Goal: Task Accomplishment & Management: Manage account settings

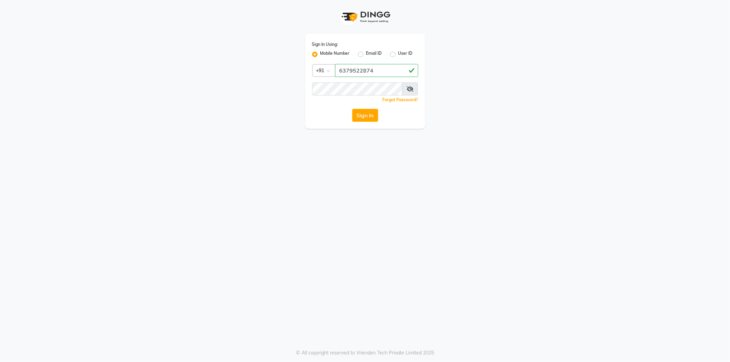
type input "6379522874"
click at [372, 114] on button "Sign In" at bounding box center [365, 115] width 26 height 13
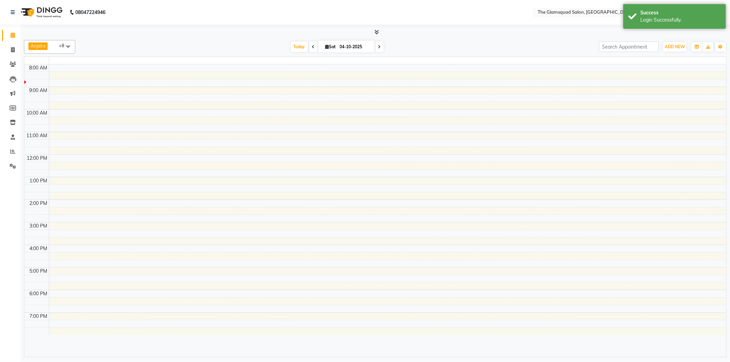
select select "en"
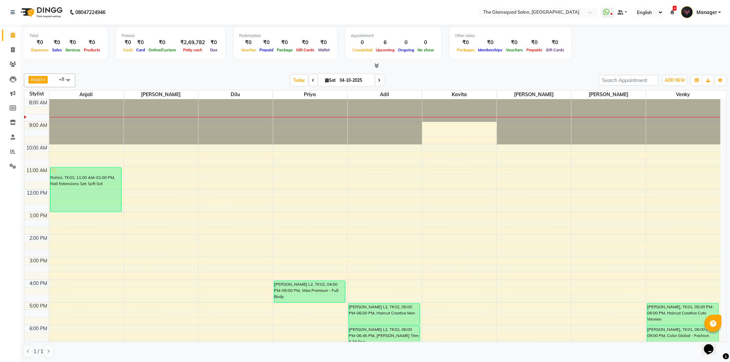
scroll to position [74, 0]
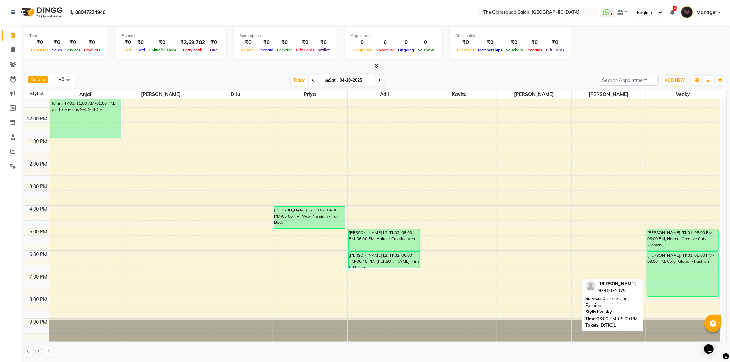
drag, startPoint x: 670, startPoint y: 319, endPoint x: 669, endPoint y: 289, distance: 29.1
click at [669, 289] on div "[PERSON_NAME], TK01, 05:00 PM-06:00 PM, Haircut Creative Cuts Women [PERSON_NAM…" at bounding box center [683, 183] width 75 height 316
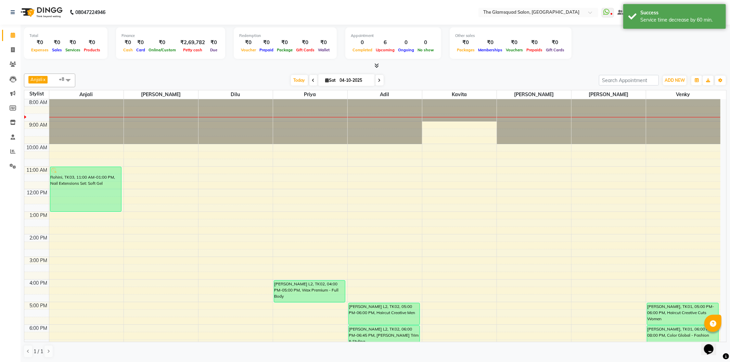
scroll to position [0, 0]
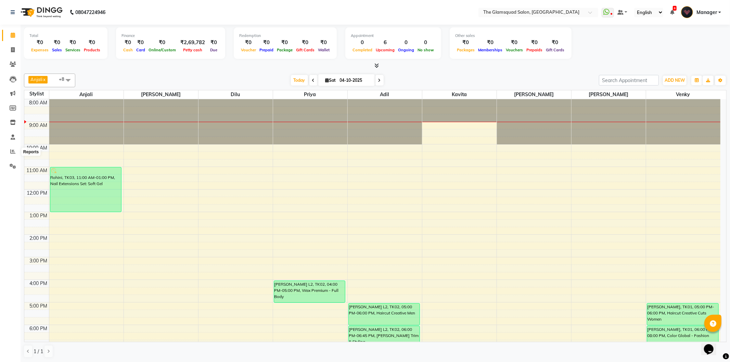
click at [13, 159] on li "Settings" at bounding box center [10, 166] width 21 height 15
click at [12, 153] on icon at bounding box center [12, 151] width 5 height 5
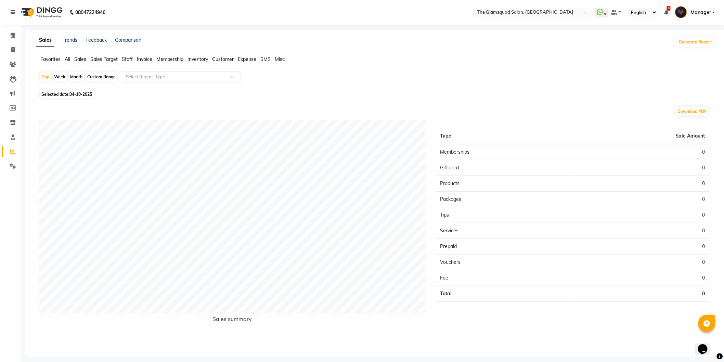
drag, startPoint x: 79, startPoint y: 59, endPoint x: 88, endPoint y: 56, distance: 9.3
click at [79, 59] on span "Sales" at bounding box center [80, 59] width 12 height 6
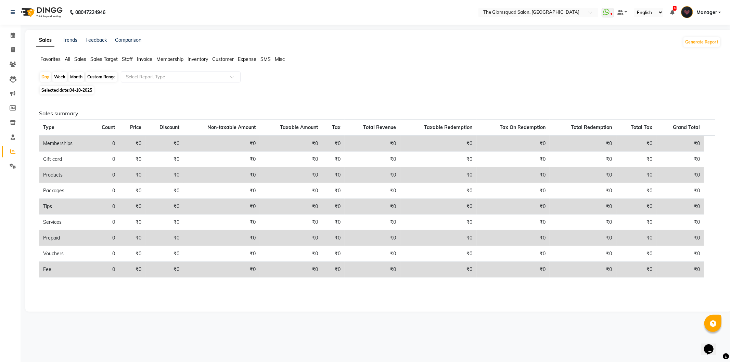
click at [99, 77] on div "Custom Range" at bounding box center [102, 77] width 32 height 10
select select "10"
select select "2025"
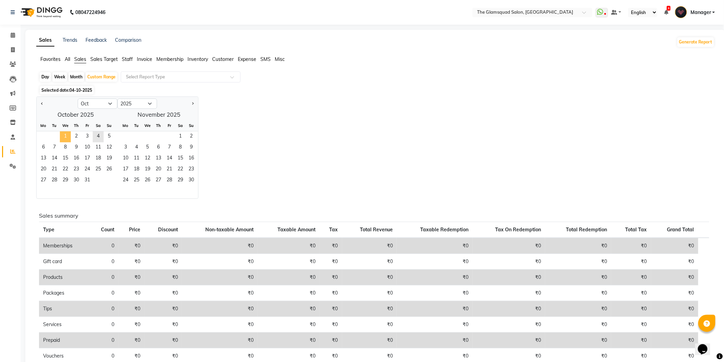
click at [69, 138] on span "1" at bounding box center [65, 136] width 11 height 11
click at [110, 132] on span "5" at bounding box center [109, 136] width 11 height 11
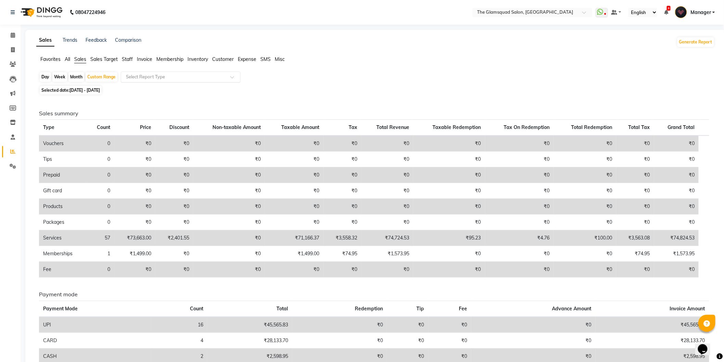
click at [178, 77] on input "text" at bounding box center [174, 77] width 99 height 7
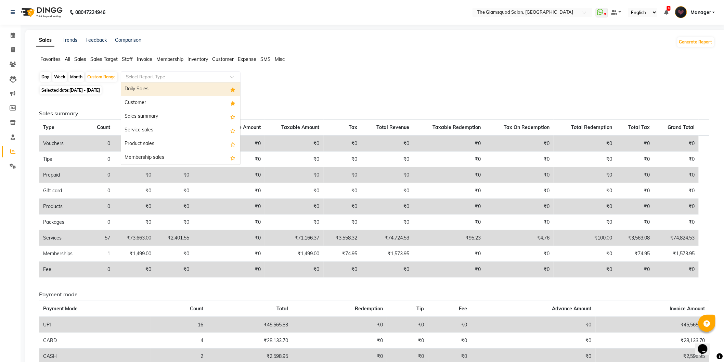
drag, startPoint x: 169, startPoint y: 88, endPoint x: 175, endPoint y: 88, distance: 5.5
click at [170, 87] on div "Daily Sales" at bounding box center [180, 89] width 119 height 14
select select "full_report"
select select "csv"
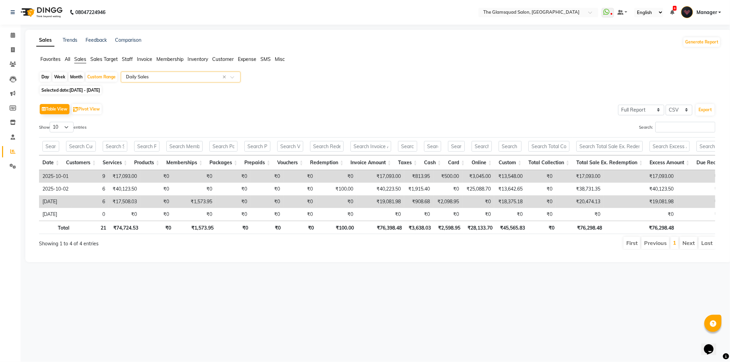
click at [128, 78] on input "text" at bounding box center [174, 77] width 99 height 7
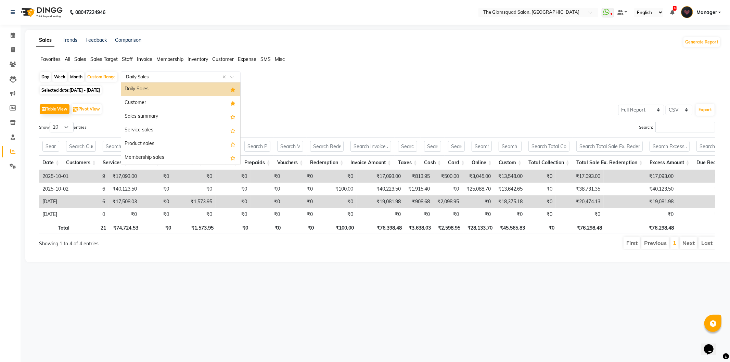
click at [128, 78] on input "text" at bounding box center [174, 77] width 99 height 7
click at [106, 76] on div "Custom Range" at bounding box center [102, 77] width 32 height 10
select select "10"
select select "2025"
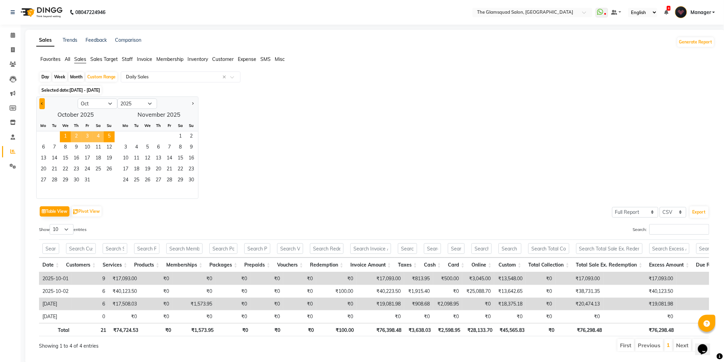
click at [41, 104] on button "Previous month" at bounding box center [41, 103] width 5 height 11
select select "9"
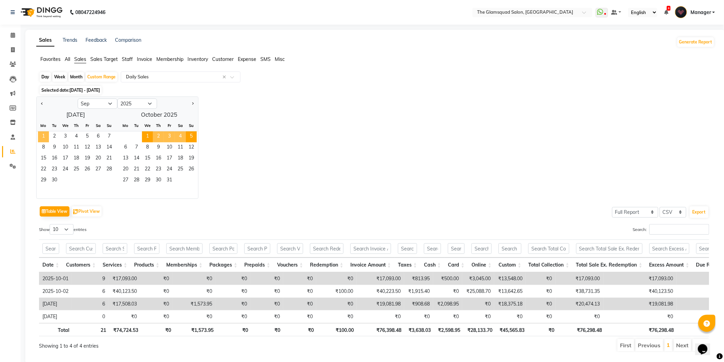
click at [44, 137] on span "1" at bounding box center [43, 136] width 11 height 11
drag, startPoint x: 59, startPoint y: 181, endPoint x: 63, endPoint y: 177, distance: 5.6
click at [58, 181] on span "30" at bounding box center [54, 180] width 11 height 11
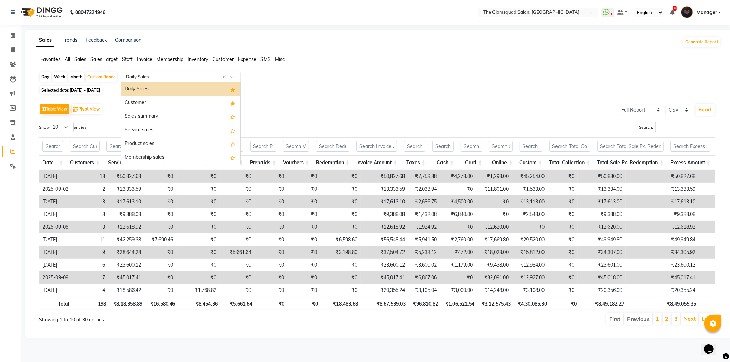
click at [170, 78] on input "text" at bounding box center [174, 77] width 99 height 7
click at [166, 89] on div "Daily Sales" at bounding box center [180, 89] width 119 height 14
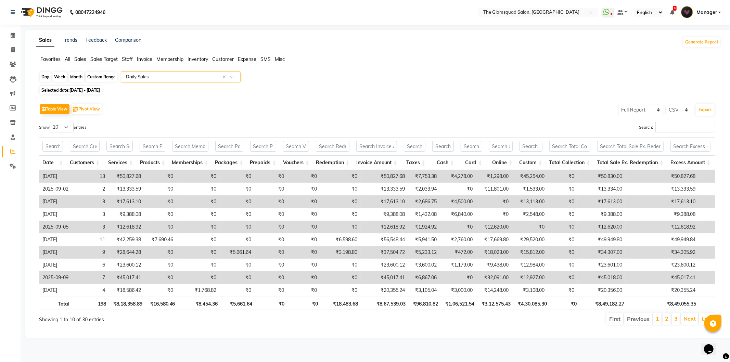
drag, startPoint x: 105, startPoint y: 76, endPoint x: 101, endPoint y: 80, distance: 5.9
click at [105, 75] on div "Custom Range" at bounding box center [102, 77] width 32 height 10
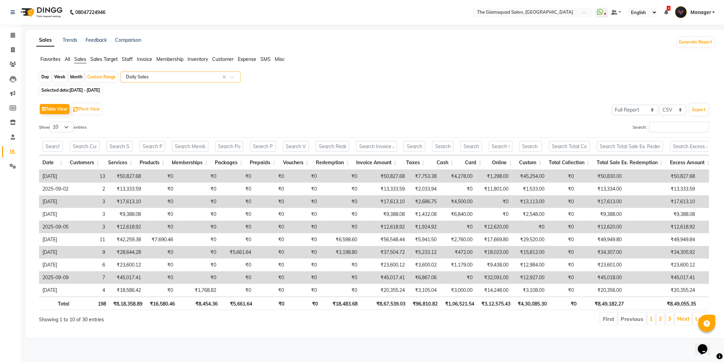
select select "9"
select select "2025"
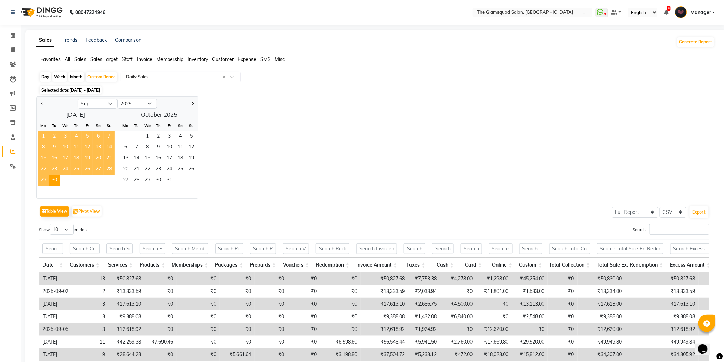
click at [45, 138] on span "1" at bounding box center [43, 136] width 11 height 11
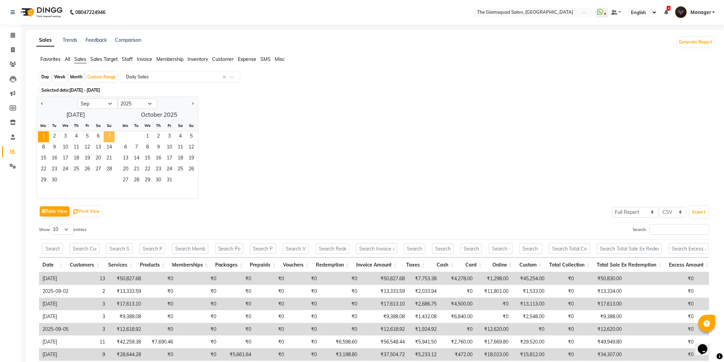
click at [107, 136] on span "7" at bounding box center [109, 136] width 11 height 11
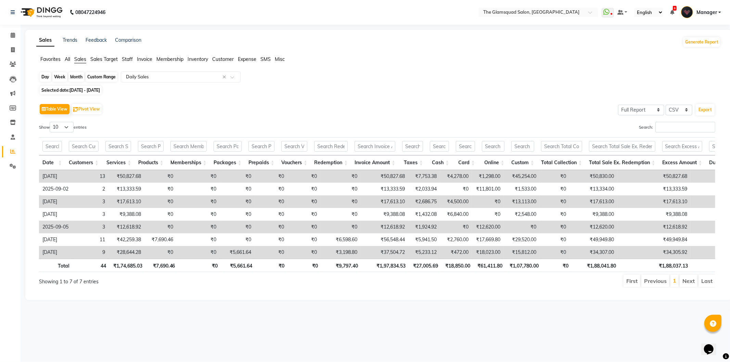
click at [103, 79] on div "Custom Range" at bounding box center [102, 77] width 32 height 10
select select "9"
select select "2025"
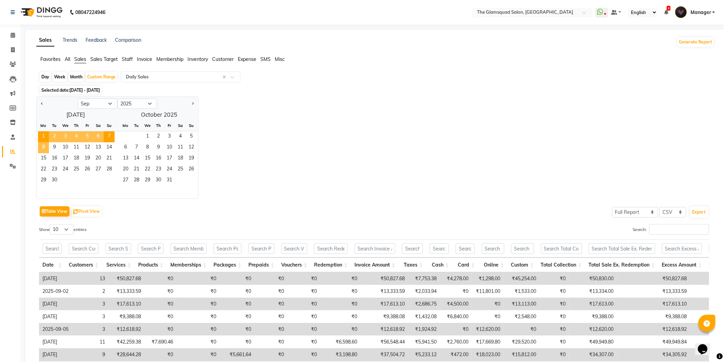
click at [43, 146] on span "8" at bounding box center [43, 147] width 11 height 11
click at [106, 146] on span "14" at bounding box center [109, 147] width 11 height 11
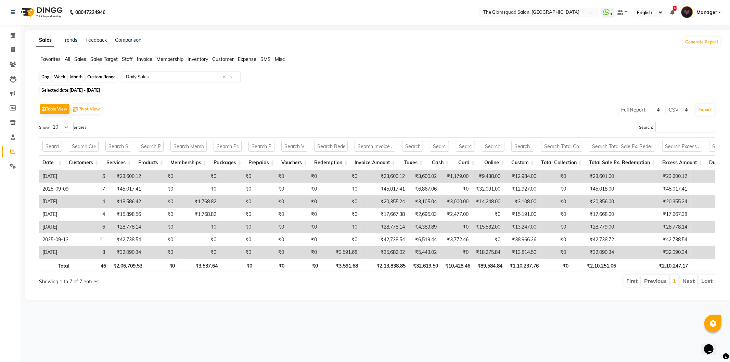
click at [105, 74] on div "Custom Range" at bounding box center [102, 77] width 32 height 10
select select "9"
select select "2025"
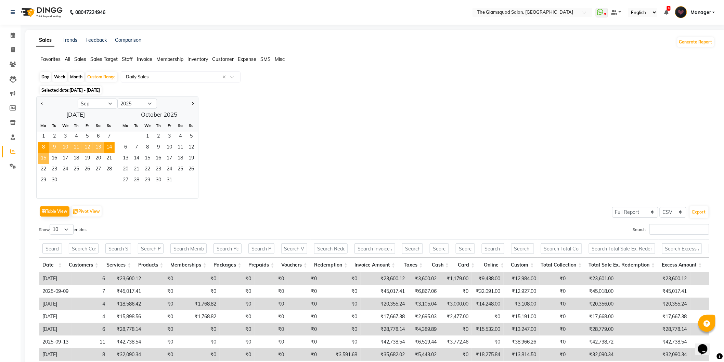
click at [46, 162] on span "15" at bounding box center [43, 158] width 11 height 11
click at [109, 160] on span "21" at bounding box center [109, 158] width 11 height 11
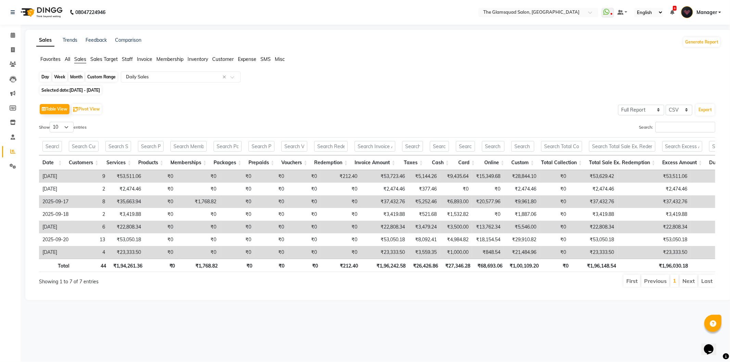
click at [93, 78] on div "Custom Range" at bounding box center [102, 77] width 32 height 10
select select "9"
select select "2025"
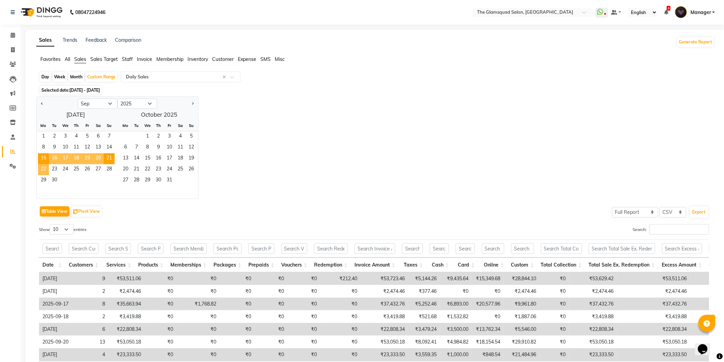
click at [43, 172] on span "22" at bounding box center [43, 169] width 11 height 11
click at [57, 178] on span "30" at bounding box center [54, 180] width 11 height 11
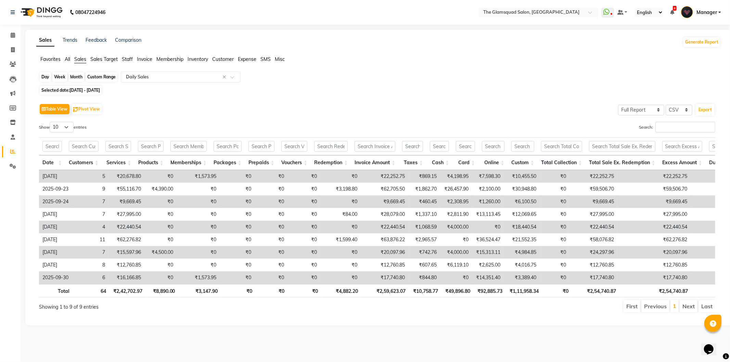
click at [104, 76] on div "Custom Range" at bounding box center [102, 77] width 32 height 10
select select "9"
select select "2025"
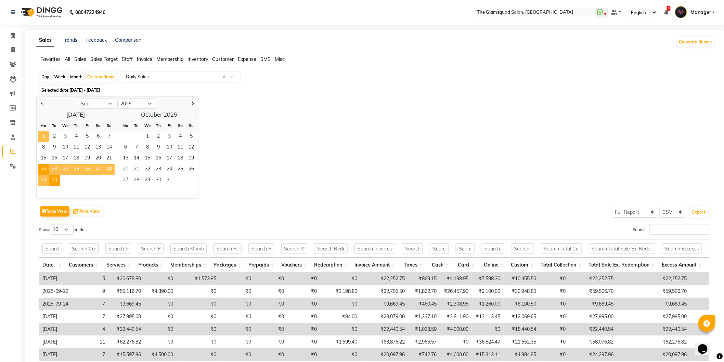
click at [43, 137] on span "1" at bounding box center [43, 136] width 11 height 11
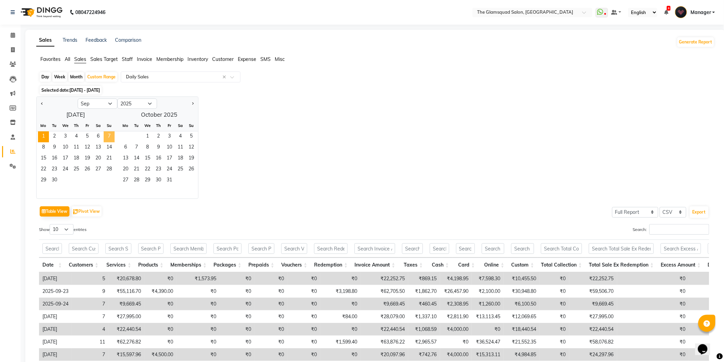
click at [113, 136] on span "7" at bounding box center [109, 136] width 11 height 11
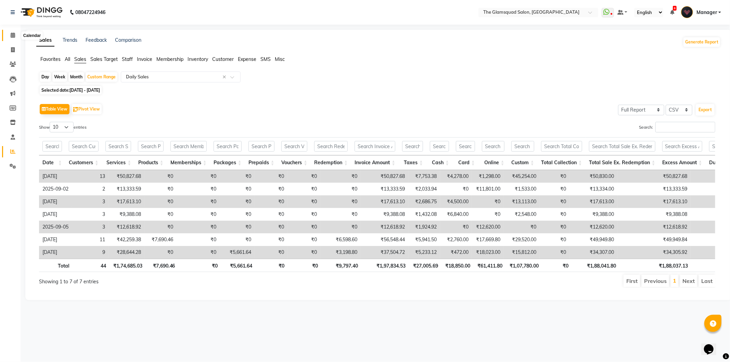
click at [9, 31] on span at bounding box center [13, 35] width 12 height 8
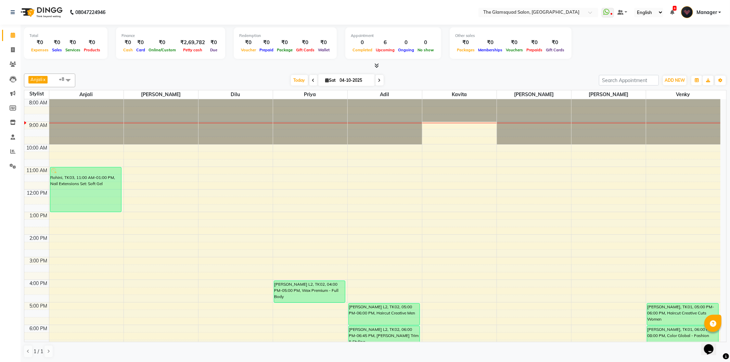
click at [281, 11] on nav "08047224946 Select Location × The Glamsquad Salon, Mylapore WhatsApp Status ✕ S…" at bounding box center [365, 12] width 730 height 25
click at [81, 99] on div at bounding box center [86, 99] width 74 height 0
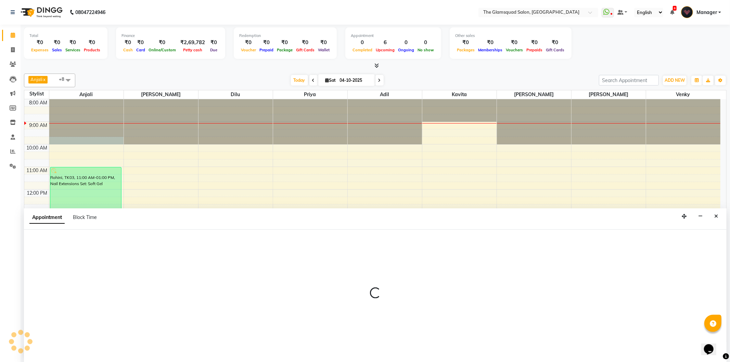
select select "36096"
select select "tentative"
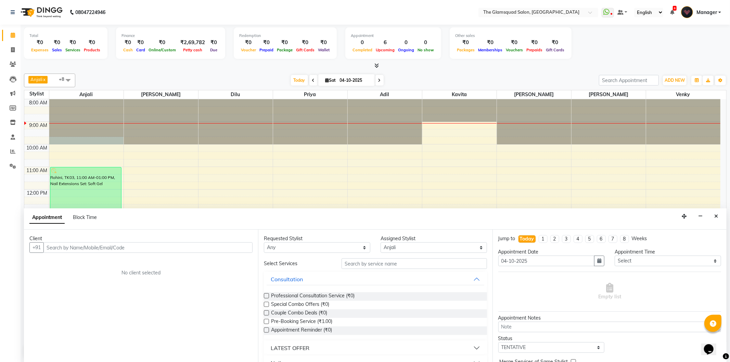
click at [138, 248] on input "text" at bounding box center [147, 247] width 209 height 11
type input "9790856602"
click at [236, 251] on button "Add Client" at bounding box center [238, 247] width 28 height 11
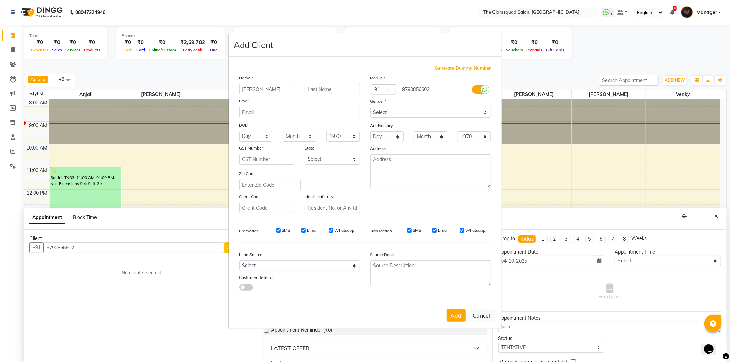
type input "[PERSON_NAME]"
click at [328, 84] on input "text" at bounding box center [332, 89] width 55 height 11
type input "L3"
click at [399, 115] on select "Select [DEMOGRAPHIC_DATA] [DEMOGRAPHIC_DATA] Other Prefer Not To Say" at bounding box center [430, 112] width 121 height 11
select select "[DEMOGRAPHIC_DATA]"
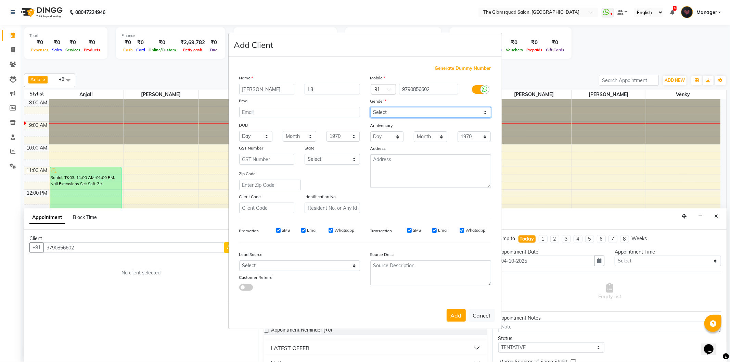
click at [370, 107] on select "Select [DEMOGRAPHIC_DATA] [DEMOGRAPHIC_DATA] Other Prefer Not To Say" at bounding box center [430, 112] width 121 height 11
click at [303, 268] on select "Select Walk-in Referral Internet Friend Word of Mouth Advertisement Facebook Ju…" at bounding box center [299, 265] width 121 height 11
select select "34546"
click at [239, 261] on select "Select Walk-in Referral Internet Friend Word of Mouth Advertisement Facebook Ju…" at bounding box center [299, 265] width 121 height 11
click at [453, 318] on button "Add" at bounding box center [456, 315] width 19 height 12
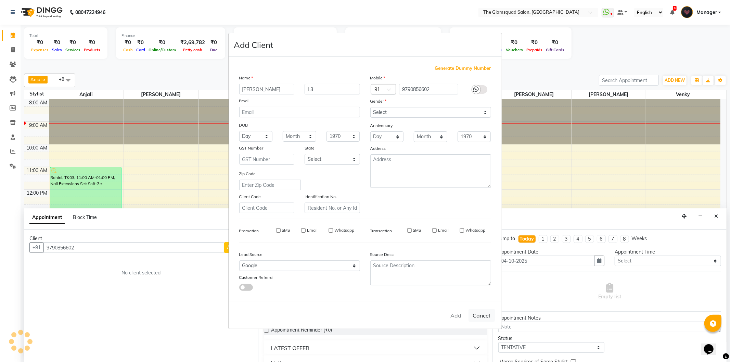
select select
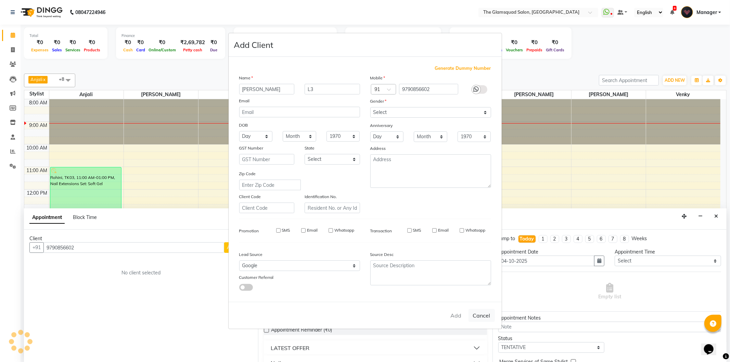
select select
checkbox input "false"
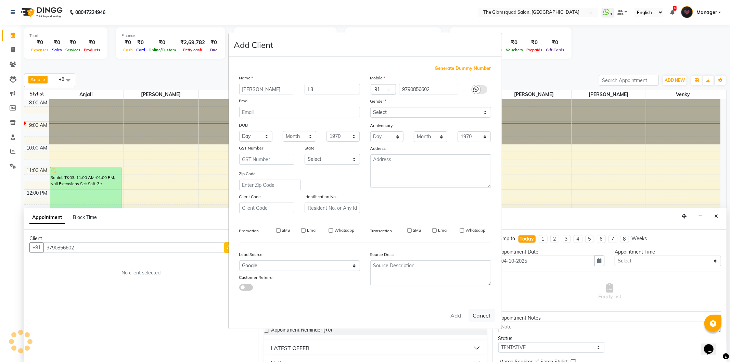
checkbox input "false"
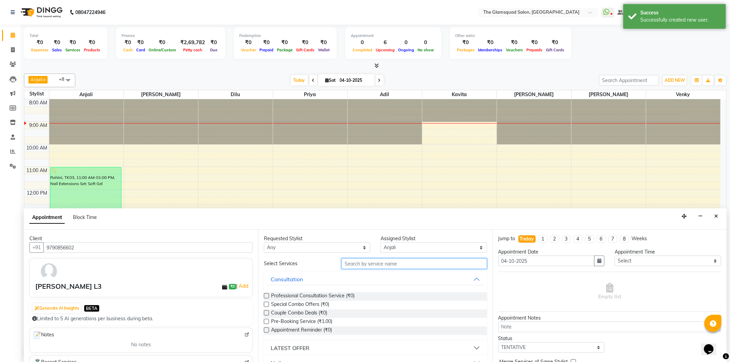
click at [397, 264] on input "text" at bounding box center [414, 263] width 145 height 11
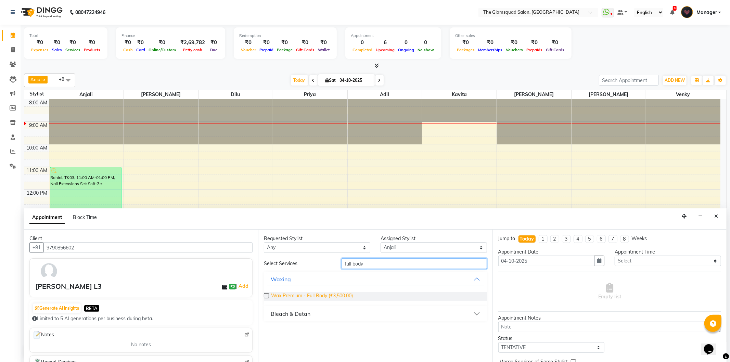
type input "full body"
click at [332, 294] on span "Wax Premium - Full Body (₹3,500.00)" at bounding box center [312, 296] width 82 height 9
checkbox input "false"
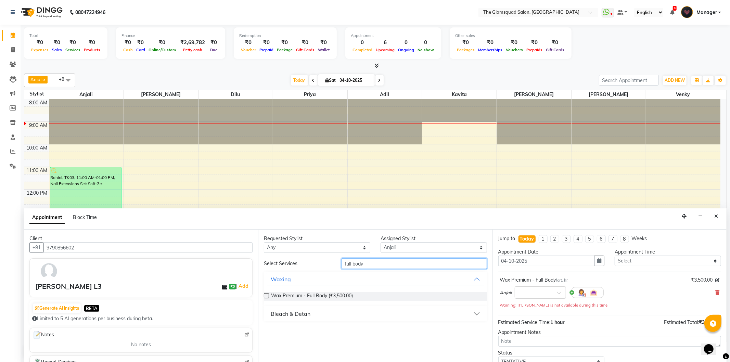
drag, startPoint x: 346, startPoint y: 251, endPoint x: 337, endPoint y: 250, distance: 9.3
click at [337, 250] on div "Requested Stylist Any [PERSON_NAME] Anjali Dilu Kavita [PERSON_NAME] [PERSON_NA…" at bounding box center [375, 296] width 234 height 133
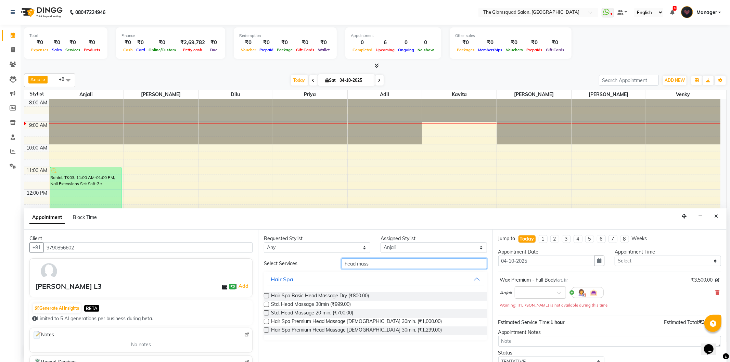
type input "head mass"
click at [392, 248] on select "Select [PERSON_NAME] Dilu Kavita [PERSON_NAME] [PERSON_NAME] Priya Venky" at bounding box center [434, 247] width 106 height 11
select select "89864"
click at [381, 242] on select "Select [PERSON_NAME] Dilu Kavita [PERSON_NAME] [PERSON_NAME] Priya Venky" at bounding box center [434, 247] width 106 height 11
click at [376, 267] on input "head mass" at bounding box center [414, 263] width 145 height 11
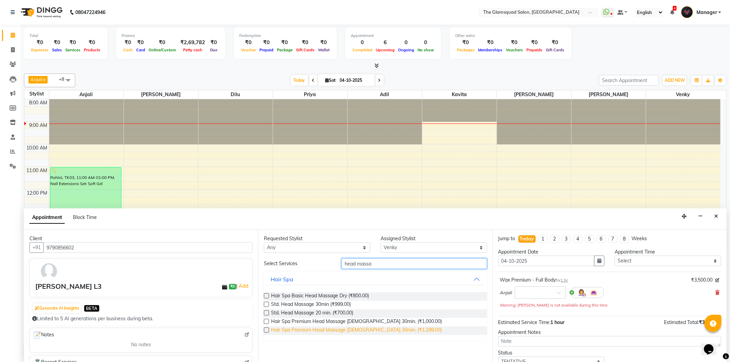
type input "head massa"
click at [364, 329] on span "Hair Spa Premium Head Massage [DEMOGRAPHIC_DATA] 30min. (₹1,299.00)" at bounding box center [356, 330] width 171 height 9
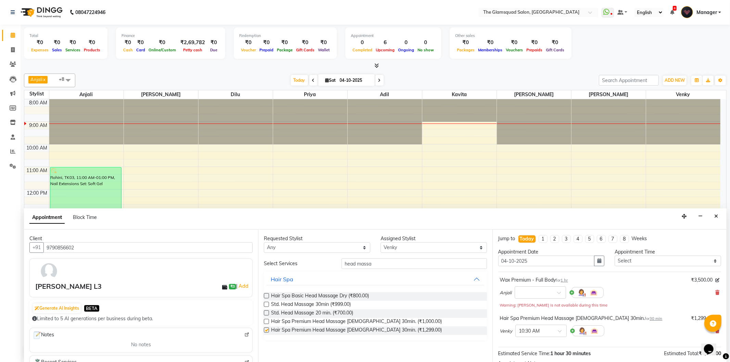
checkbox input "false"
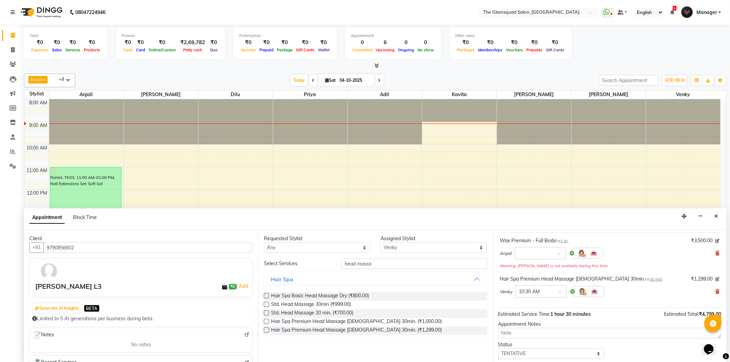
scroll to position [79, 0]
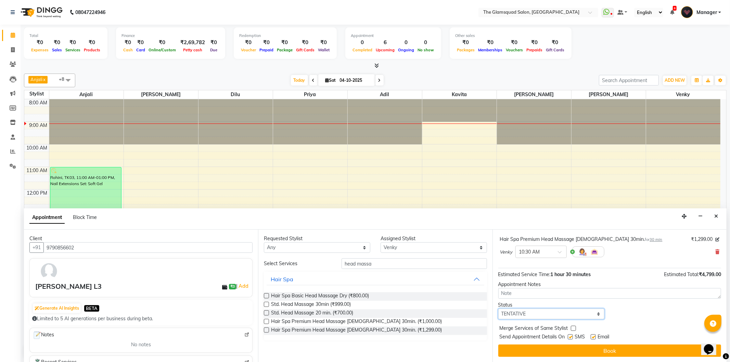
click at [553, 314] on select "Select TENTATIVE CONFIRM CHECK-IN UPCOMING" at bounding box center [551, 314] width 106 height 11
select select "confirm booking"
click at [498, 309] on select "Select TENTATIVE CONFIRM CHECK-IN UPCOMING" at bounding box center [551, 314] width 106 height 11
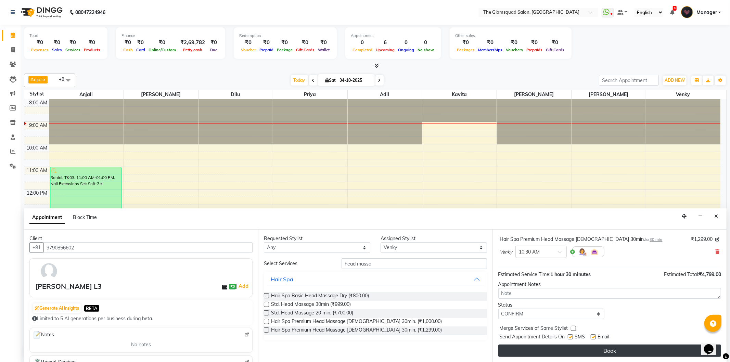
click at [582, 350] on button "Book" at bounding box center [609, 351] width 223 height 12
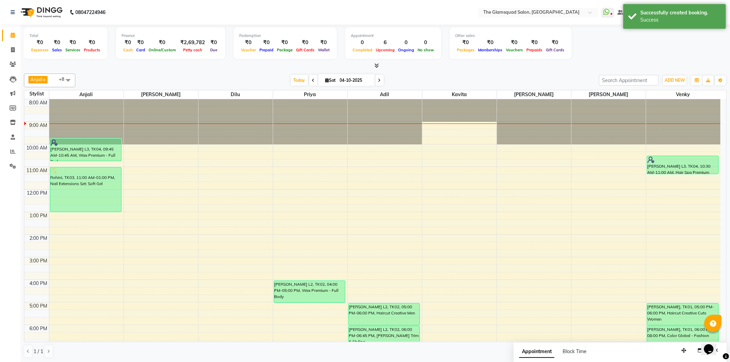
drag, startPoint x: 674, startPoint y: 166, endPoint x: 675, endPoint y: 173, distance: 7.2
click at [675, 173] on div "[PERSON_NAME] L3, TK04, 10:30 AM-11:00 AM, Hair Spa Premium Head Massage [DEMOG…" at bounding box center [683, 257] width 75 height 316
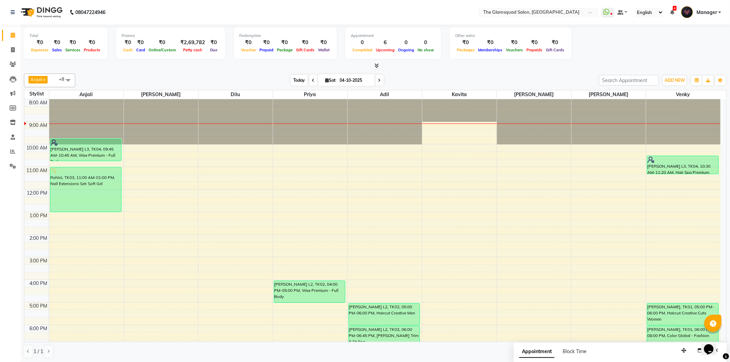
click at [292, 80] on span "Today" at bounding box center [299, 80] width 17 height 11
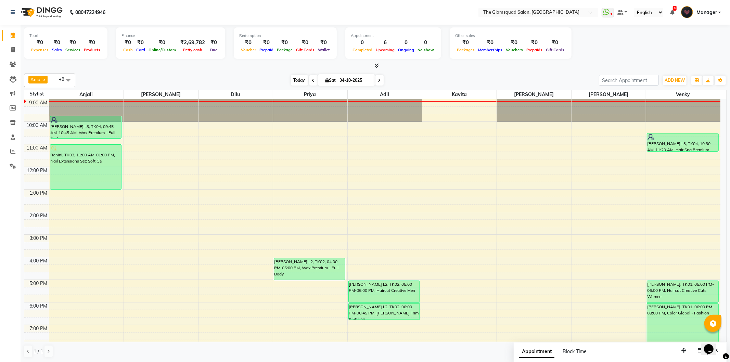
click at [303, 82] on span "Today" at bounding box center [299, 80] width 17 height 11
click at [15, 151] on span at bounding box center [13, 152] width 12 height 8
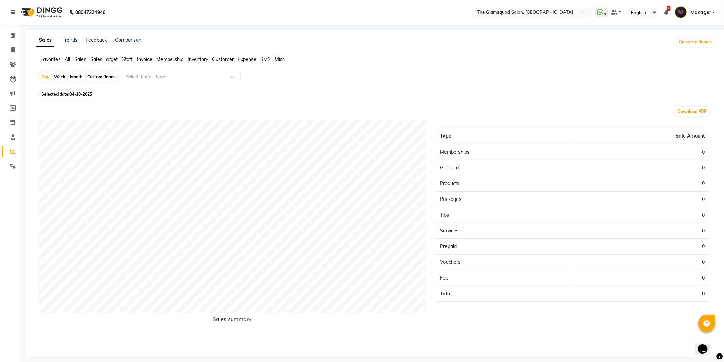
click at [131, 62] on li "Staff" at bounding box center [127, 59] width 11 height 7
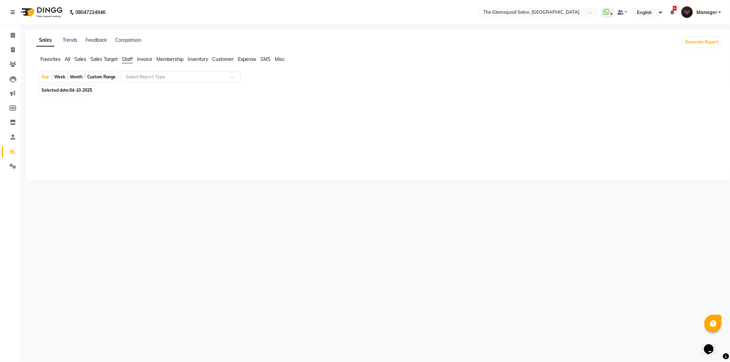
click at [76, 60] on span "Sales" at bounding box center [80, 59] width 12 height 6
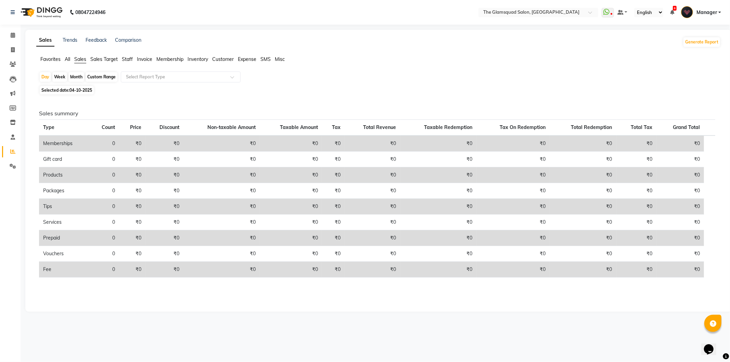
click at [103, 76] on div "Custom Range" at bounding box center [102, 77] width 32 height 10
select select "10"
select select "2025"
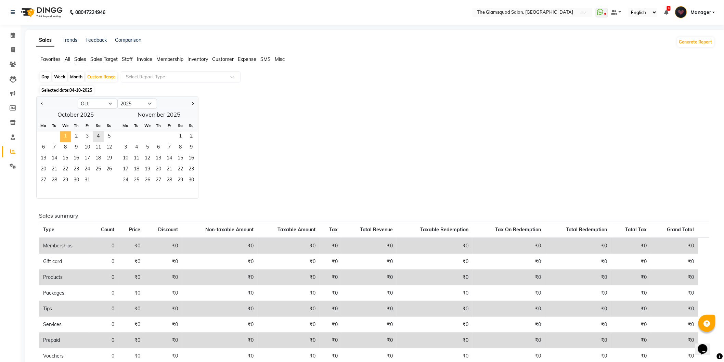
click at [65, 133] on span "1" at bounding box center [65, 136] width 11 height 11
click at [104, 132] on span "5" at bounding box center [109, 136] width 11 height 11
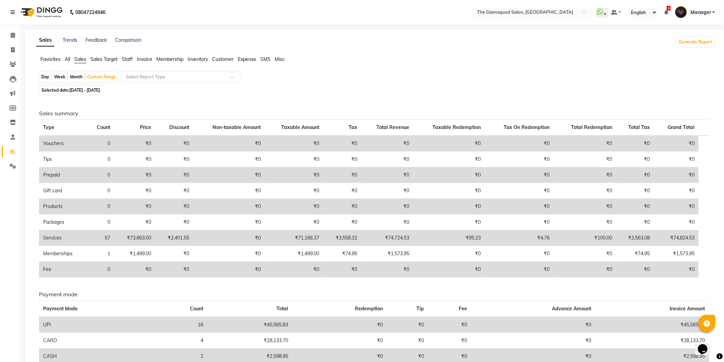
click at [156, 71] on app-reports "Favorites All Sales Sales Target Staff Invoice Membership Inventory Customer Ex…" at bounding box center [375, 228] width 687 height 344
click at [159, 72] on div "Select Report Type" at bounding box center [181, 77] width 120 height 11
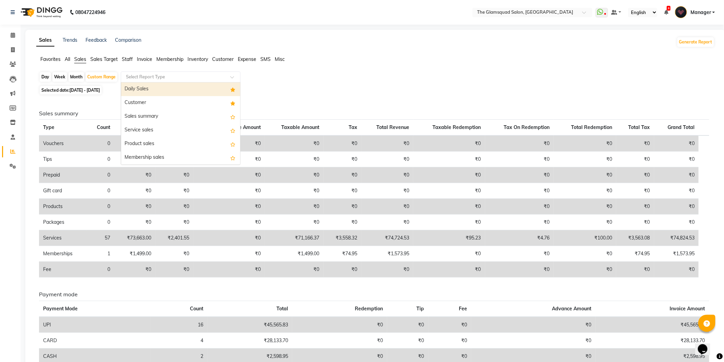
click at [159, 93] on div "Daily Sales" at bounding box center [180, 89] width 119 height 14
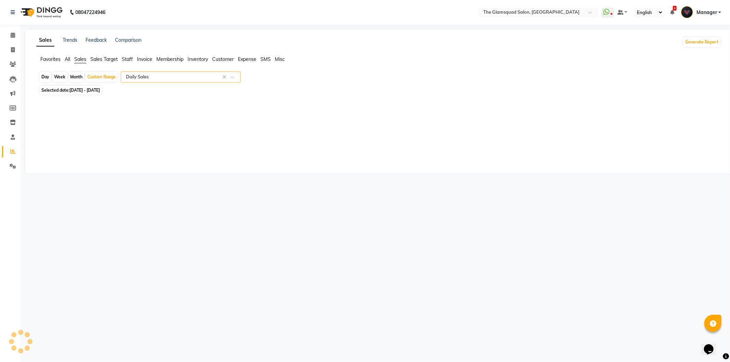
select select "full_report"
select select "csv"
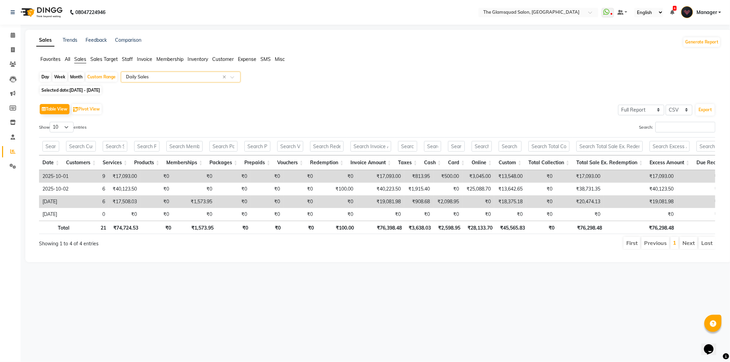
click at [188, 79] on input "text" at bounding box center [174, 77] width 99 height 7
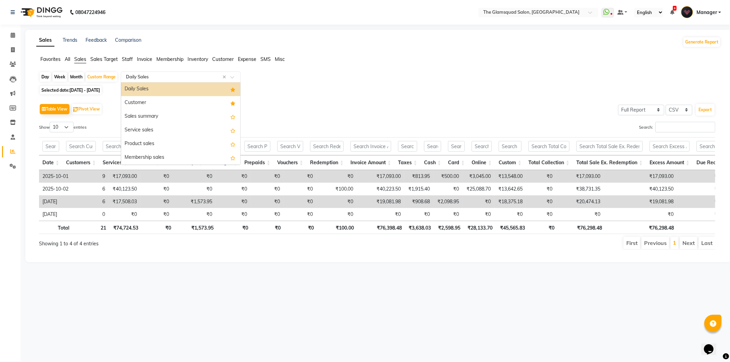
click at [361, 107] on div "Table View Pivot View Select Full Report Filtered Report Select CSV PDF Export" at bounding box center [377, 109] width 676 height 14
click at [200, 77] on input "text" at bounding box center [174, 77] width 99 height 7
click at [179, 103] on div "Customer" at bounding box center [180, 103] width 119 height 14
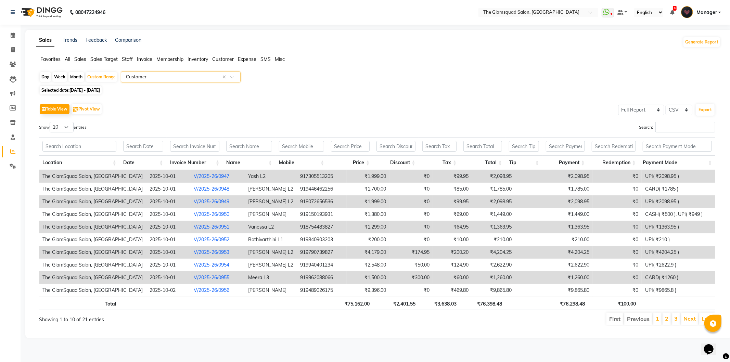
click at [206, 69] on app-reports "Favorites All Sales Sales Target Staff Invoice Membership Inventory Customer Ex…" at bounding box center [378, 193] width 693 height 275
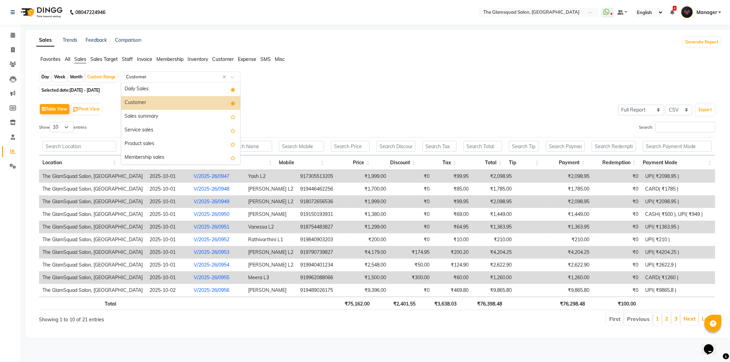
click at [203, 74] on input "text" at bounding box center [174, 77] width 99 height 7
click at [175, 90] on div "Daily Sales" at bounding box center [180, 89] width 119 height 14
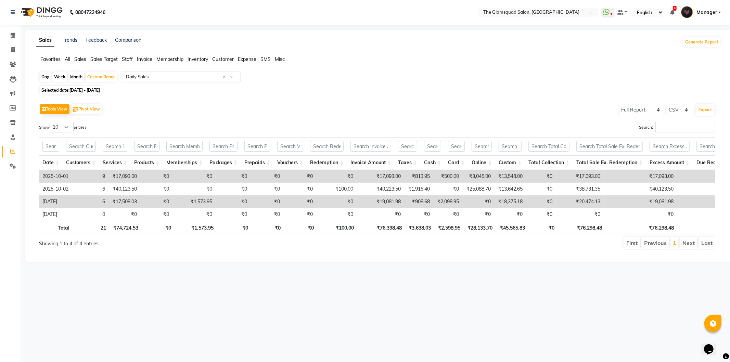
click at [416, 98] on div "Table View Pivot View Select Full Report Filtered Report Select CSV PDF Export …" at bounding box center [377, 175] width 687 height 159
drag, startPoint x: 8, startPoint y: 35, endPoint x: 144, endPoint y: 4, distance: 139.8
click at [9, 35] on span at bounding box center [13, 35] width 12 height 8
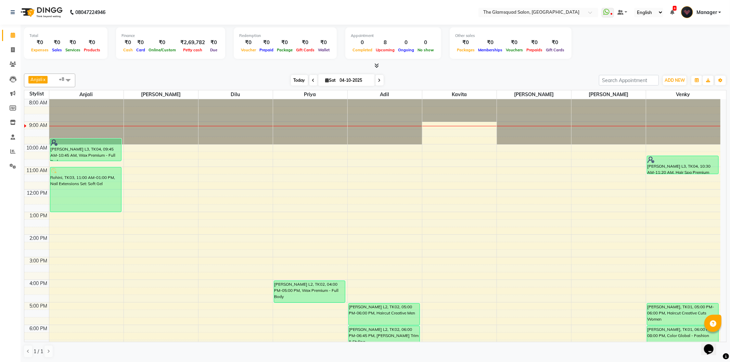
click at [298, 80] on span "Today" at bounding box center [299, 80] width 17 height 11
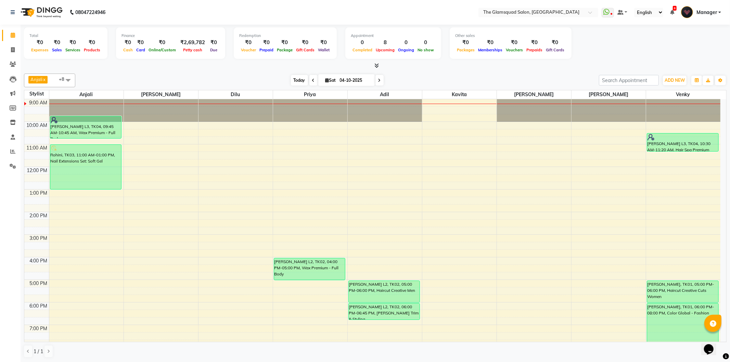
click at [302, 79] on span "Today" at bounding box center [299, 80] width 17 height 11
click at [11, 150] on icon at bounding box center [12, 151] width 5 height 5
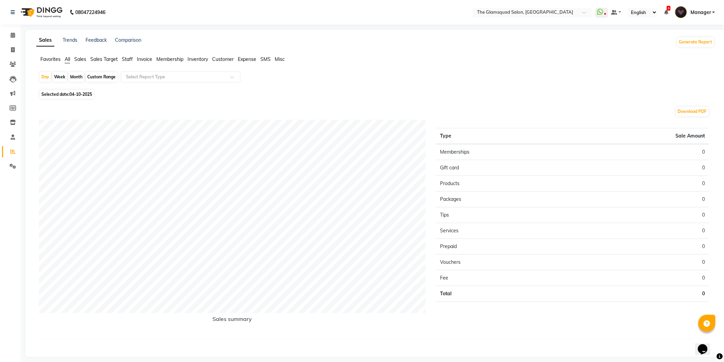
click at [422, 69] on app-reports "Favorites All Sales Sales Target Staff Invoice Membership Inventory Customer Ex…" at bounding box center [375, 203] width 687 height 294
click at [11, 35] on icon at bounding box center [13, 35] width 4 height 5
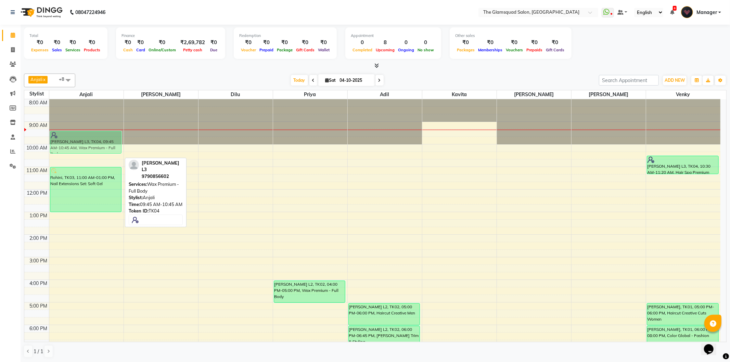
drag, startPoint x: 103, startPoint y: 150, endPoint x: 105, endPoint y: 144, distance: 5.3
click at [105, 144] on div "[PERSON_NAME] L3, TK04, 09:45 AM-10:45 AM, Wax Premium - Full Body Rohini, TK03…" at bounding box center [86, 257] width 74 height 316
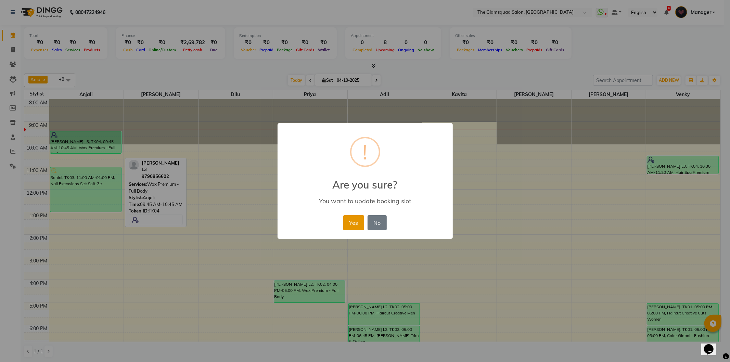
click at [358, 222] on button "Yes" at bounding box center [353, 222] width 21 height 15
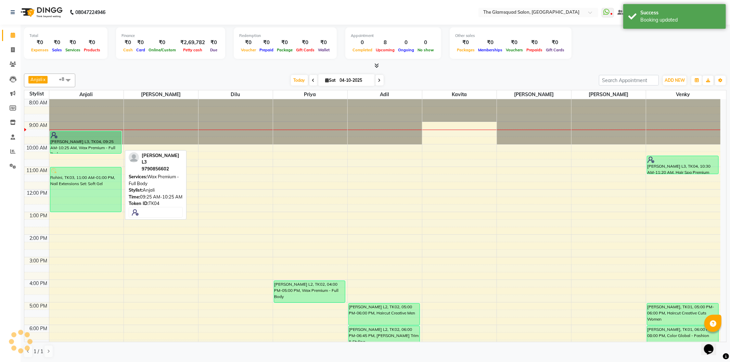
click at [108, 151] on div "[PERSON_NAME] L3, TK04, 09:25 AM-10:25 AM, Wax Premium - Full Body" at bounding box center [85, 142] width 71 height 22
click at [111, 148] on div "[PERSON_NAME] L3, TK04, 09:25 AM-10:25 AM, Wax Premium - Full Body" at bounding box center [85, 142] width 71 height 22
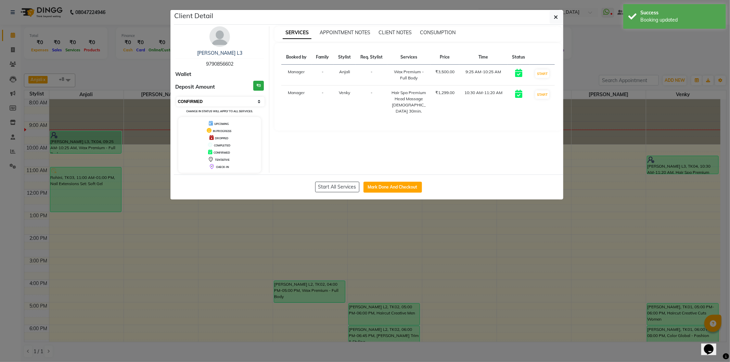
click at [196, 98] on select "Select IN SERVICE CONFIRMED TENTATIVE CHECK IN MARK DONE DROPPED UPCOMING" at bounding box center [220, 102] width 89 height 10
select select "8"
click at [176, 97] on select "Select IN SERVICE CONFIRMED TENTATIVE CHECK IN MARK DONE DROPPED UPCOMING" at bounding box center [220, 102] width 89 height 10
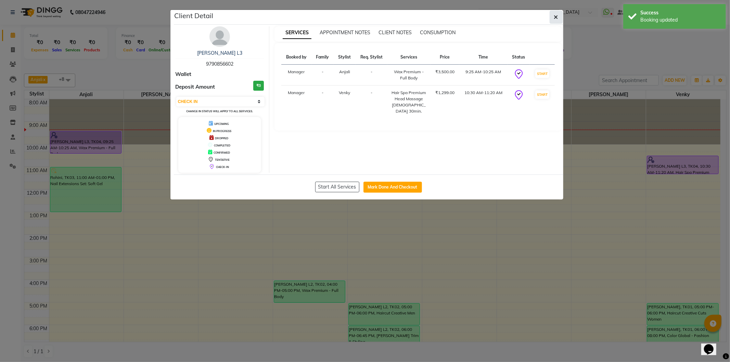
click at [556, 17] on icon "button" at bounding box center [556, 16] width 4 height 5
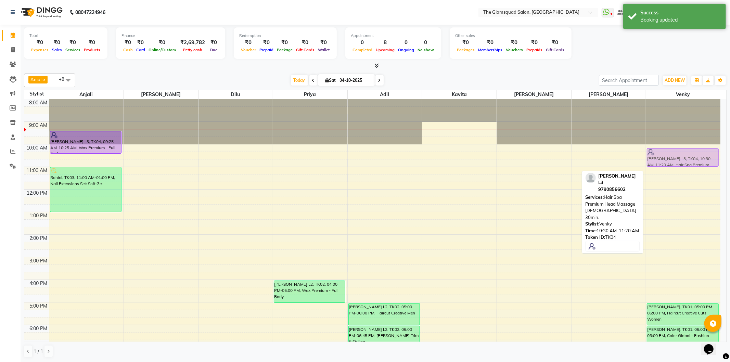
drag, startPoint x: 697, startPoint y: 167, endPoint x: 692, endPoint y: 160, distance: 8.4
click at [692, 160] on div "[PERSON_NAME] L3, TK04, 10:30 AM-11:20 AM, Hair Spa Premium Head Massage [DEMOG…" at bounding box center [683, 257] width 75 height 316
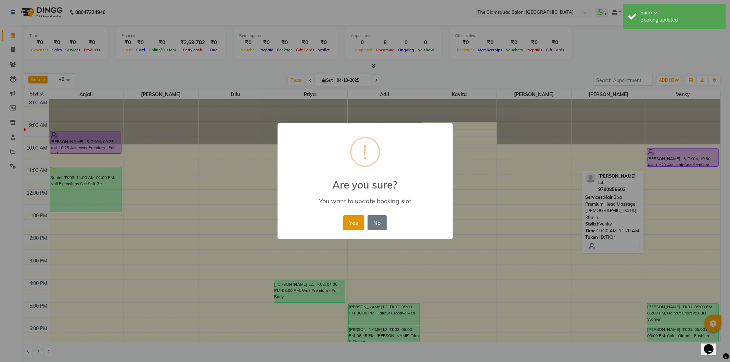
click at [359, 220] on button "Yes" at bounding box center [353, 222] width 21 height 15
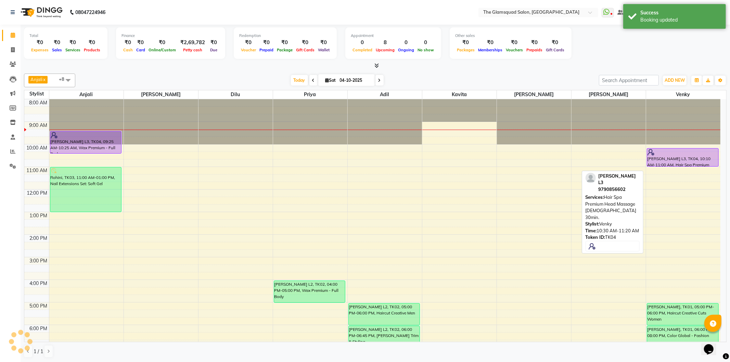
click at [415, 75] on div "[DATE] [DATE]" at bounding box center [337, 80] width 517 height 10
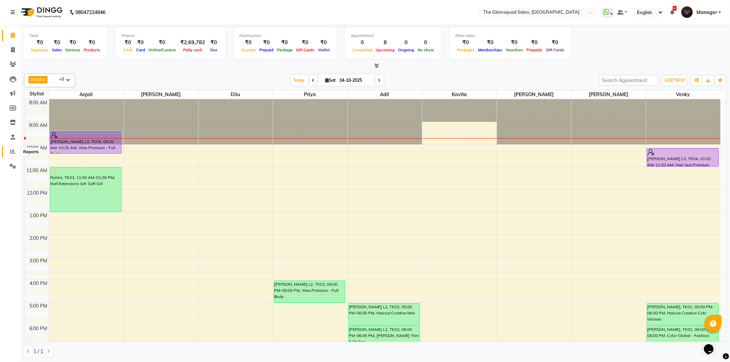
click at [15, 148] on span at bounding box center [13, 152] width 12 height 8
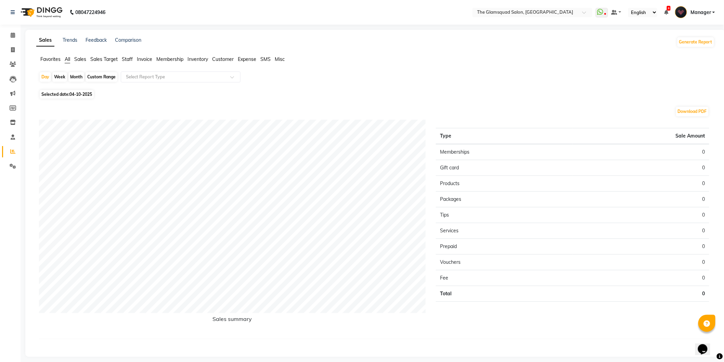
click at [83, 57] on span "Sales" at bounding box center [80, 59] width 12 height 6
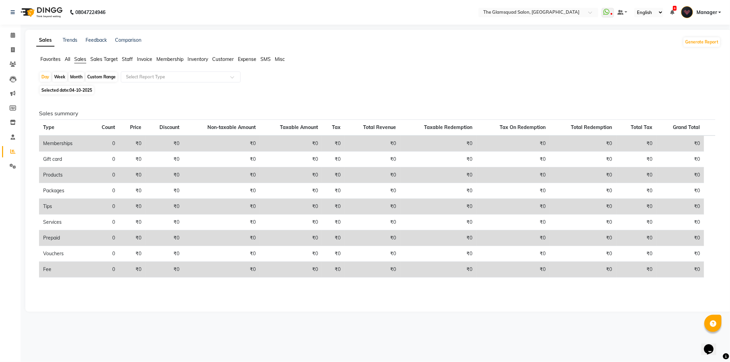
click at [131, 60] on span "Staff" at bounding box center [127, 59] width 11 height 6
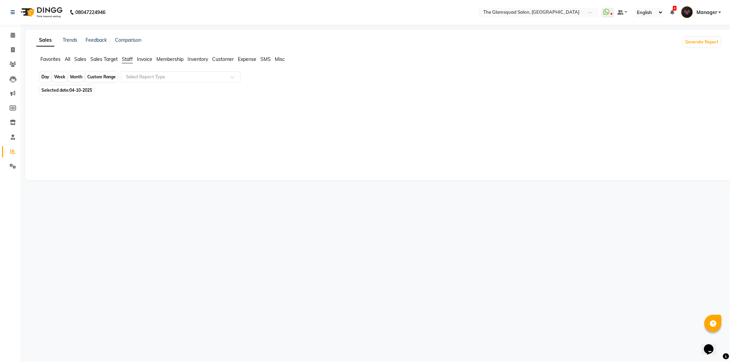
click at [43, 77] on div "Day" at bounding box center [45, 77] width 11 height 10
select select "10"
select select "2025"
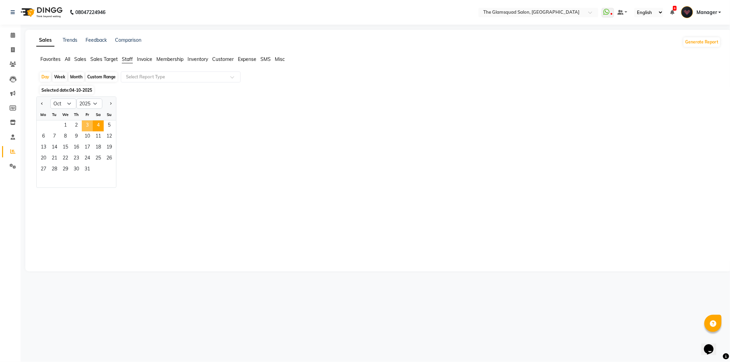
click at [84, 125] on span "3" at bounding box center [87, 125] width 11 height 11
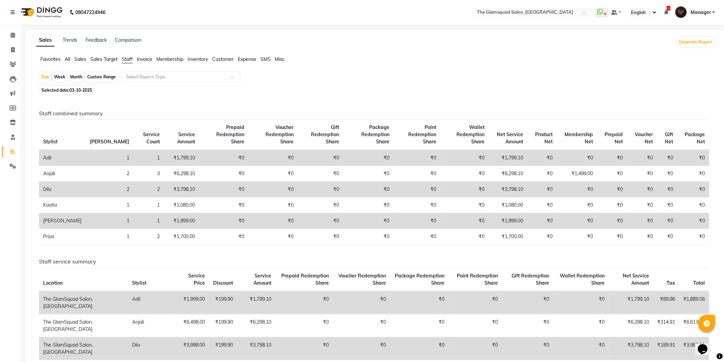
click at [615, 77] on div "Day Week Month Custom Range Select Report Type" at bounding box center [375, 78] width 673 height 12
click at [154, 76] on input "text" at bounding box center [174, 77] width 99 height 7
click at [103, 78] on div "Custom Range" at bounding box center [102, 77] width 32 height 10
select select "10"
select select "2025"
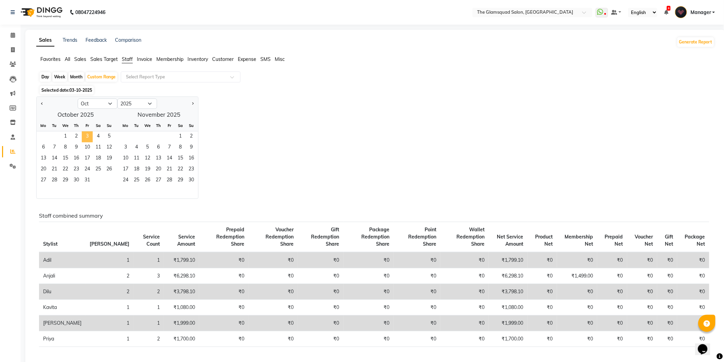
click at [89, 135] on span "3" at bounding box center [87, 136] width 11 height 11
click at [158, 78] on input "text" at bounding box center [174, 77] width 99 height 7
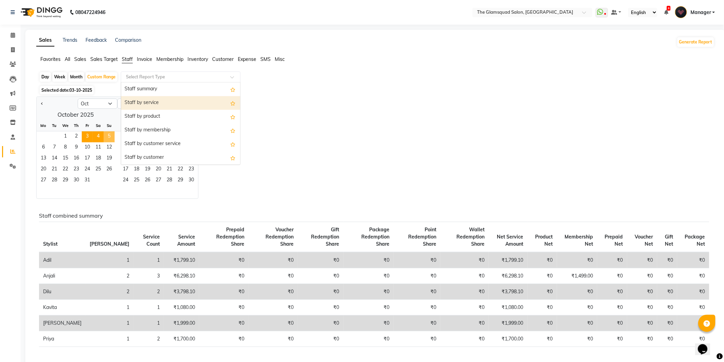
click at [98, 136] on span "4" at bounding box center [98, 136] width 11 height 11
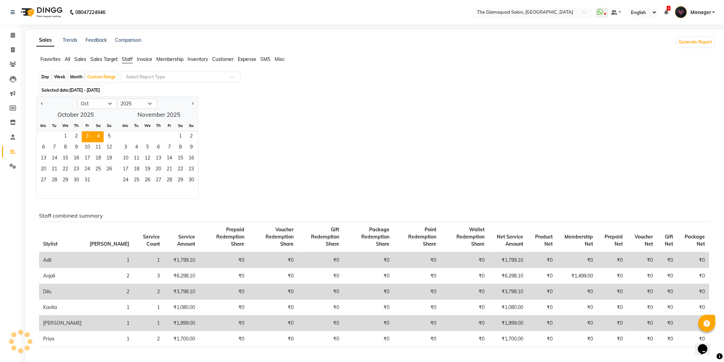
click at [199, 76] on input "text" at bounding box center [174, 77] width 99 height 7
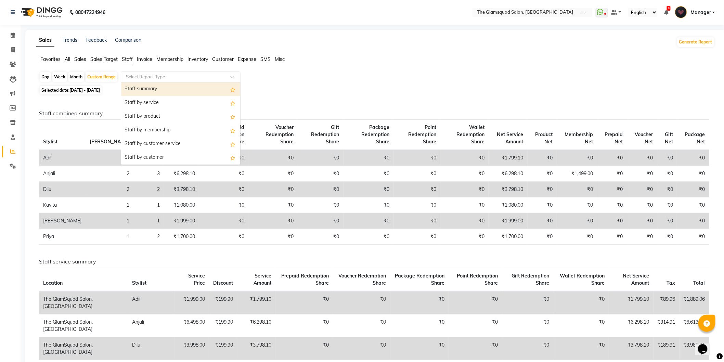
click at [189, 90] on div "Staff summary" at bounding box center [180, 89] width 119 height 14
select select "full_report"
select select "csv"
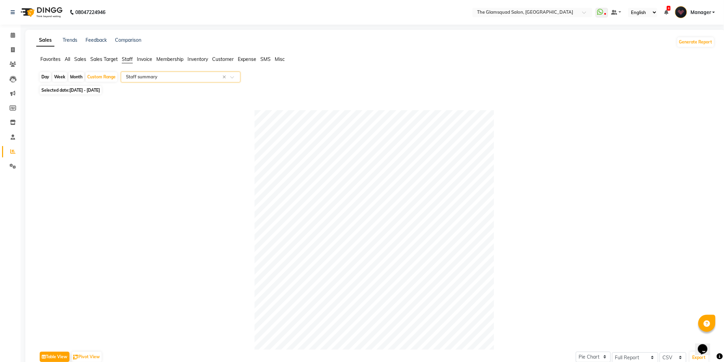
click at [81, 58] on span "Sales" at bounding box center [80, 59] width 12 height 6
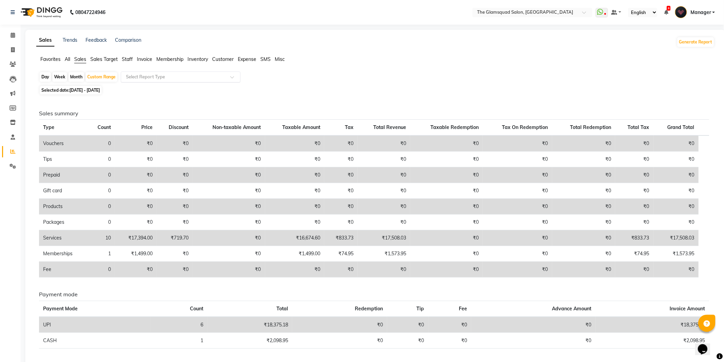
click at [161, 80] on input "text" at bounding box center [174, 77] width 99 height 7
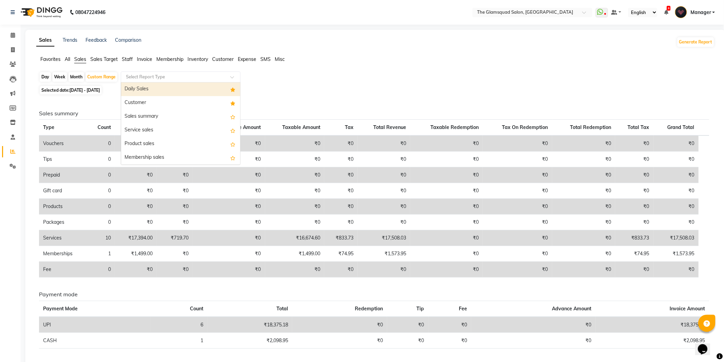
click at [179, 92] on div "Daily Sales" at bounding box center [180, 89] width 119 height 14
select select "full_report"
select select "csv"
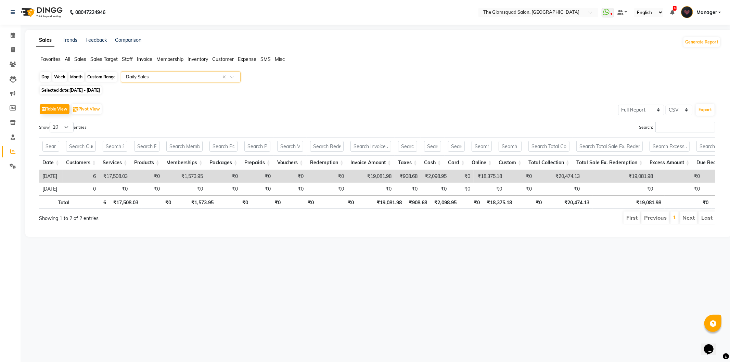
click at [100, 78] on div "Custom Range" at bounding box center [102, 77] width 32 height 10
select select "10"
select select "2025"
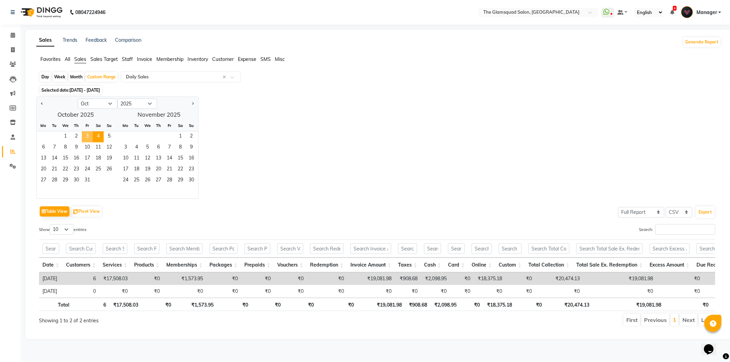
click at [89, 137] on span "3" at bounding box center [87, 136] width 11 height 11
click at [168, 78] on input "text" at bounding box center [174, 77] width 99 height 7
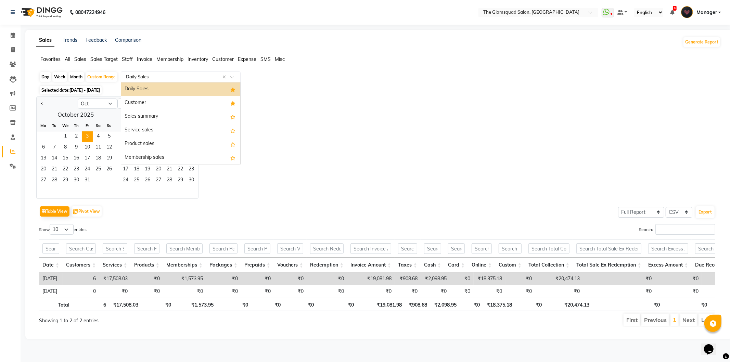
click at [173, 90] on div "Daily Sales" at bounding box center [180, 89] width 119 height 14
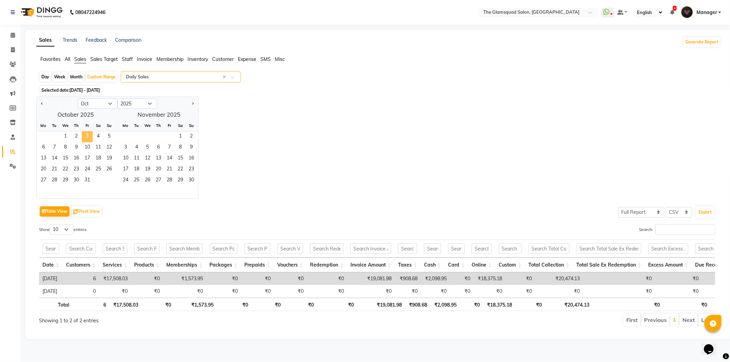
click at [90, 135] on span "3" at bounding box center [87, 136] width 11 height 11
click at [88, 136] on span "3" at bounding box center [87, 136] width 11 height 11
click at [272, 132] on div "Jan Feb Mar Apr May Jun [DATE] Aug Sep Oct Nov [DATE] 2016 2017 2018 2019 2020 …" at bounding box center [378, 147] width 684 height 102
click at [98, 136] on span "4" at bounding box center [98, 136] width 11 height 11
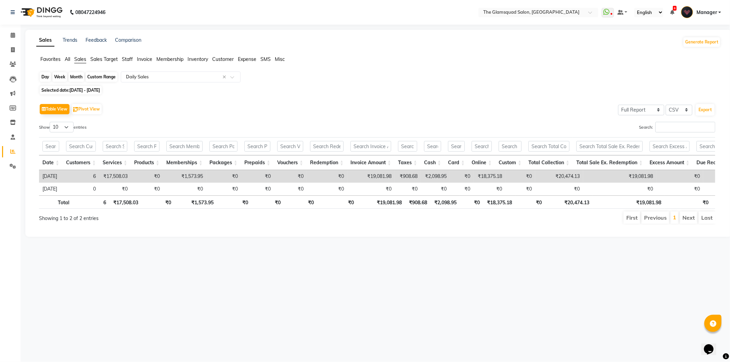
click at [105, 78] on div "Custom Range" at bounding box center [102, 77] width 32 height 10
select select "10"
select select "2025"
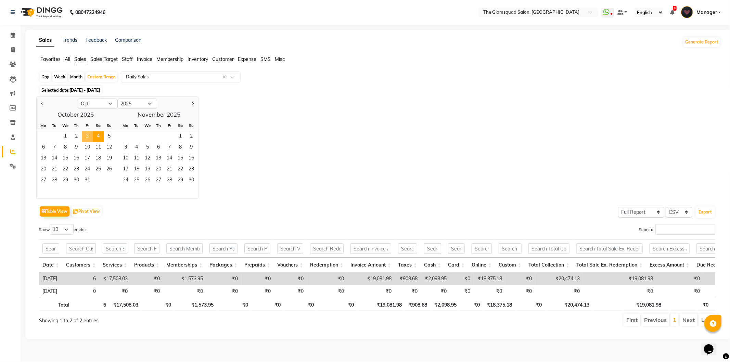
click at [88, 134] on span "3" at bounding box center [87, 136] width 11 height 11
click at [372, 144] on div "Jan Feb Mar Apr May Jun [DATE] Aug Sep Oct Nov [DATE] 2016 2017 2018 2019 2020 …" at bounding box center [378, 147] width 684 height 102
click at [97, 138] on span "4" at bounding box center [98, 136] width 11 height 11
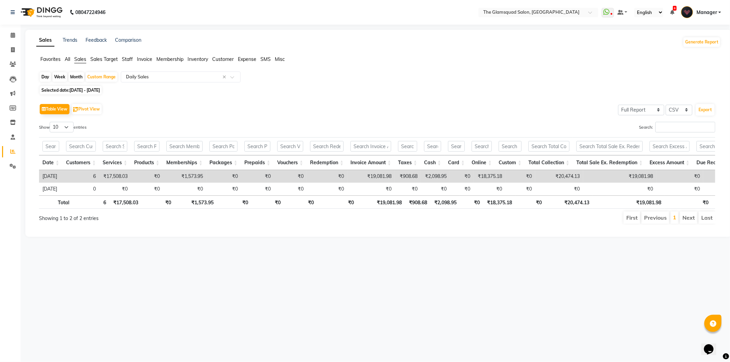
click at [46, 77] on div "Day" at bounding box center [45, 77] width 11 height 10
select select "10"
select select "2025"
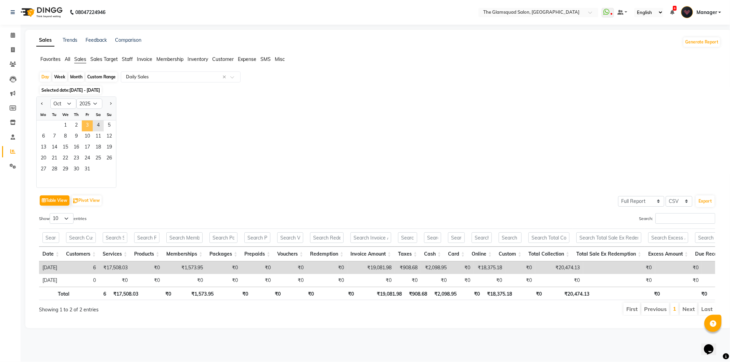
click at [86, 126] on span "3" at bounding box center [87, 125] width 11 height 11
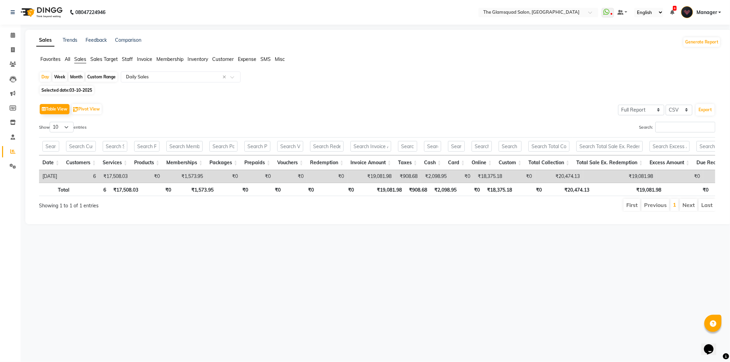
click at [344, 117] on div "Table View Pivot View Select Full Report Filtered Report Select CSV PDF Export …" at bounding box center [377, 157] width 676 height 110
click at [584, 117] on div "Table View Pivot View Select Full Report Filtered Report Select CSV PDF Export …" at bounding box center [377, 157] width 676 height 110
click at [14, 33] on icon at bounding box center [13, 35] width 4 height 5
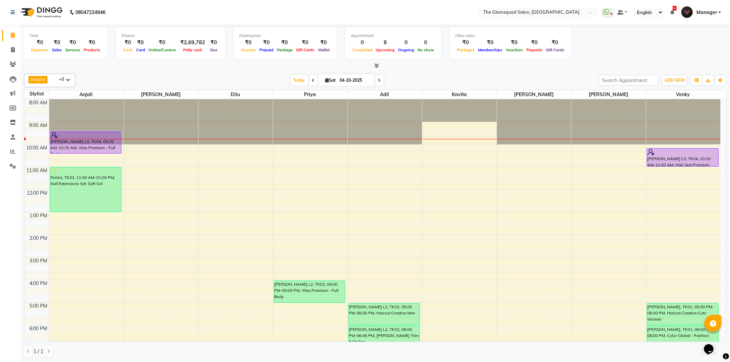
click at [377, 67] on icon at bounding box center [376, 65] width 4 height 5
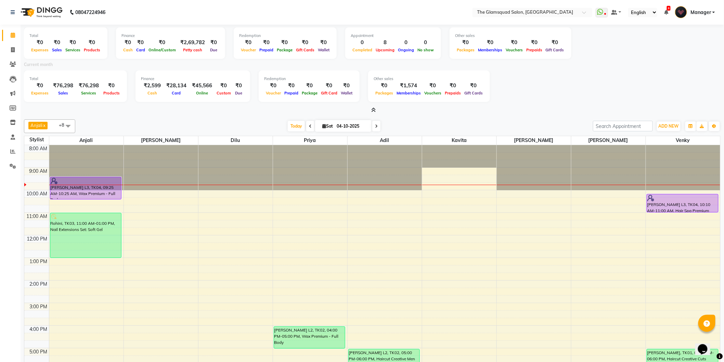
click at [375, 111] on icon at bounding box center [374, 109] width 4 height 5
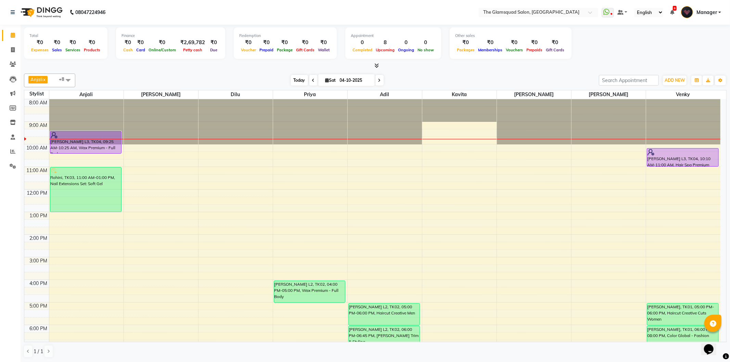
click at [300, 81] on span "Today" at bounding box center [299, 80] width 17 height 11
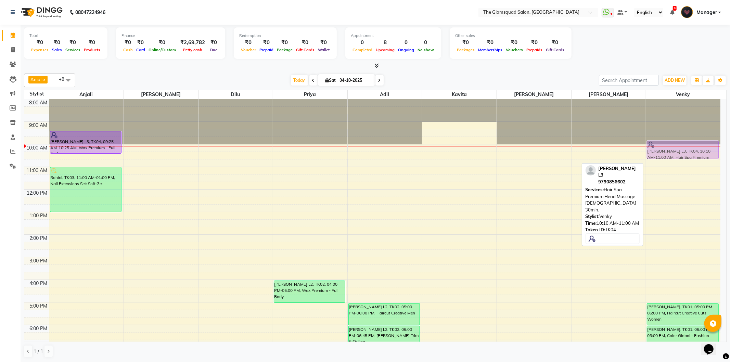
drag, startPoint x: 675, startPoint y: 159, endPoint x: 675, endPoint y: 149, distance: 10.3
click at [675, 149] on div "[PERSON_NAME] L3, TK04, 10:10 AM-11:00 AM, Hair Spa Premium Head Massage [DEMOG…" at bounding box center [683, 257] width 75 height 316
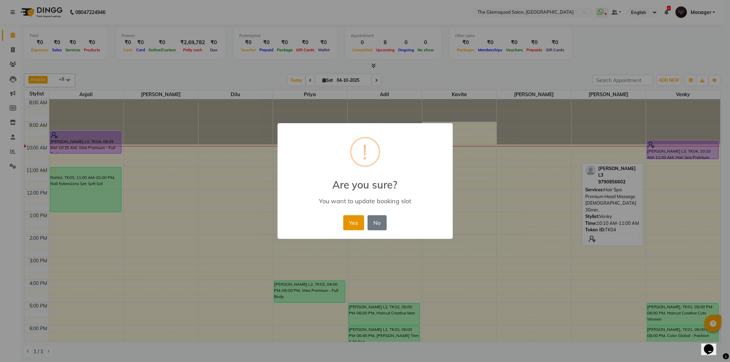
click at [354, 222] on button "Yes" at bounding box center [353, 222] width 21 height 15
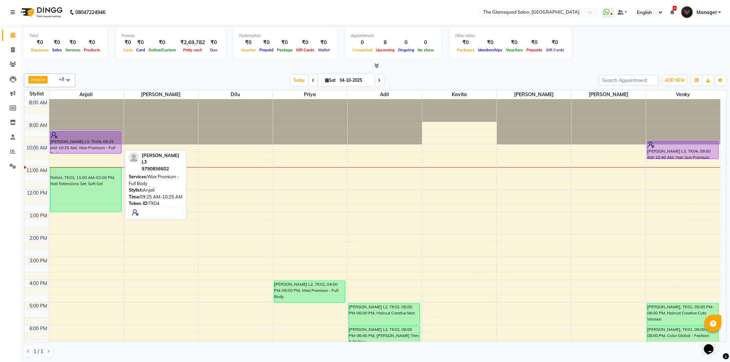
click at [111, 142] on div "[PERSON_NAME] L3, TK04, 09:25 AM-10:25 AM, Wax Premium - Full Body" at bounding box center [85, 142] width 71 height 22
click at [110, 142] on div "[PERSON_NAME] L3, TK04, 09:25 AM-10:25 AM, Wax Premium - Full Body" at bounding box center [85, 142] width 71 height 22
select select "8"
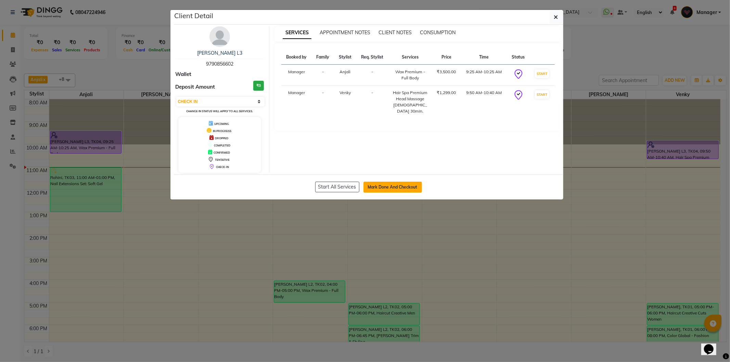
click at [410, 186] on button "Mark Done And Checkout" at bounding box center [392, 187] width 59 height 11
select select "service"
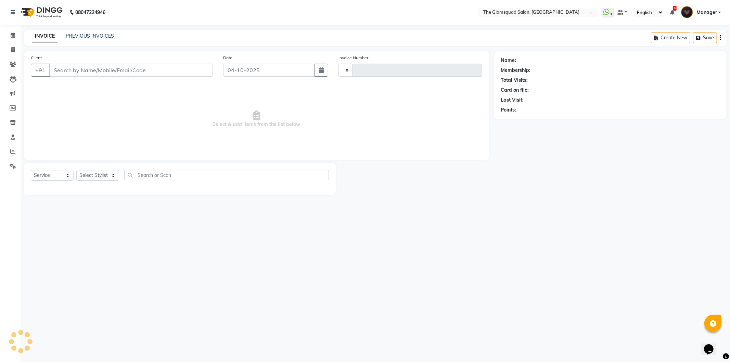
type input "0969"
select select "5284"
select select "product"
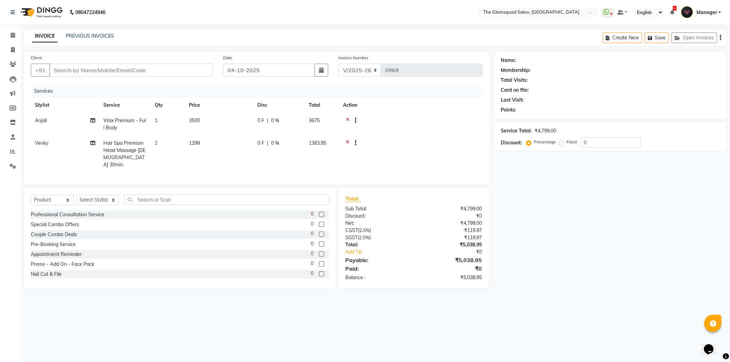
type input "9790856602"
select select "89864"
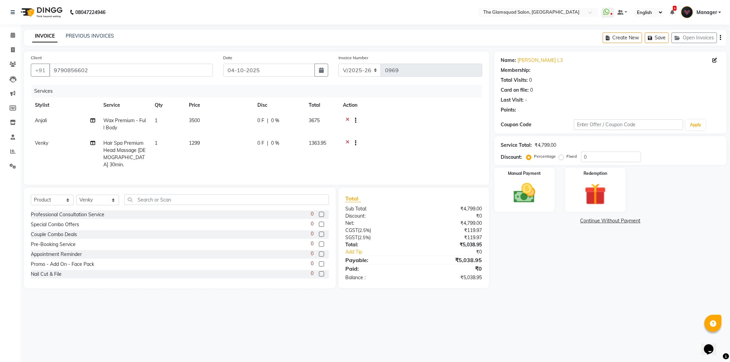
select select "1: Object"
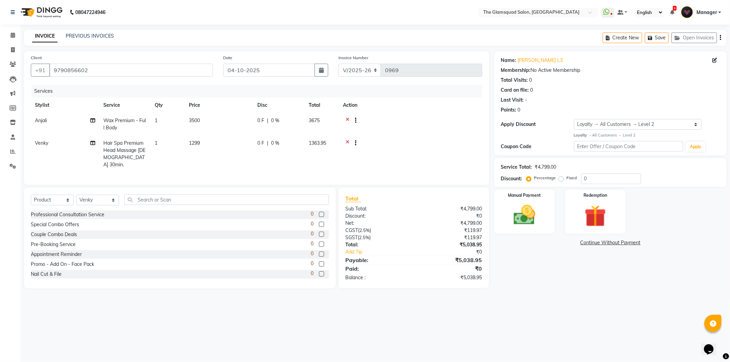
click at [348, 142] on icon at bounding box center [348, 144] width 4 height 9
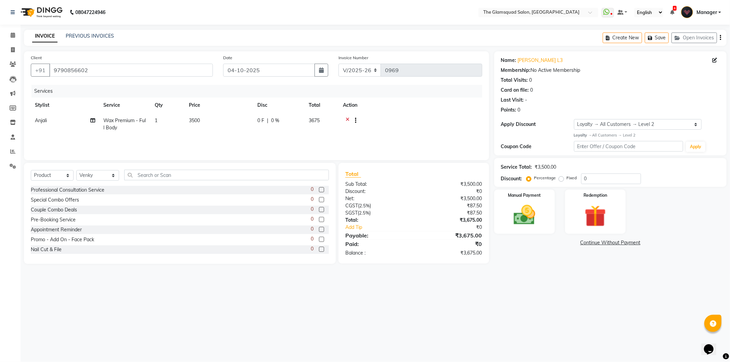
click at [416, 92] on div "Services" at bounding box center [259, 91] width 456 height 13
click at [64, 69] on input "9790856602" at bounding box center [131, 70] width 164 height 13
click at [384, 93] on div "Services" at bounding box center [259, 91] width 456 height 13
click at [525, 220] on img at bounding box center [524, 215] width 37 height 26
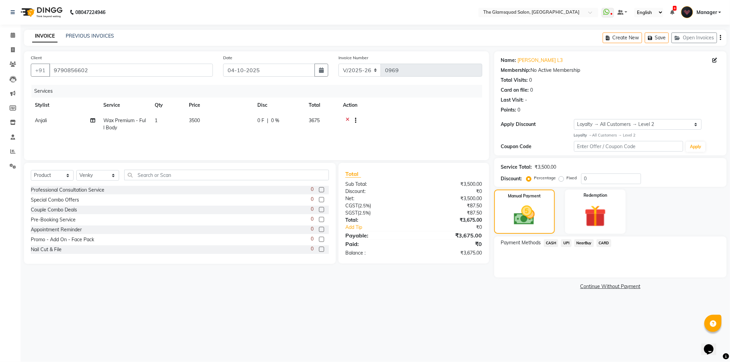
click at [704, 209] on div "Manual Payment Redemption" at bounding box center [610, 212] width 243 height 44
click at [606, 242] on span "CARD" at bounding box center [603, 243] width 15 height 8
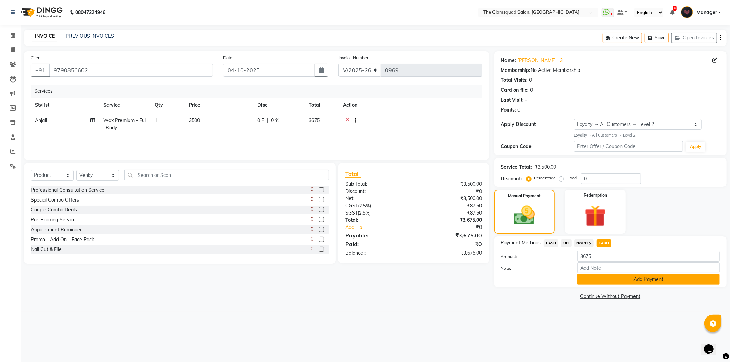
click at [628, 281] on button "Add Payment" at bounding box center [648, 279] width 142 height 11
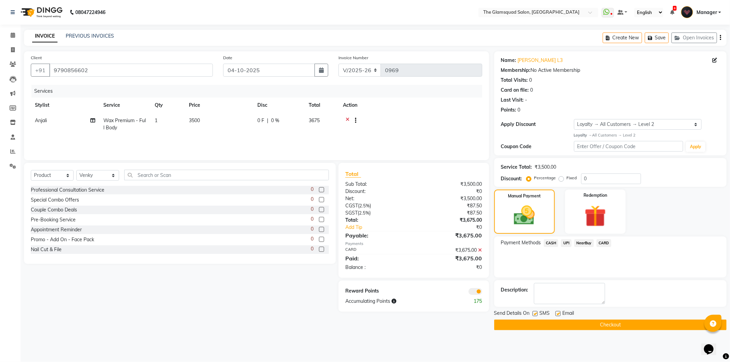
click at [477, 294] on span at bounding box center [475, 291] width 14 height 7
click at [482, 293] on input "checkbox" at bounding box center [482, 293] width 0 height 0
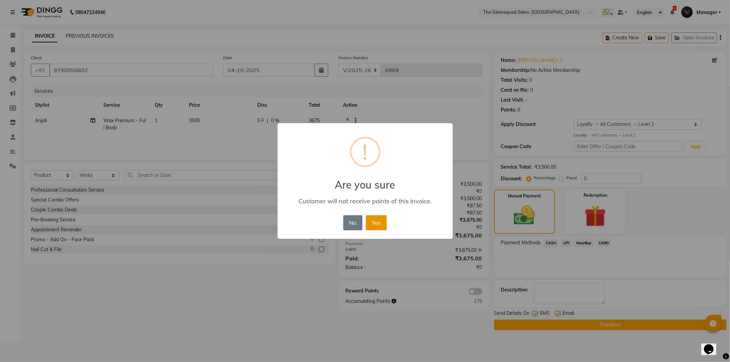
click at [381, 218] on button "Yes" at bounding box center [376, 222] width 21 height 15
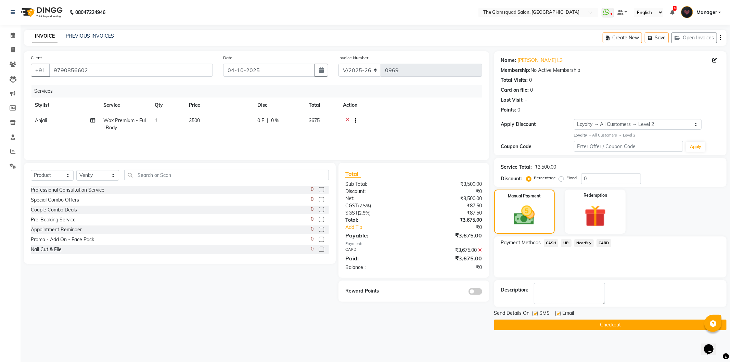
click at [605, 323] on button "Checkout" at bounding box center [610, 325] width 232 height 11
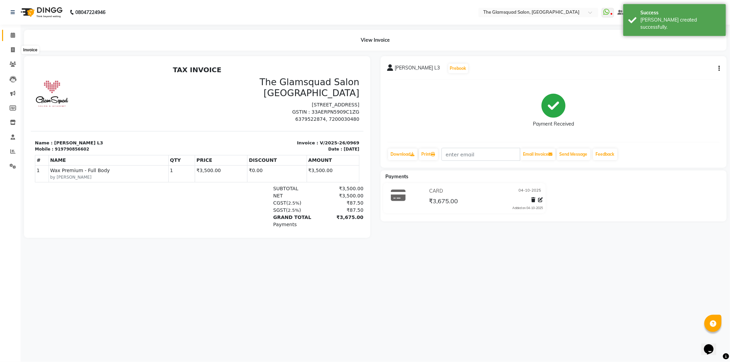
click at [11, 37] on icon at bounding box center [13, 35] width 4 height 5
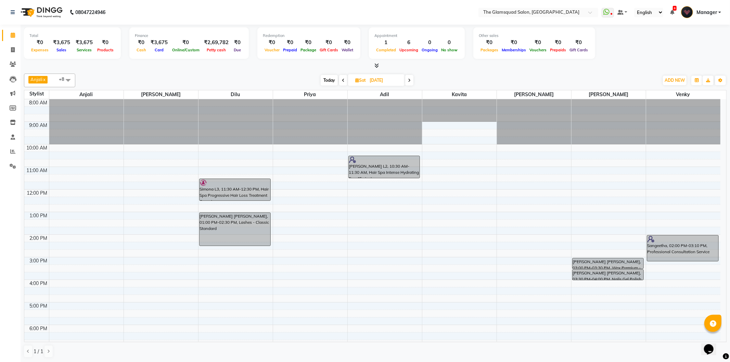
click at [331, 84] on span "Today" at bounding box center [329, 80] width 17 height 11
type input "04-10-2025"
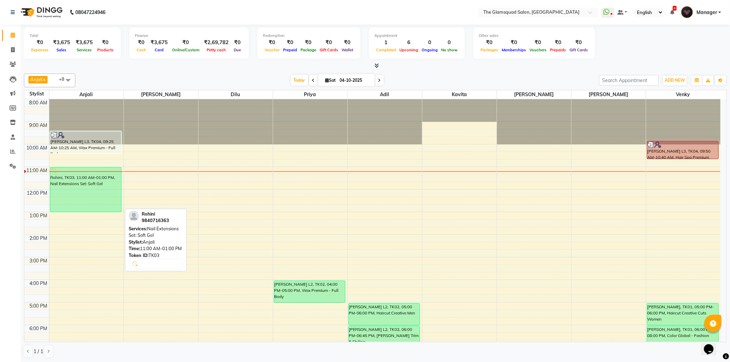
click at [112, 182] on div "Rohini, TK03, 11:00 AM-01:00 PM, Nail Extensions Set: Soft Gel" at bounding box center [85, 189] width 71 height 44
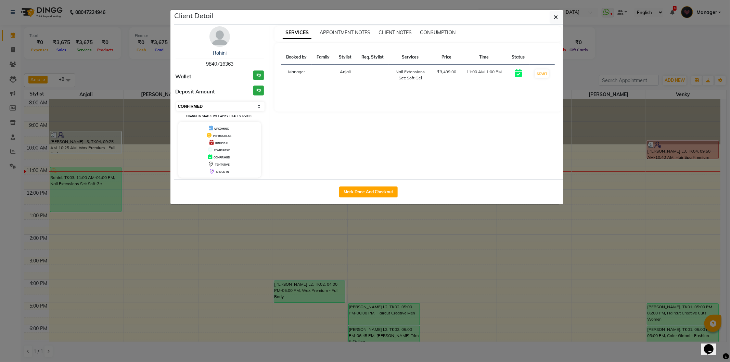
click at [220, 105] on select "Select IN SERVICE CONFIRMED TENTATIVE CHECK IN MARK DONE DROPPED UPCOMING" at bounding box center [220, 107] width 89 height 10
select select "8"
click at [176, 102] on select "Select IN SERVICE CONFIRMED TENTATIVE CHECK IN MARK DONE DROPPED UPCOMING" at bounding box center [220, 107] width 89 height 10
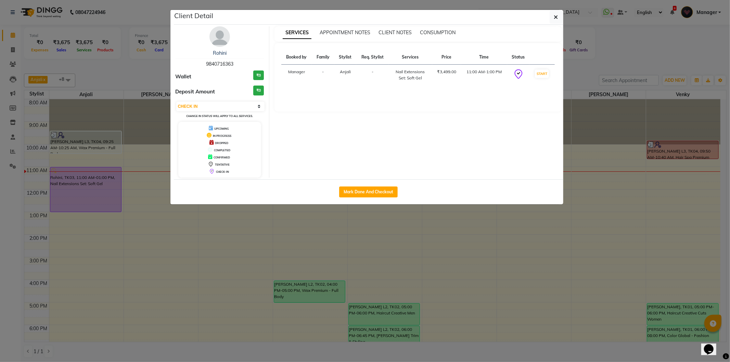
click at [558, 18] on button "button" at bounding box center [556, 17] width 13 height 13
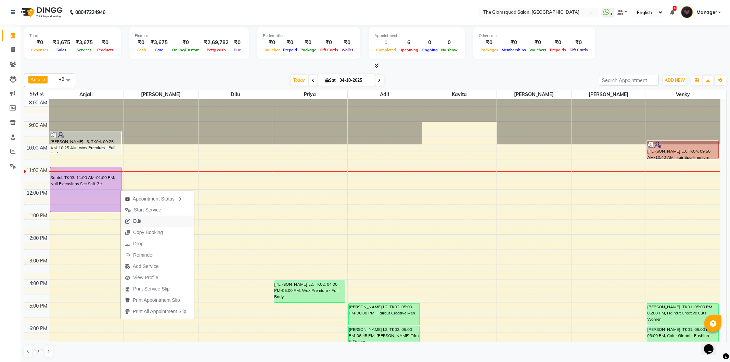
click at [140, 219] on span "Edit" at bounding box center [137, 221] width 8 height 7
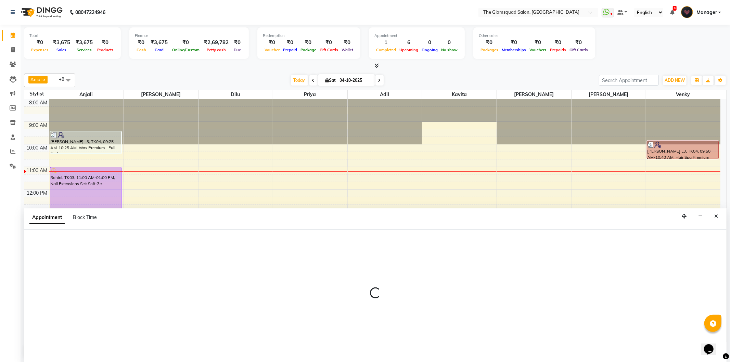
select select "tentative"
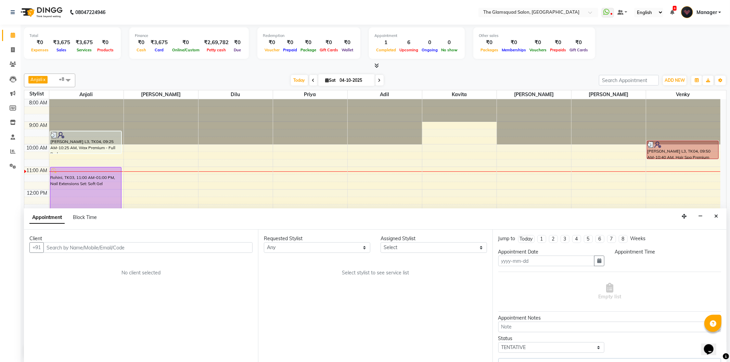
type input "04-10-2025"
select select "36096"
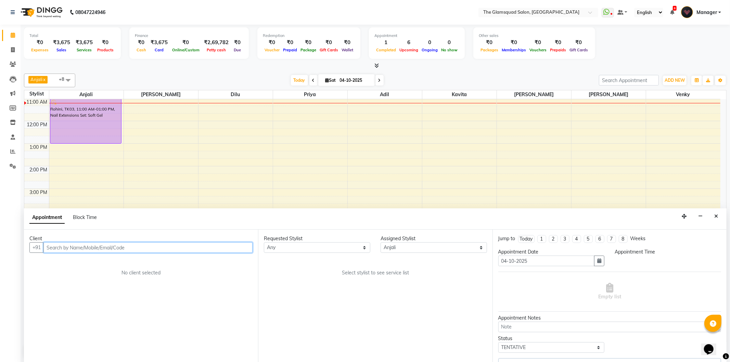
select select "check-in"
select select "660"
select select "2374"
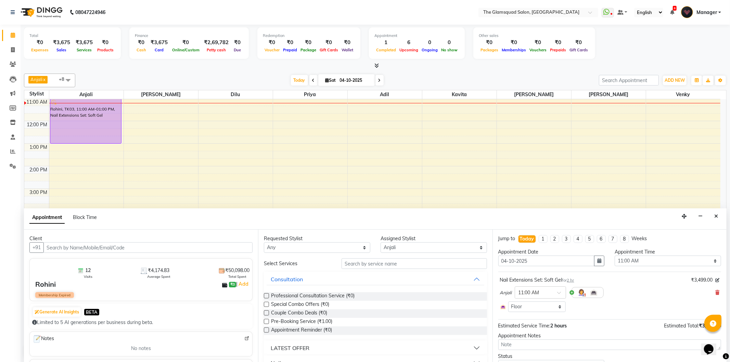
click at [709, 292] on div "Anjali × 11:00 AM" at bounding box center [609, 293] width 219 height 18
click at [715, 292] on icon at bounding box center [717, 292] width 4 height 5
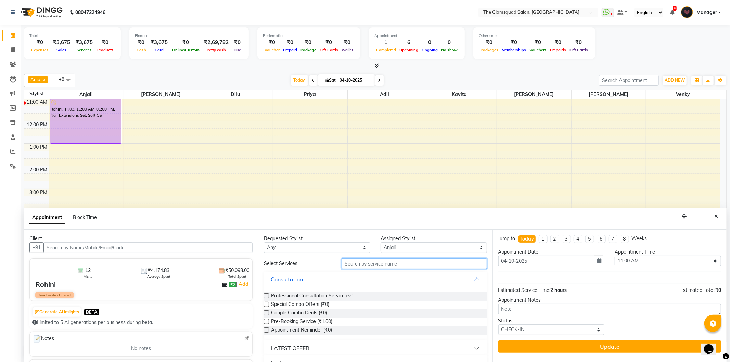
click at [436, 265] on input "text" at bounding box center [414, 263] width 145 height 11
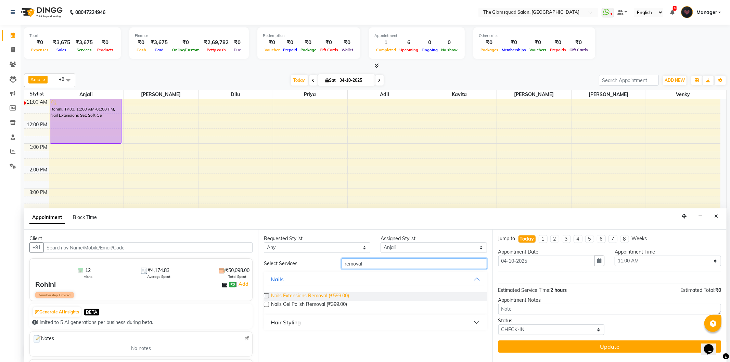
type input "removal"
click at [336, 295] on span "Nails Extensions Removal (₹599.00)" at bounding box center [310, 296] width 78 height 9
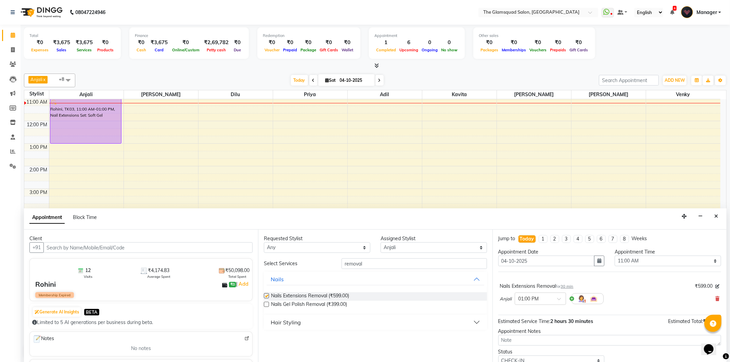
checkbox input "false"
click at [552, 299] on div at bounding box center [540, 298] width 51 height 7
click at [541, 324] on div "11:00 AM" at bounding box center [540, 325] width 51 height 13
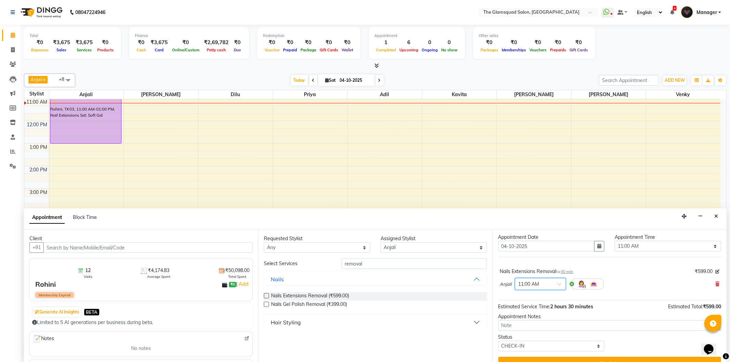
scroll to position [27, 0]
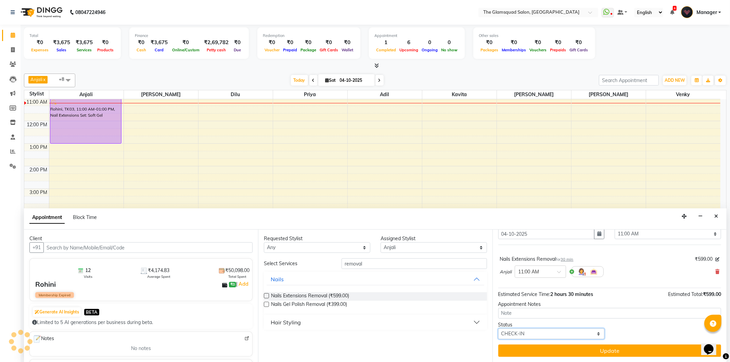
click at [582, 333] on select "Select TENTATIVE CONFIRM CHECK-IN UPCOMING" at bounding box center [551, 333] width 106 height 11
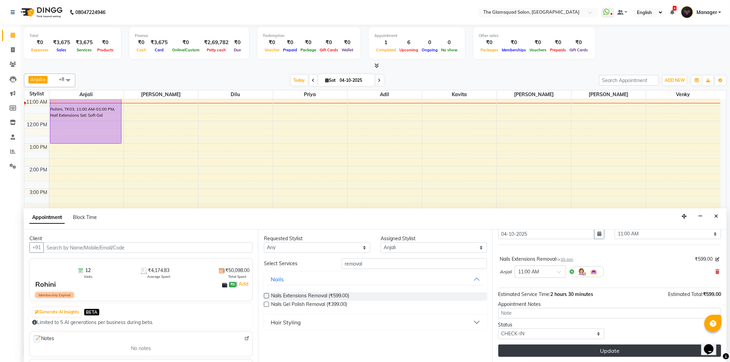
click at [607, 348] on button "Update" at bounding box center [609, 351] width 223 height 12
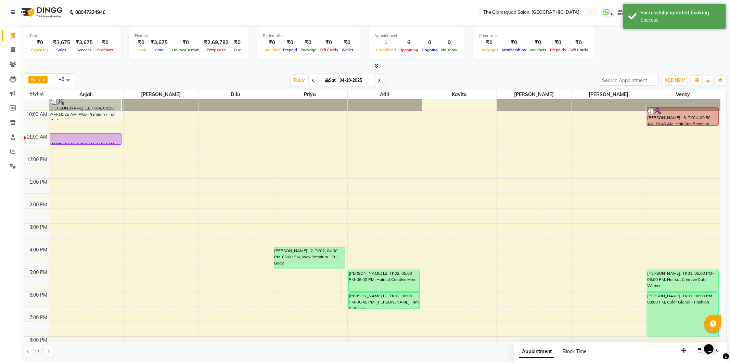
scroll to position [0, 0]
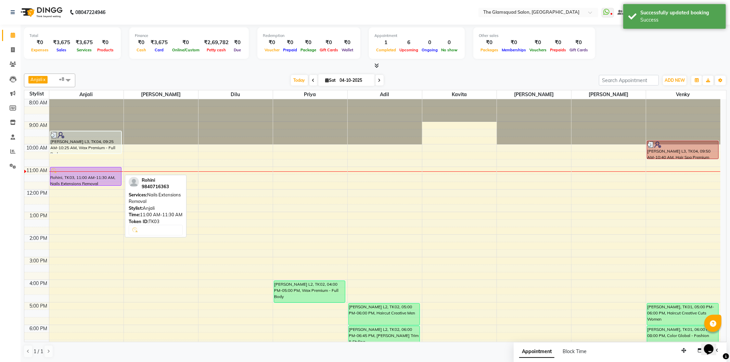
drag, startPoint x: 105, startPoint y: 177, endPoint x: 106, endPoint y: 183, distance: 6.0
click at [106, 183] on div "[PERSON_NAME] L3, TK04, 09:25 AM-10:25 AM, Wax Premium - Full Body Rohini, TK03…" at bounding box center [86, 257] width 74 height 316
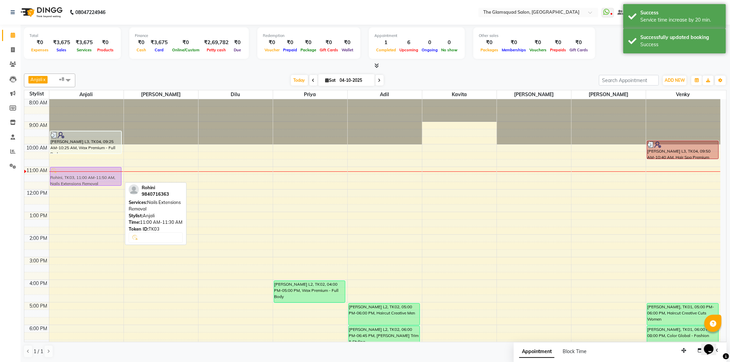
click at [114, 179] on div "[PERSON_NAME] L3, TK04, 09:25 AM-10:25 AM, Wax Premium - Full Body Rohini, TK03…" at bounding box center [86, 257] width 74 height 316
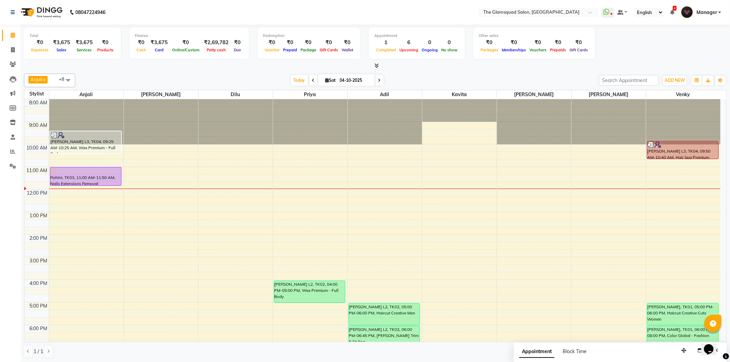
click at [352, 78] on input "04-10-2025" at bounding box center [355, 80] width 34 height 10
select select "10"
select select "2025"
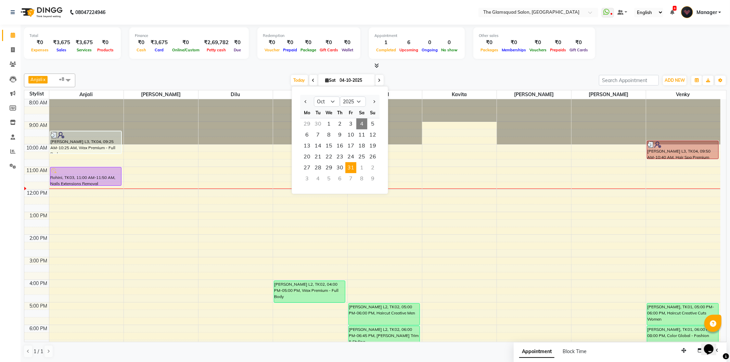
click at [355, 165] on span "31" at bounding box center [350, 167] width 11 height 11
type input "[DATE]"
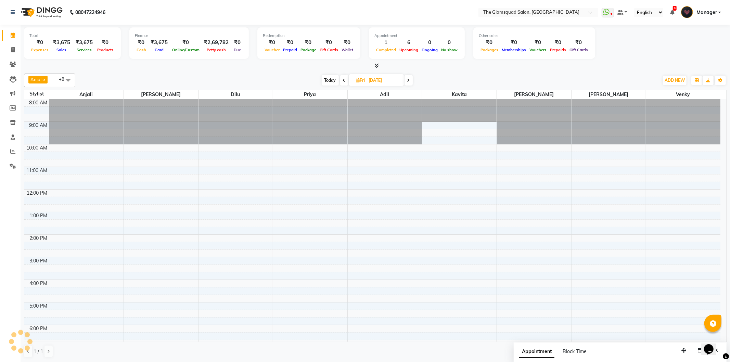
scroll to position [68, 0]
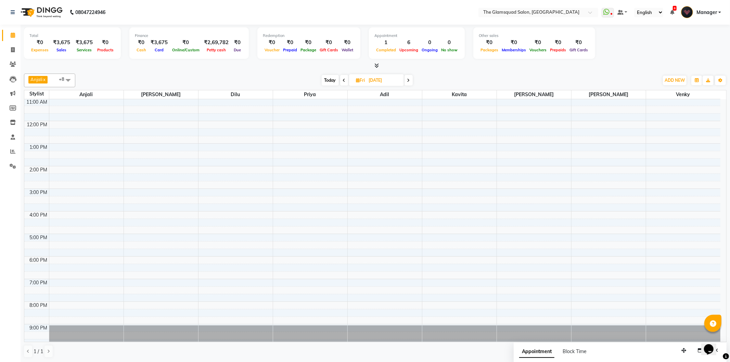
click at [388, 79] on input "[DATE]" at bounding box center [384, 80] width 34 height 10
select select "10"
select select "2025"
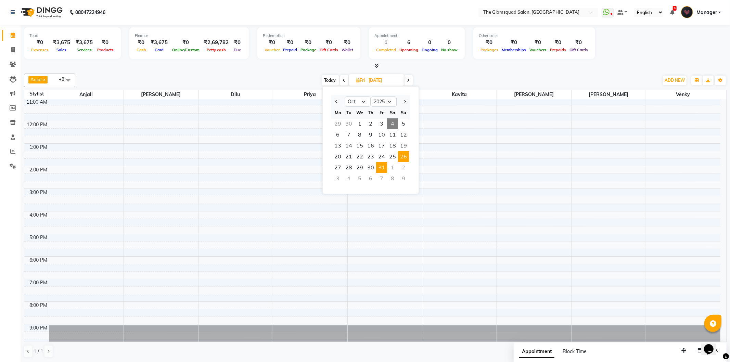
click at [402, 155] on span "26" at bounding box center [403, 156] width 11 height 11
type input "[DATE]"
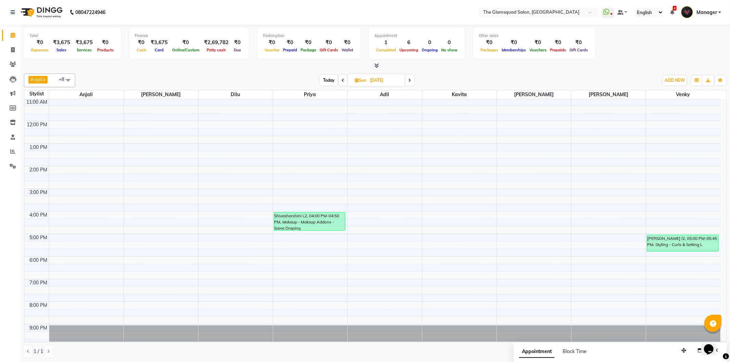
click at [380, 76] on input "[DATE]" at bounding box center [385, 80] width 34 height 10
select select "10"
select select "2025"
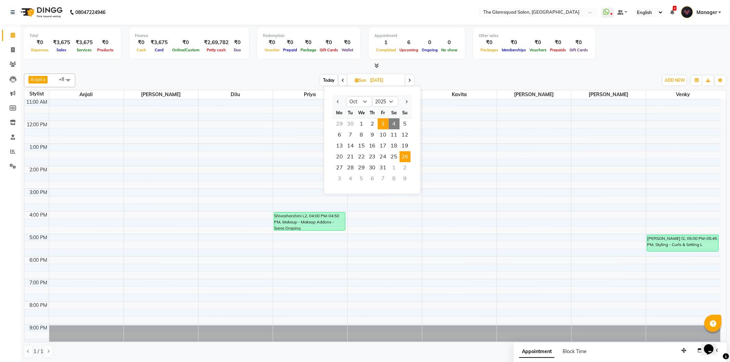
click at [382, 127] on span "3" at bounding box center [383, 123] width 11 height 11
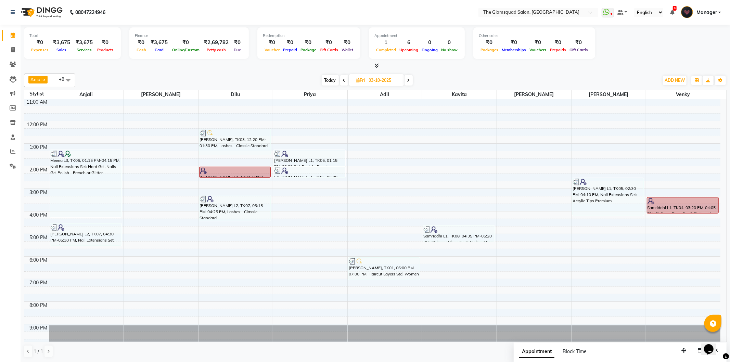
click at [330, 81] on span "Today" at bounding box center [330, 80] width 17 height 11
type input "04-10-2025"
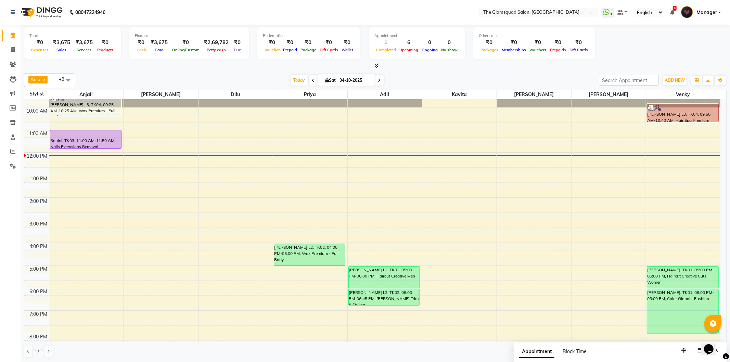
scroll to position [0, 0]
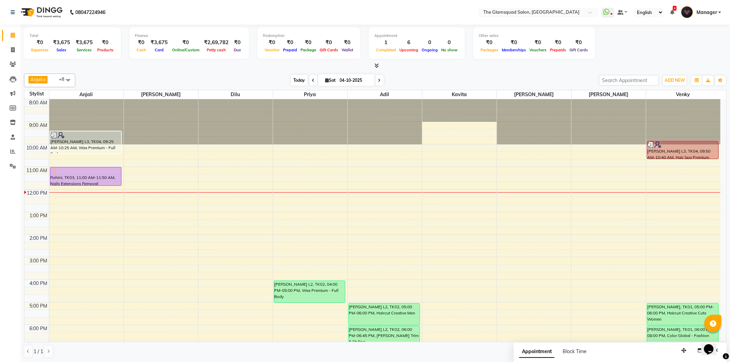
click at [297, 81] on span "Today" at bounding box center [299, 80] width 17 height 11
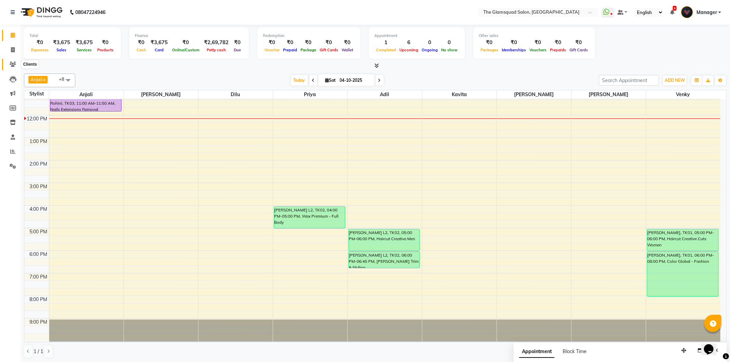
click at [12, 60] on link "Clients" at bounding box center [10, 64] width 16 height 11
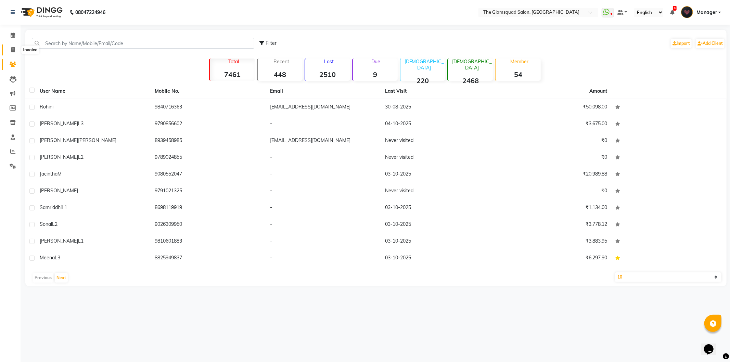
click at [13, 50] on icon at bounding box center [13, 49] width 4 height 5
select select "5284"
select select "service"
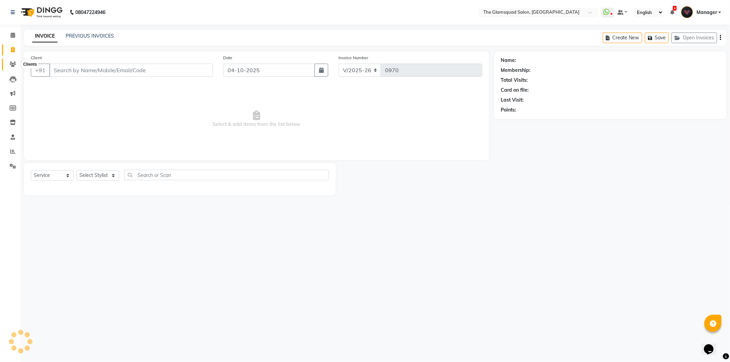
click at [12, 63] on icon at bounding box center [13, 64] width 7 height 5
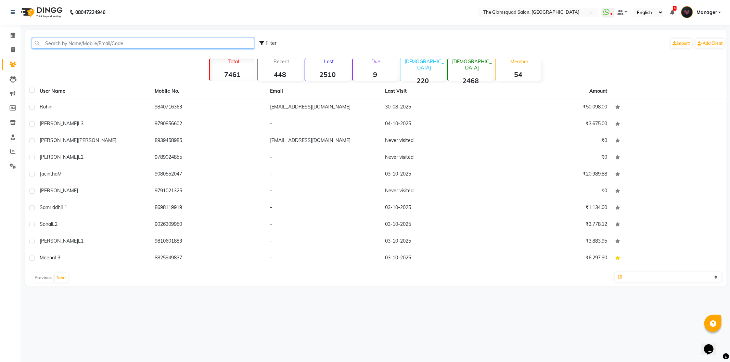
click at [94, 40] on input "text" at bounding box center [143, 43] width 222 height 11
paste input "60099 11938"
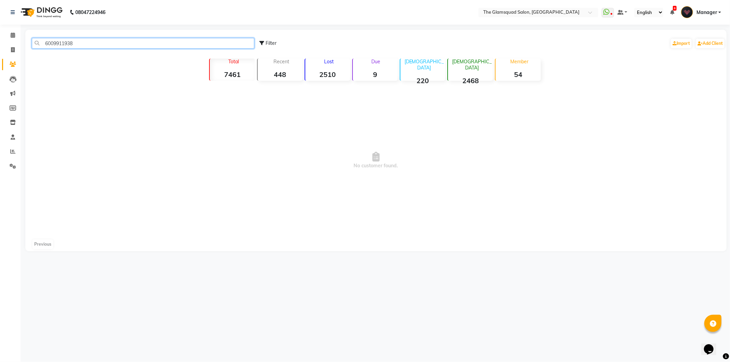
click at [104, 42] on input "6009911938" at bounding box center [143, 43] width 222 height 11
click at [87, 43] on input "6009911938" at bounding box center [143, 43] width 222 height 11
drag, startPoint x: 44, startPoint y: 41, endPoint x: 52, endPoint y: 46, distance: 8.6
click at [44, 42] on input "6009911938" at bounding box center [143, 43] width 222 height 11
click at [86, 46] on input "6009911938" at bounding box center [143, 43] width 222 height 11
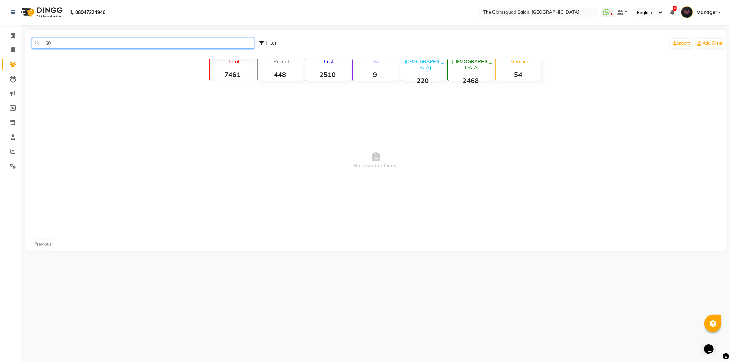
type input "6"
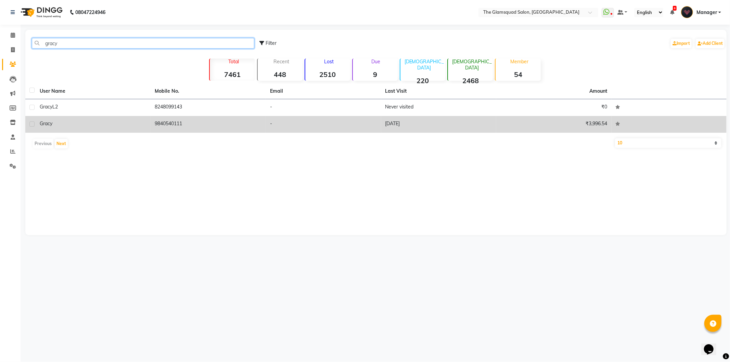
type input "gracy"
click at [197, 120] on td "9840540111" at bounding box center [208, 124] width 115 height 17
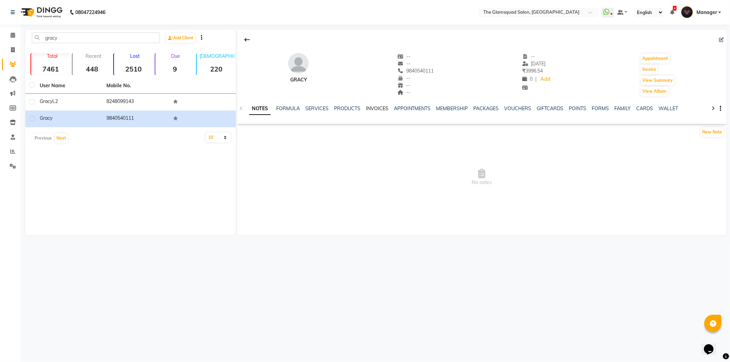
click at [377, 111] on link "INVOICES" at bounding box center [377, 108] width 23 height 6
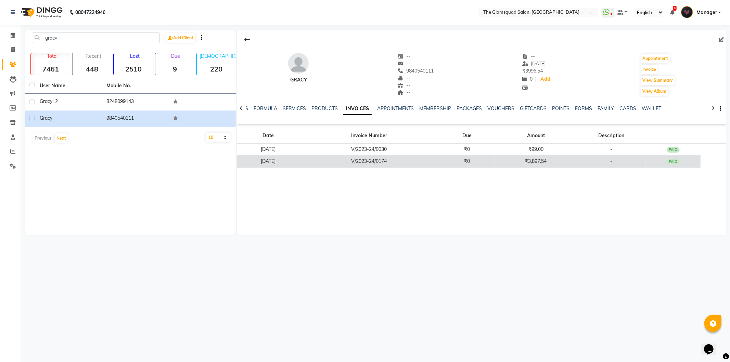
click at [387, 159] on td "V/2023-24/0174" at bounding box center [369, 161] width 140 height 12
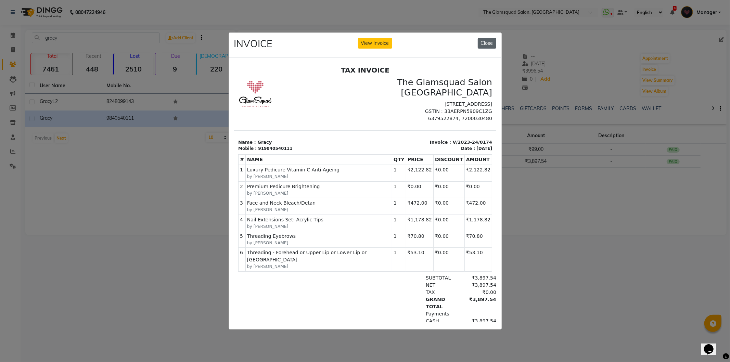
drag, startPoint x: 487, startPoint y: 39, endPoint x: 199, endPoint y: 53, distance: 288.8
click at [487, 39] on button "Close" at bounding box center [487, 43] width 18 height 11
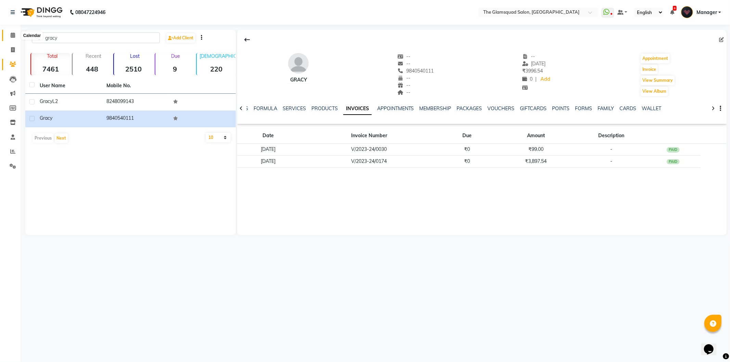
click at [8, 33] on span at bounding box center [13, 35] width 12 height 8
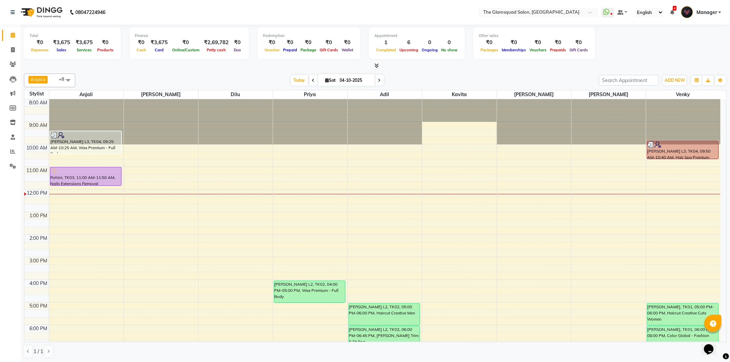
click at [382, 80] on div "[DATE] [DATE]" at bounding box center [337, 80] width 94 height 10
click at [380, 80] on span at bounding box center [379, 80] width 8 height 11
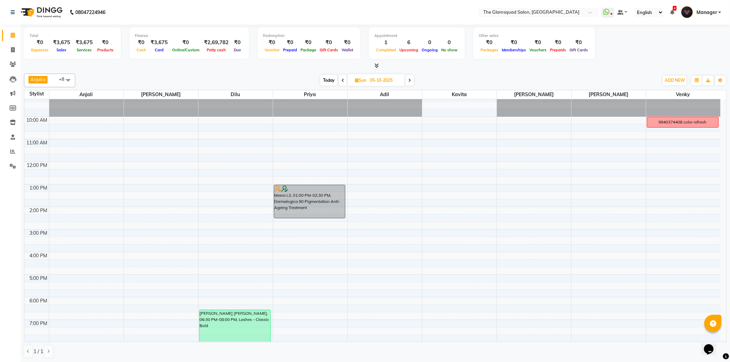
scroll to position [74, 0]
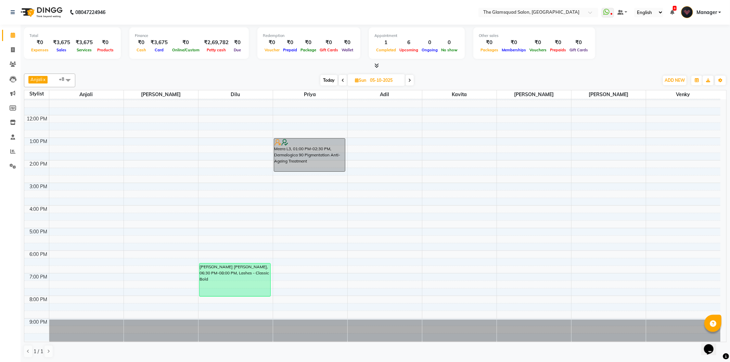
click at [324, 79] on span "Today" at bounding box center [328, 80] width 17 height 11
type input "04-10-2025"
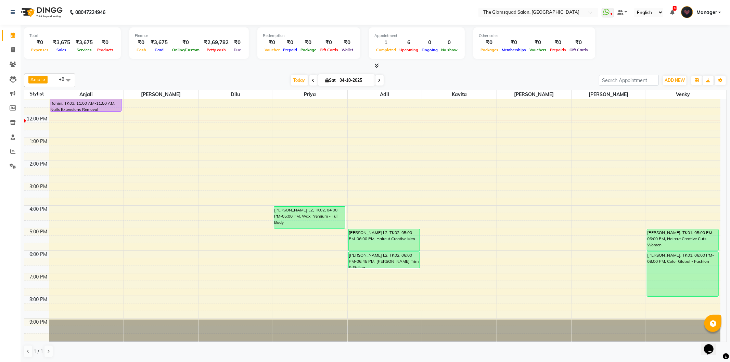
click at [324, 80] on span "Sat" at bounding box center [331, 80] width 14 height 5
select select "10"
select select "2025"
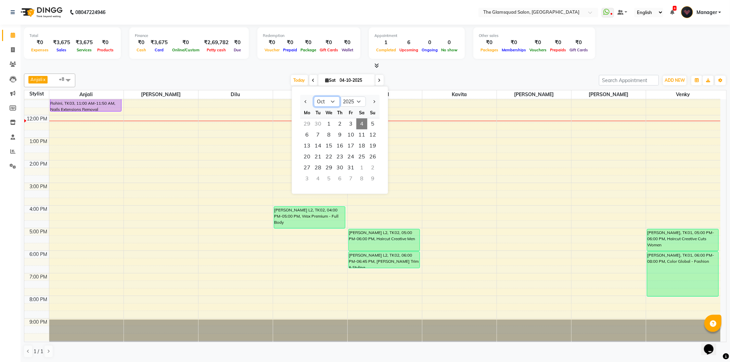
click at [331, 101] on select "Jan Feb Mar Apr May Jun [DATE] Aug Sep Oct Nov Dec" at bounding box center [327, 101] width 26 height 10
select select "9"
click at [314, 96] on select "Jan Feb Mar Apr May Jun [DATE] Aug Sep Oct Nov Dec" at bounding box center [327, 101] width 26 height 10
click at [310, 155] on span "22" at bounding box center [306, 156] width 11 height 11
type input "[DATE]"
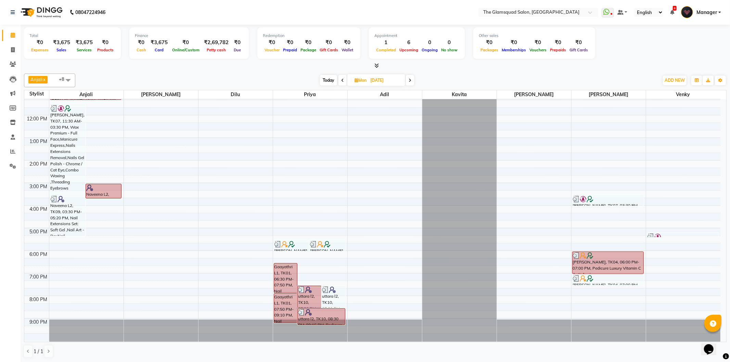
click at [383, 80] on input "[DATE]" at bounding box center [385, 80] width 34 height 10
select select "9"
select select "2025"
click at [404, 149] on span "21" at bounding box center [405, 145] width 11 height 11
type input "[DATE]"
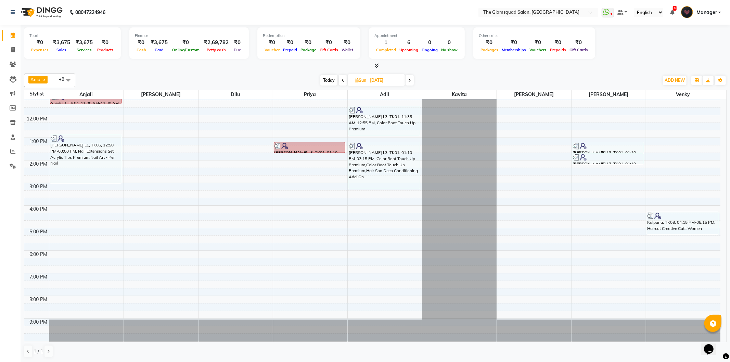
click at [387, 81] on input "[DATE]" at bounding box center [385, 80] width 34 height 10
select select "9"
select select "2025"
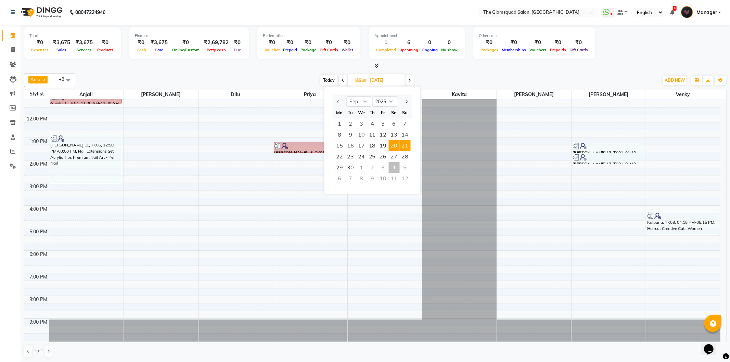
click at [389, 146] on span "20" at bounding box center [394, 145] width 11 height 11
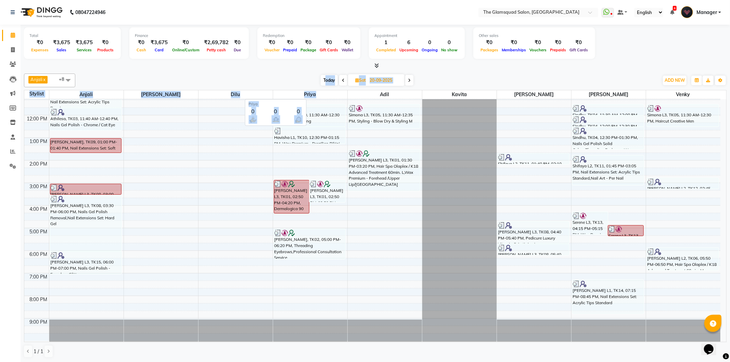
click at [323, 93] on div "Anjali x [PERSON_NAME] x [PERSON_NAME] x Priya x Dilu x Venky x [PERSON_NAME] x…" at bounding box center [375, 216] width 703 height 290
click at [330, 82] on span "Today" at bounding box center [329, 80] width 17 height 11
type input "04-10-2025"
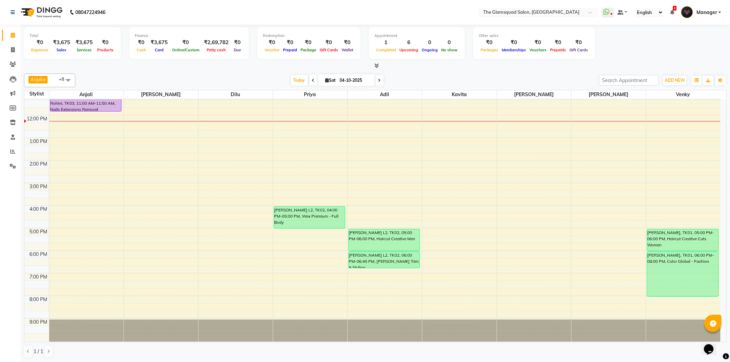
click at [338, 78] on input "04-10-2025" at bounding box center [355, 80] width 34 height 10
select select "10"
select select "2025"
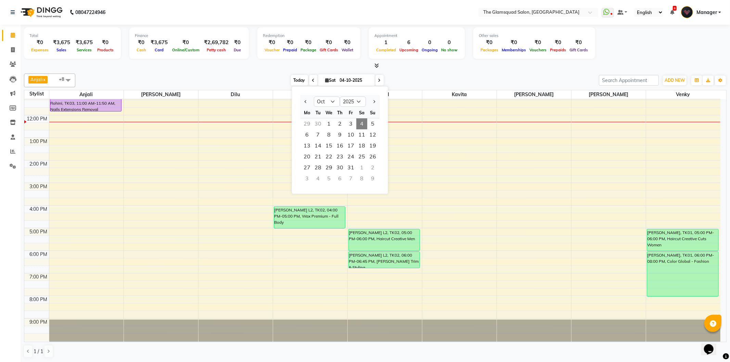
click at [302, 81] on span "Today" at bounding box center [299, 80] width 17 height 11
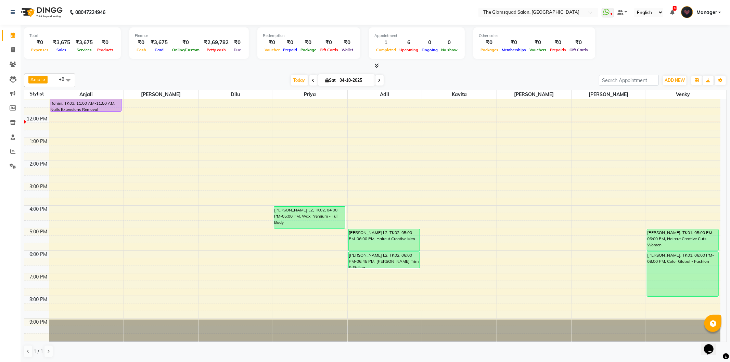
click at [347, 78] on input "04-10-2025" at bounding box center [355, 80] width 34 height 10
select select "10"
select select "2025"
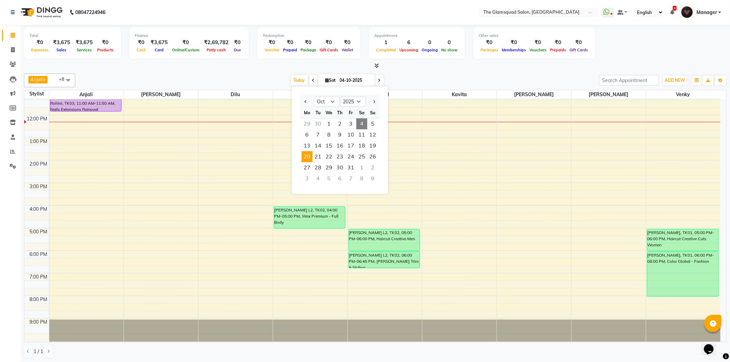
click at [307, 157] on span "20" at bounding box center [306, 156] width 11 height 11
type input "[DATE]"
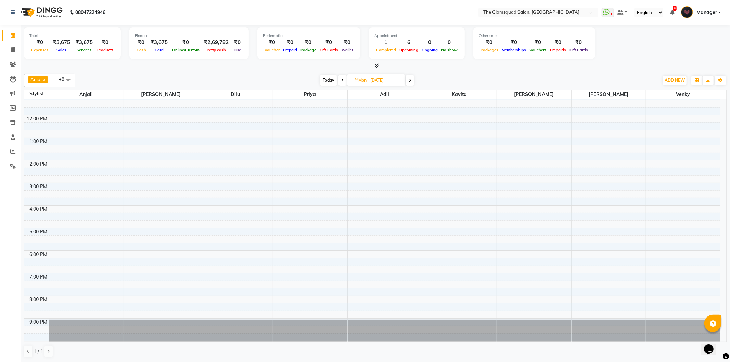
click at [389, 83] on input "[DATE]" at bounding box center [385, 80] width 34 height 10
select select "10"
select select "2025"
click at [327, 79] on span "Today" at bounding box center [328, 80] width 17 height 11
type input "04-10-2025"
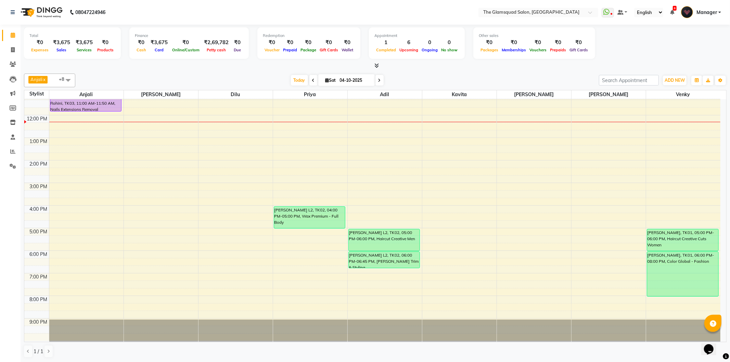
click at [338, 80] on input "04-10-2025" at bounding box center [355, 80] width 34 height 10
select select "10"
select select "2025"
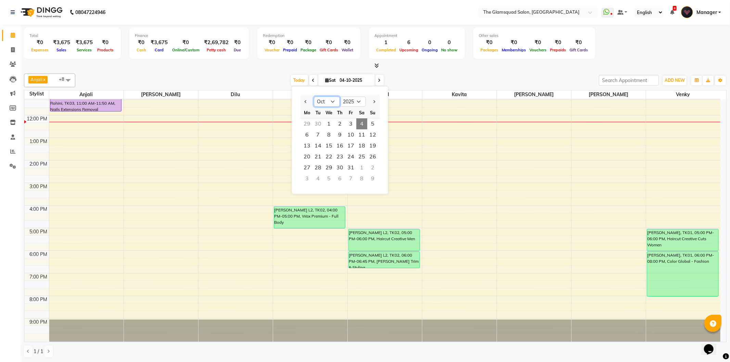
click at [322, 100] on select "Jan Feb Mar Apr May Jun [DATE] Aug Sep Oct Nov Dec" at bounding box center [327, 101] width 26 height 10
select select "9"
click at [314, 96] on select "Jan Feb Mar Apr May Jun [DATE] Aug Sep Oct Nov Dec" at bounding box center [327, 101] width 26 height 10
click at [302, 80] on span "Today" at bounding box center [299, 80] width 17 height 11
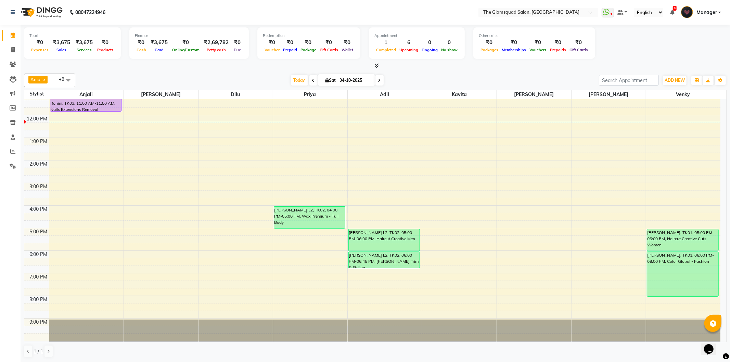
click at [348, 80] on input "04-10-2025" at bounding box center [355, 80] width 34 height 10
select select "10"
select select "2025"
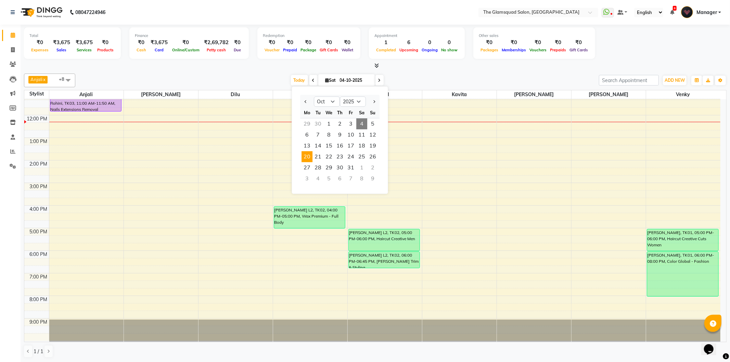
click at [304, 155] on span "20" at bounding box center [306, 156] width 11 height 11
type input "[DATE]"
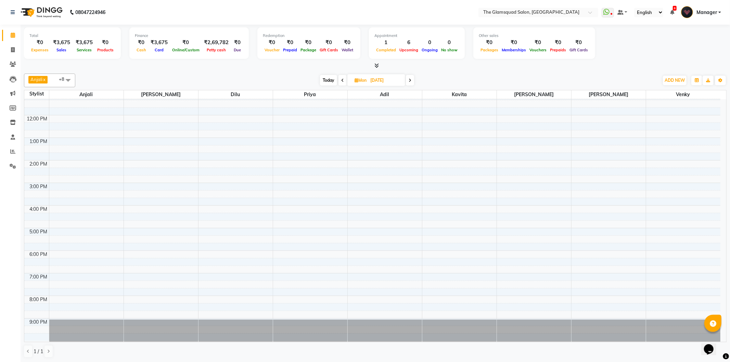
click at [377, 81] on input "[DATE]" at bounding box center [385, 80] width 34 height 10
select select "10"
select select "2025"
click at [355, 101] on select "Jan Feb Mar Apr May Jun [DATE] Aug Sep Oct Nov Dec" at bounding box center [360, 101] width 26 height 10
select select "9"
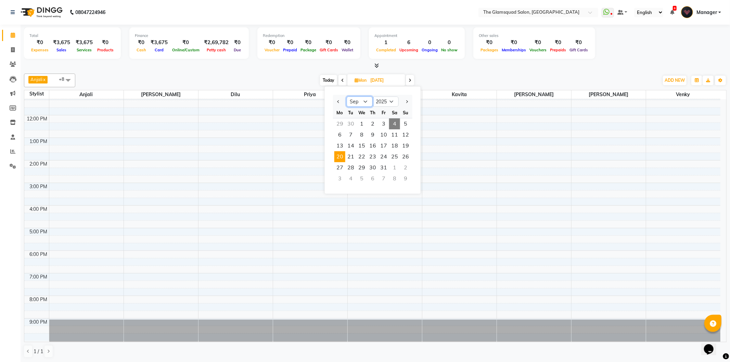
click at [347, 96] on select "Jan Feb Mar Apr May Jun [DATE] Aug Sep Oct Nov Dec" at bounding box center [360, 101] width 26 height 10
click at [339, 154] on span "22" at bounding box center [339, 156] width 11 height 11
type input "[DATE]"
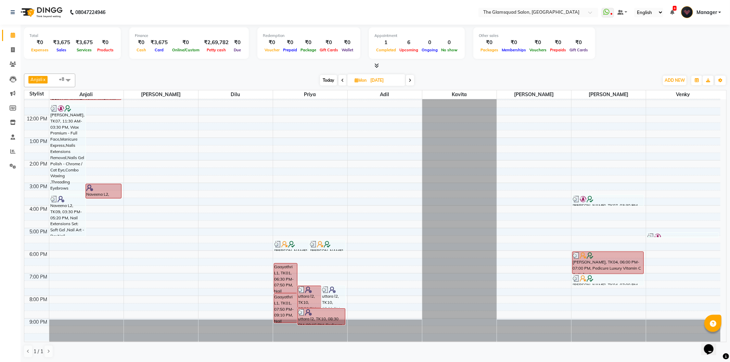
click at [383, 83] on input "[DATE]" at bounding box center [385, 80] width 34 height 10
select select "9"
select select "2025"
click at [403, 146] on span "21" at bounding box center [405, 145] width 11 height 11
type input "[DATE]"
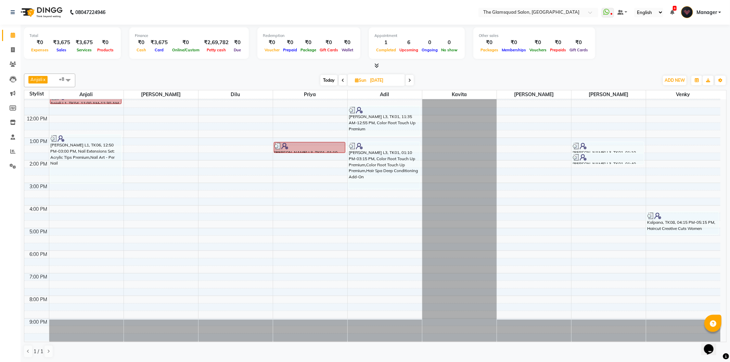
click at [390, 80] on input "[DATE]" at bounding box center [385, 80] width 34 height 10
select select "9"
select select "2025"
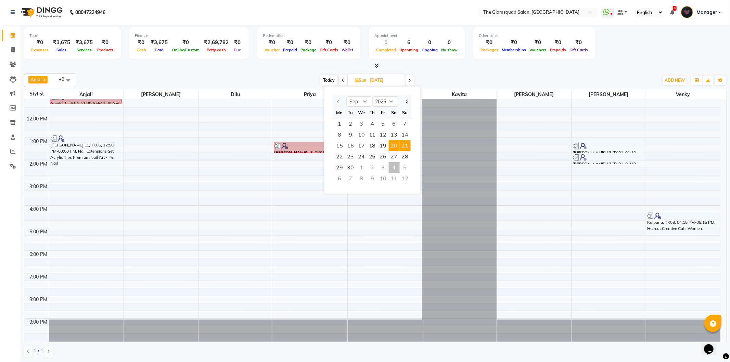
click at [391, 146] on span "20" at bounding box center [394, 145] width 11 height 11
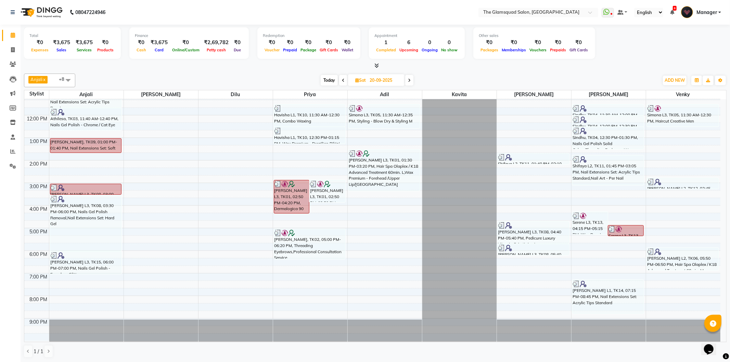
click at [330, 79] on span "Today" at bounding box center [329, 80] width 17 height 11
type input "04-10-2025"
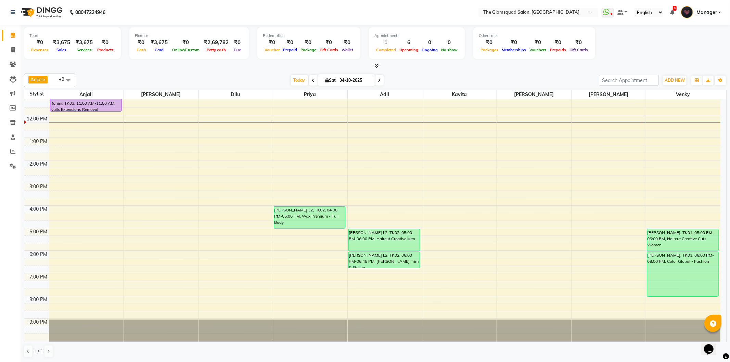
click at [358, 81] on input "04-10-2025" at bounding box center [355, 80] width 34 height 10
select select "10"
select select "2025"
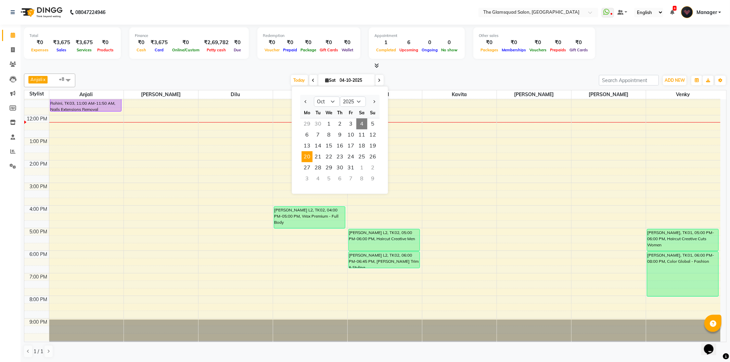
click at [308, 155] on span "20" at bounding box center [306, 156] width 11 height 11
type input "[DATE]"
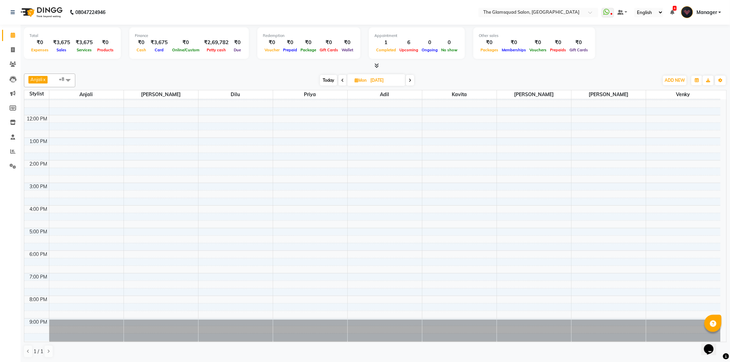
click at [396, 81] on input "[DATE]" at bounding box center [385, 80] width 34 height 10
select select "10"
select select "2025"
click at [404, 145] on span "19" at bounding box center [405, 145] width 11 height 11
type input "[DATE]"
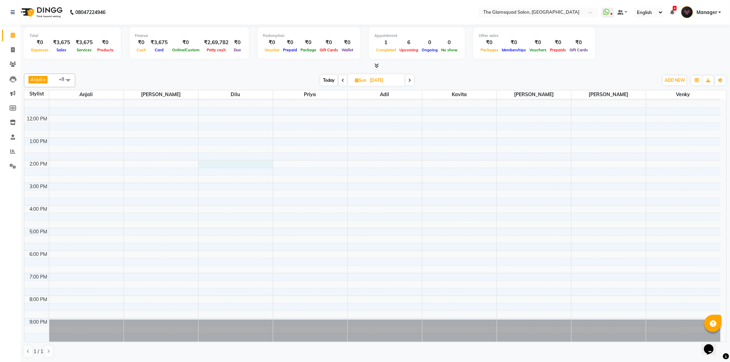
click at [228, 166] on div "8:00 AM 9:00 AM 10:00 AM 11:00 AM 12:00 PM 1:00 PM 2:00 PM 3:00 PM 4:00 PM 5:00…" at bounding box center [372, 183] width 696 height 316
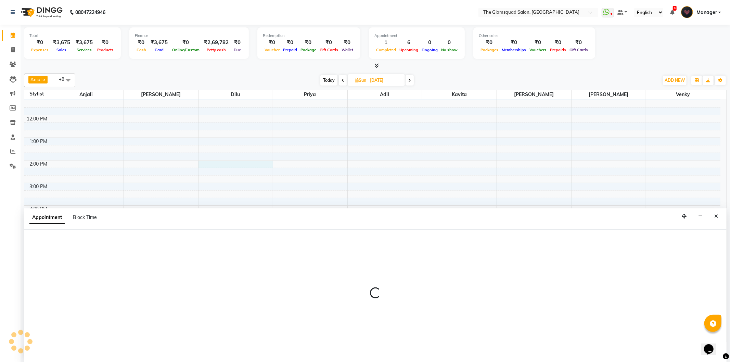
select select "34710"
select select "840"
select select "tentative"
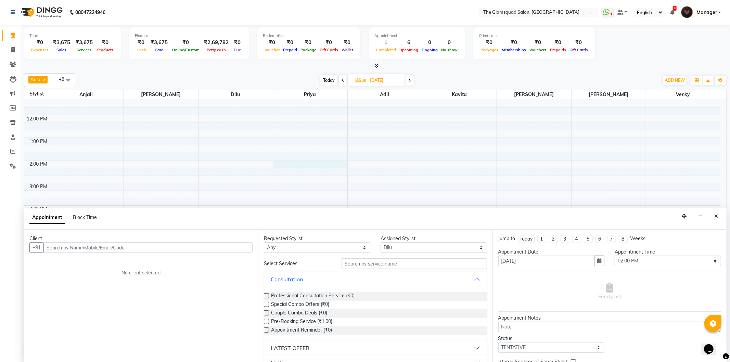
click at [284, 167] on div "8:00 AM 9:00 AM 10:00 AM 11:00 AM 12:00 PM 1:00 PM 2:00 PM 3:00 PM 4:00 PM 5:00…" at bounding box center [372, 183] width 696 height 316
click at [183, 252] on input "text" at bounding box center [147, 247] width 209 height 11
click at [179, 248] on input "text" at bounding box center [147, 247] width 209 height 11
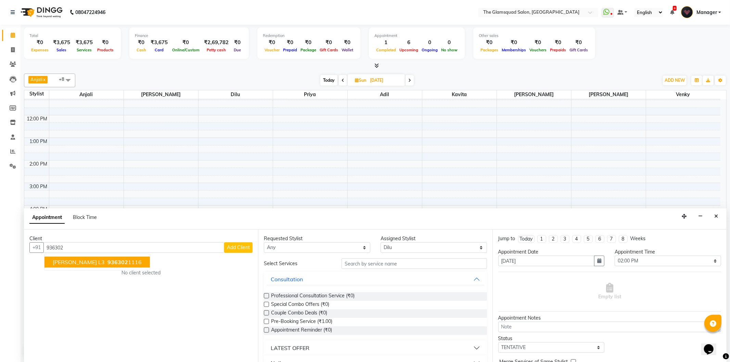
click at [107, 265] on span "936302" at bounding box center [117, 262] width 21 height 7
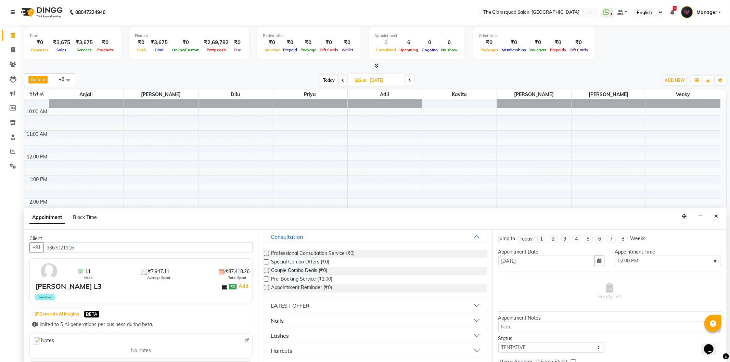
scroll to position [0, 0]
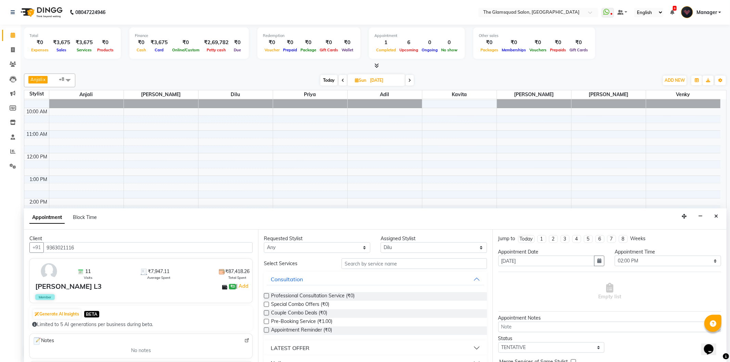
type input "9363021116"
drag, startPoint x: 372, startPoint y: 264, endPoint x: 379, endPoint y: 263, distance: 6.9
click at [372, 263] on input "text" at bounding box center [414, 263] width 145 height 11
click at [409, 248] on select "Select [PERSON_NAME] Dilu Kavita [PERSON_NAME] [PERSON_NAME] Priya Venky" at bounding box center [434, 247] width 106 height 11
select select "34709"
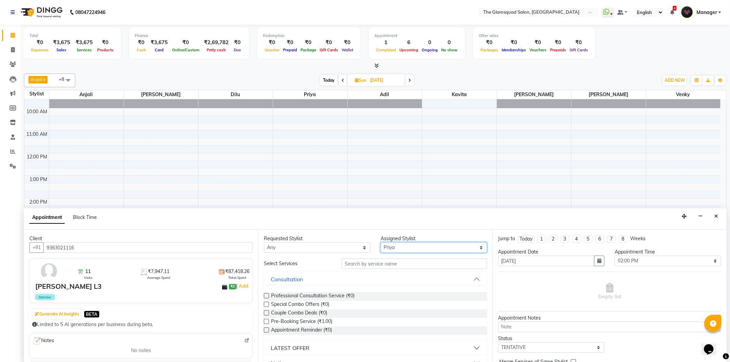
click at [381, 242] on select "Select [PERSON_NAME] Dilu Kavita [PERSON_NAME] [PERSON_NAME] Priya Venky" at bounding box center [434, 247] width 106 height 11
click at [388, 267] on input "text" at bounding box center [414, 263] width 145 height 11
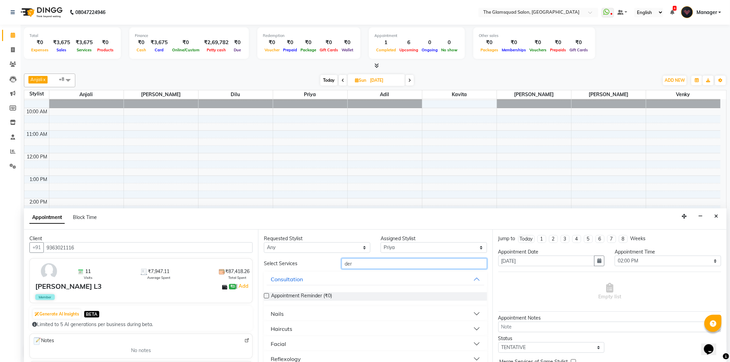
type input "der"
click at [388, 347] on button "Facial" at bounding box center [375, 344] width 217 height 12
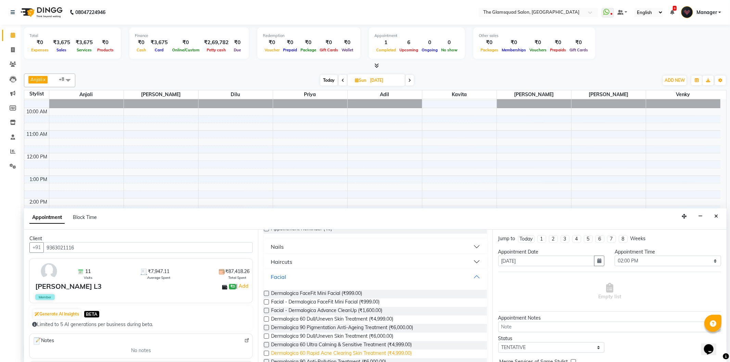
scroll to position [114, 0]
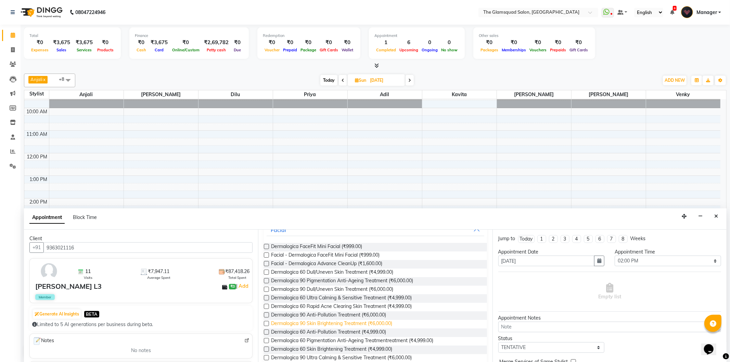
click at [354, 323] on span "Dermalogica 90 Skin Brightening Treatment (₹6,000.00)" at bounding box center [331, 324] width 121 height 9
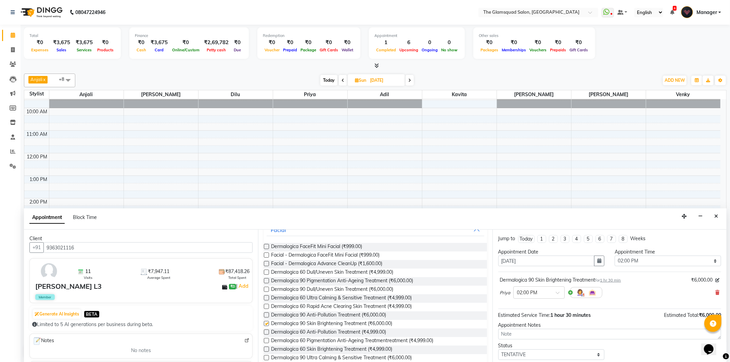
checkbox input "false"
click at [554, 295] on div at bounding box center [539, 291] width 51 height 7
click at [543, 330] on div "03:00 PM" at bounding box center [539, 330] width 51 height 13
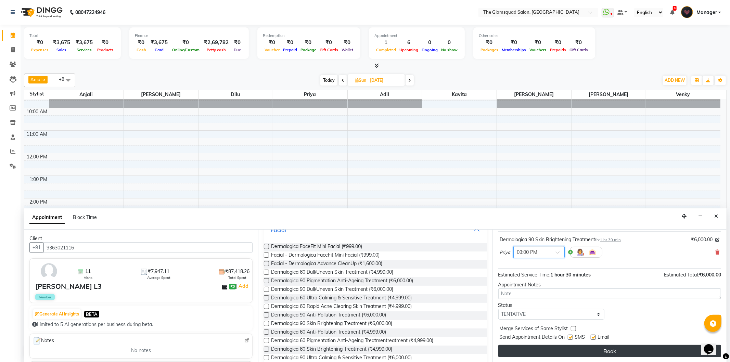
scroll to position [41, 0]
click at [579, 348] on button "Book" at bounding box center [609, 351] width 223 height 12
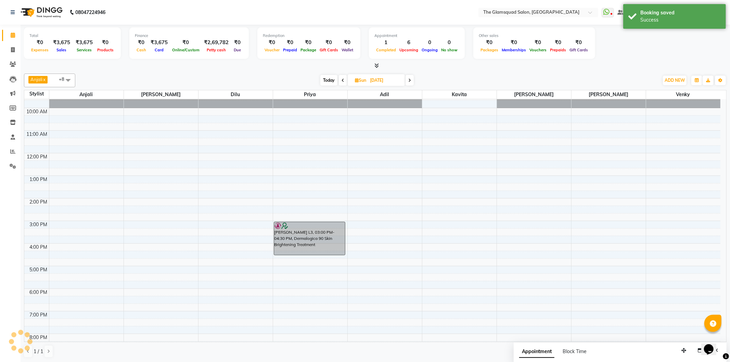
click at [326, 77] on span "Today" at bounding box center [328, 80] width 17 height 11
type input "04-10-2025"
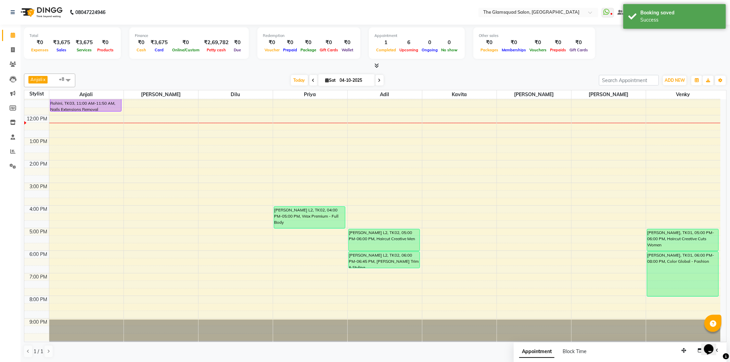
click at [362, 79] on input "04-10-2025" at bounding box center [355, 80] width 34 height 10
select select "10"
select select "2025"
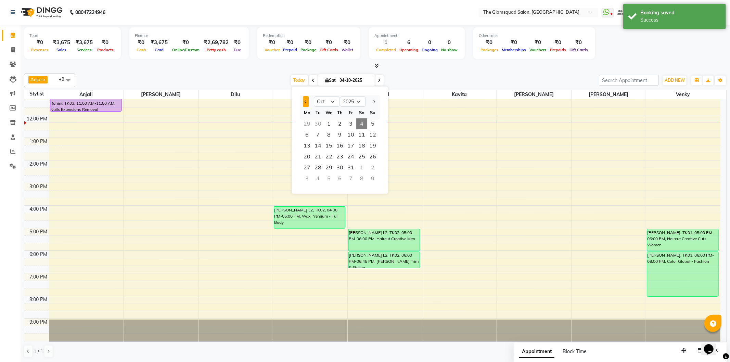
click at [308, 100] on button "Previous month" at bounding box center [306, 101] width 6 height 11
select select "9"
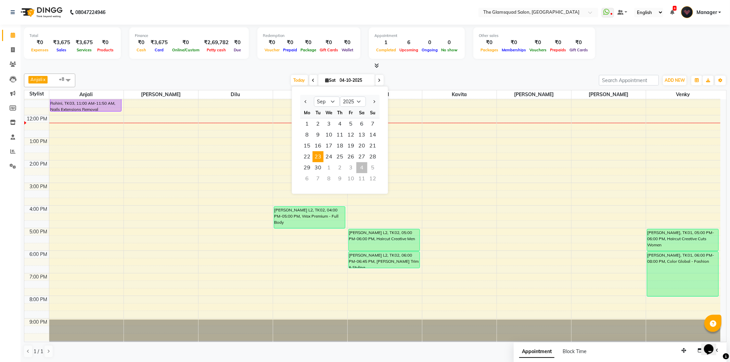
click at [320, 154] on span "23" at bounding box center [317, 156] width 11 height 11
type input "[DATE]"
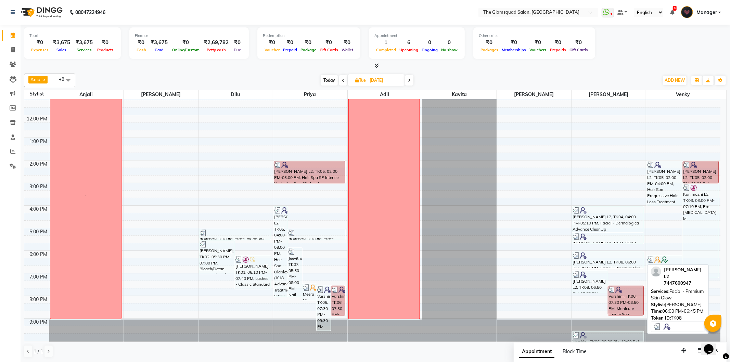
click at [590, 260] on div "[PERSON_NAME] L2, TK08, 06:00 PM-06:45 PM, Facial - Premium Skin Glow" at bounding box center [607, 260] width 71 height 16
select select "3"
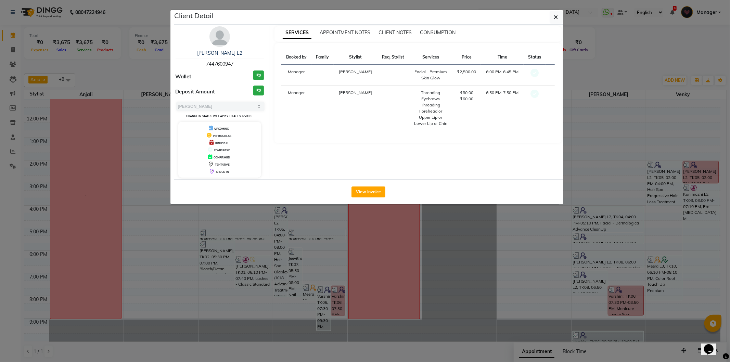
click at [285, 241] on ngb-modal-window "Client Detail [PERSON_NAME] L2 7447600947 Wallet ₹0 Deposit Amount ₹0 Select MA…" at bounding box center [365, 181] width 730 height 362
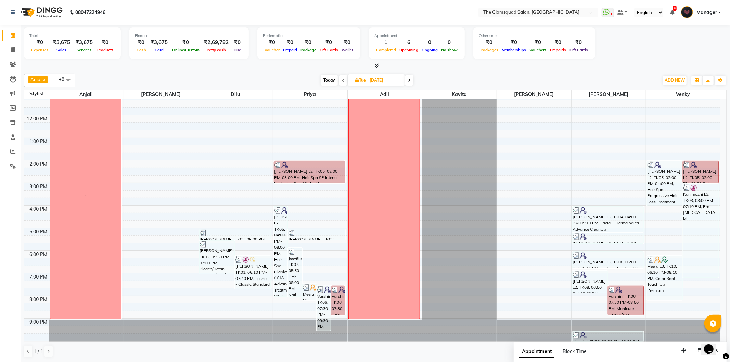
click at [388, 84] on input "[DATE]" at bounding box center [385, 80] width 34 height 10
select select "9"
select select "2025"
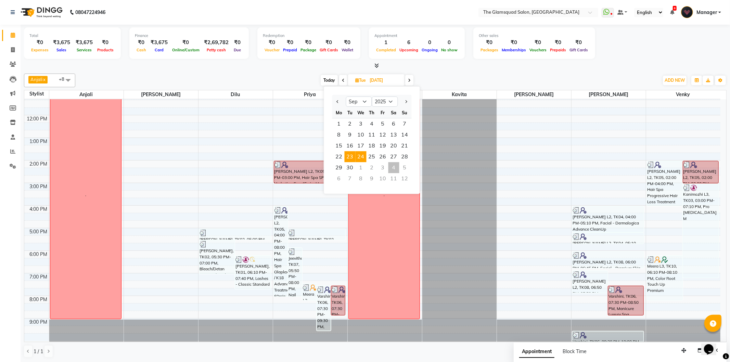
click at [358, 158] on span "24" at bounding box center [361, 156] width 11 height 11
type input "[DATE]"
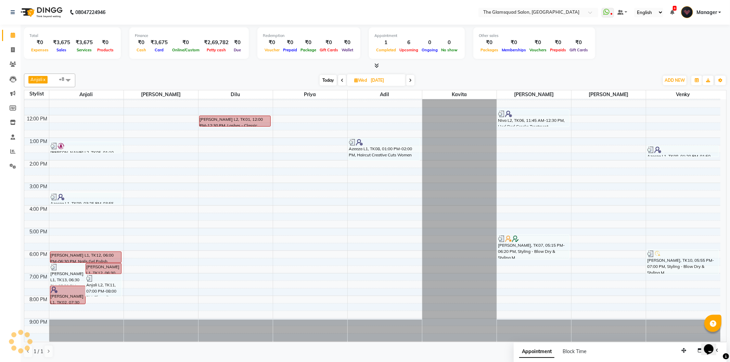
click at [387, 80] on input "[DATE]" at bounding box center [386, 80] width 34 height 10
select select "9"
select select "2025"
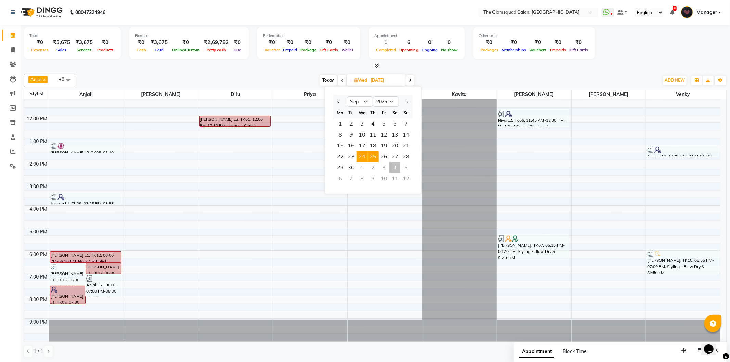
click at [375, 159] on span "25" at bounding box center [373, 156] width 11 height 11
type input "[DATE]"
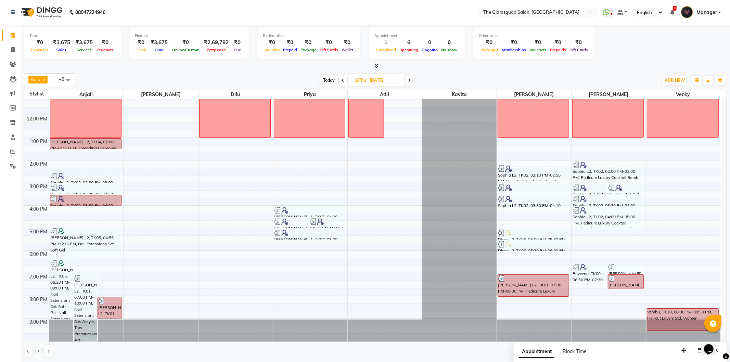
click at [389, 78] on input "[DATE]" at bounding box center [385, 80] width 34 height 10
select select "9"
select select "2025"
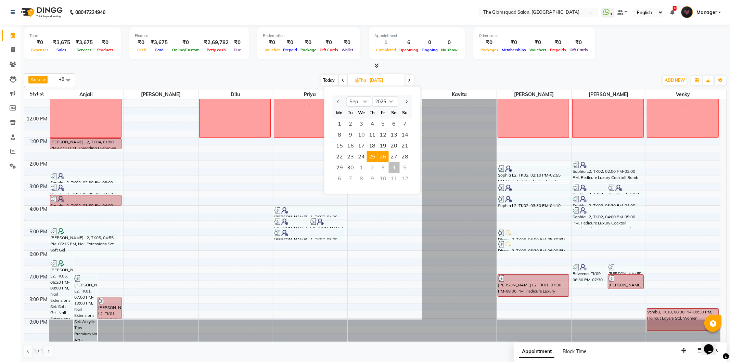
click at [383, 159] on span "26" at bounding box center [383, 156] width 11 height 11
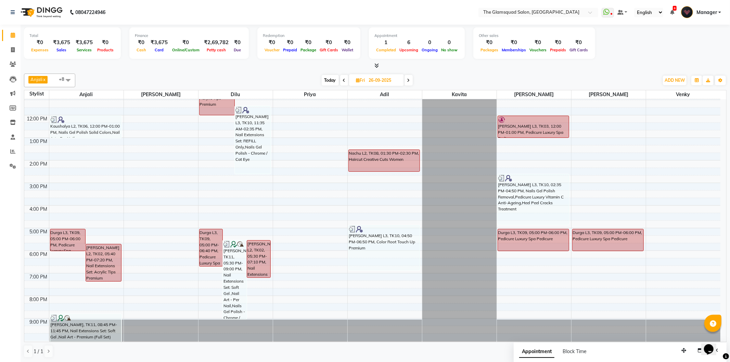
click at [329, 83] on span "Today" at bounding box center [330, 80] width 17 height 11
type input "04-10-2025"
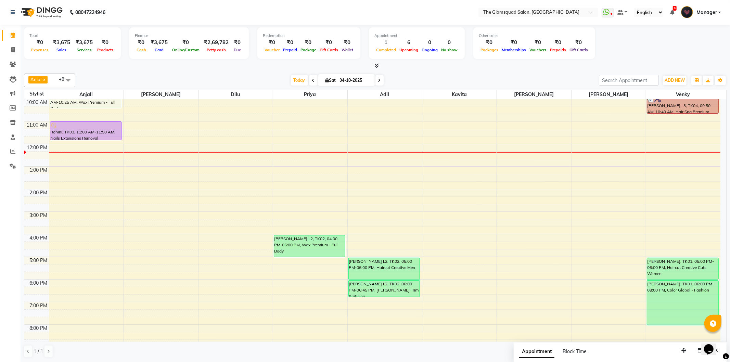
scroll to position [0, 0]
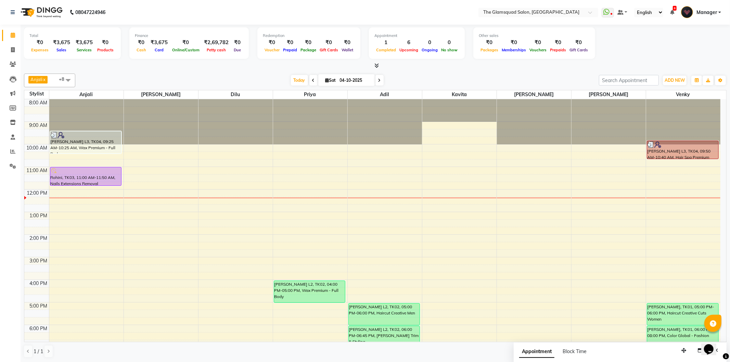
click at [340, 80] on input "04-10-2025" at bounding box center [355, 80] width 34 height 10
select select "10"
select select "2025"
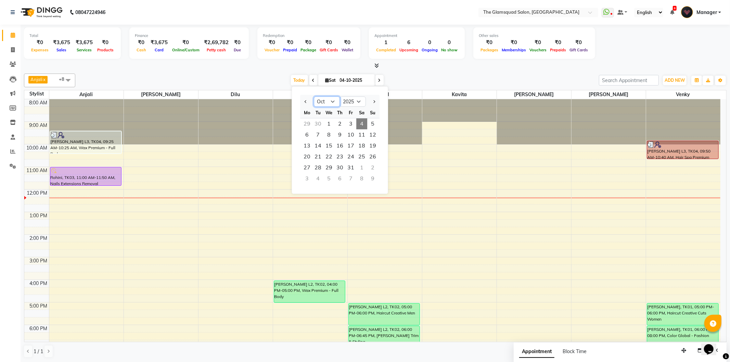
click at [324, 103] on select "Jan Feb Mar Apr May Jun [DATE] Aug Sep Oct Nov Dec" at bounding box center [327, 101] width 26 height 10
select select "9"
click at [314, 96] on select "Jan Feb Mar Apr May Jun [DATE] Aug Sep Oct Nov Dec" at bounding box center [327, 101] width 26 height 10
click at [320, 155] on span "23" at bounding box center [317, 156] width 11 height 11
type input "[DATE]"
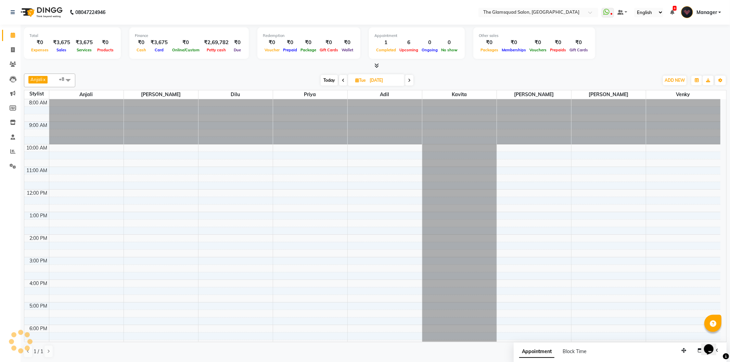
scroll to position [74, 0]
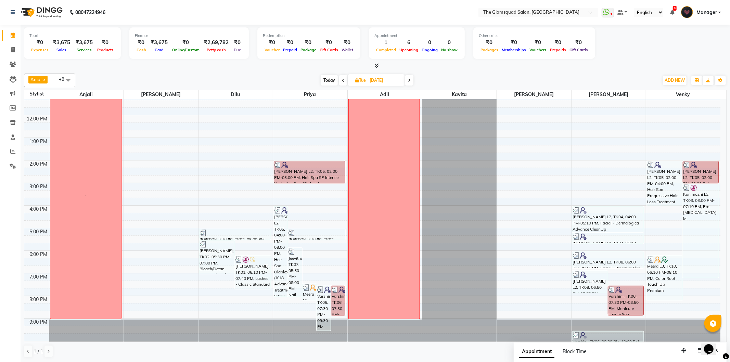
click at [361, 79] on span "Tue" at bounding box center [360, 80] width 14 height 5
select select "9"
select select "2025"
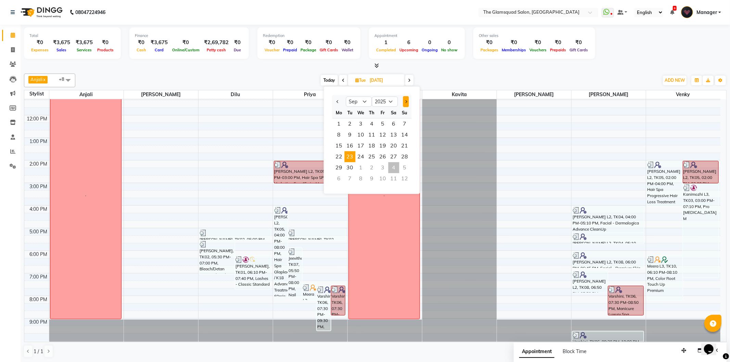
click at [405, 100] on span "Next month" at bounding box center [405, 101] width 3 height 3
select select "10"
click at [447, 76] on div "[DATE] [DATE] Jan Feb Mar Apr May Jun [DATE] Aug Sep Oct Nov [DATE] 2016 2017 2…" at bounding box center [367, 80] width 577 height 10
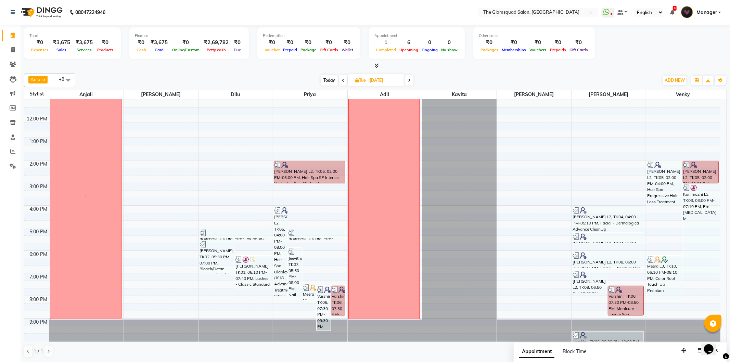
click at [368, 80] on input "[DATE]" at bounding box center [385, 80] width 34 height 10
select select "9"
select select "2025"
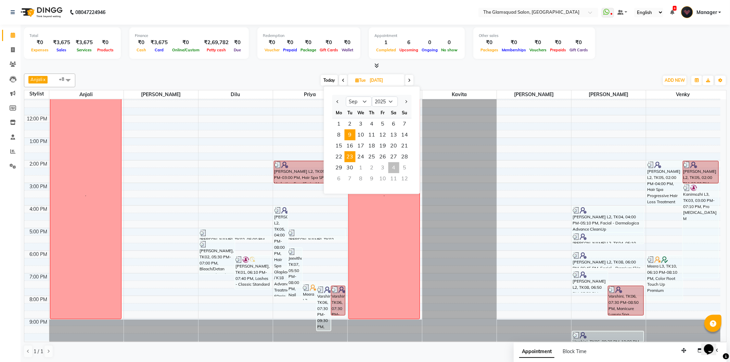
click at [350, 134] on span "9" at bounding box center [350, 134] width 11 height 11
type input "[DATE]"
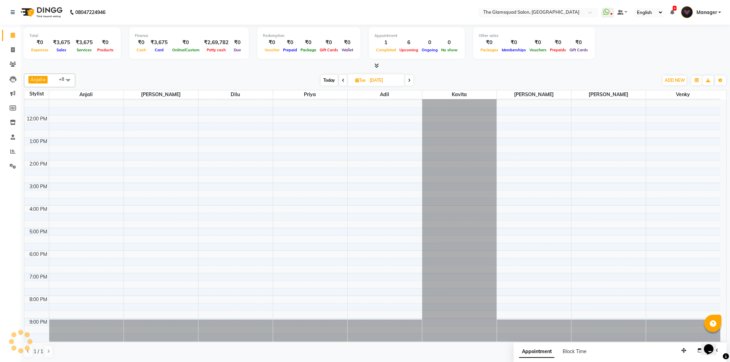
click at [375, 81] on input "[DATE]" at bounding box center [385, 80] width 34 height 10
select select "9"
select select "2025"
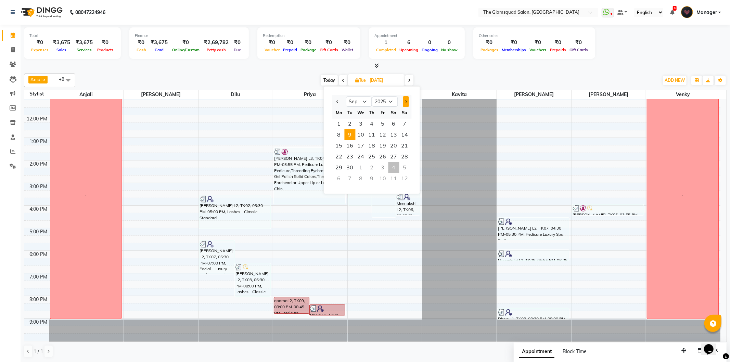
click at [403, 97] on button "Next month" at bounding box center [406, 101] width 6 height 11
click at [403, 100] on button "Next month" at bounding box center [406, 101] width 6 height 11
click at [337, 103] on button "Previous month" at bounding box center [338, 101] width 6 height 11
select select "10"
click at [332, 81] on span "Today" at bounding box center [329, 80] width 17 height 11
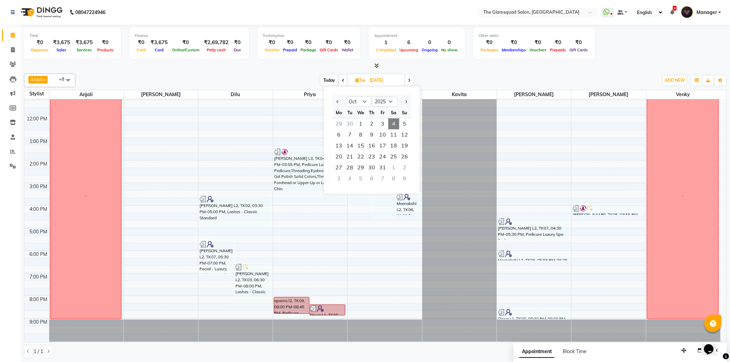
type input "04-10-2025"
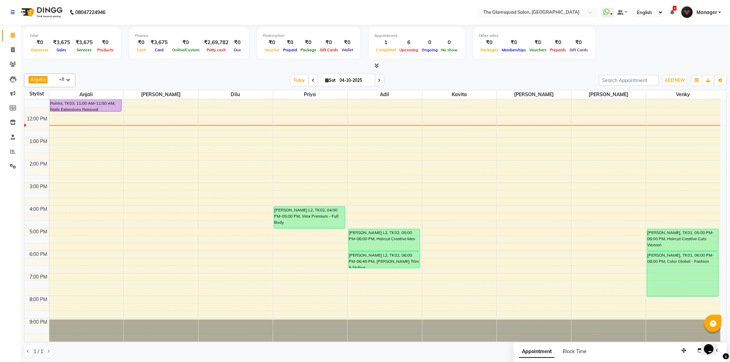
click at [341, 81] on input "04-10-2025" at bounding box center [355, 80] width 34 height 10
select select "10"
select select "2025"
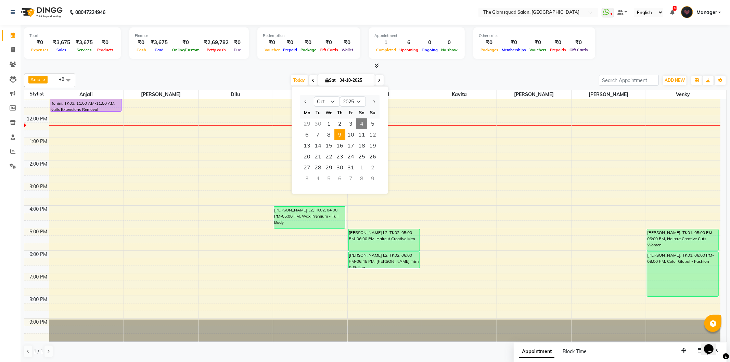
click at [341, 135] on span "9" at bounding box center [339, 134] width 11 height 11
type input "[DATE]"
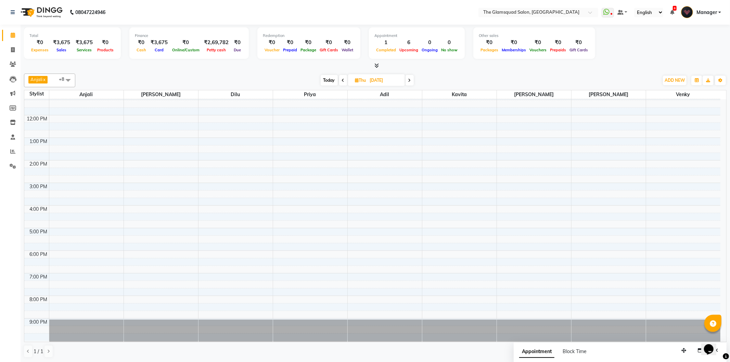
click at [372, 79] on input "[DATE]" at bounding box center [385, 80] width 34 height 10
select select "10"
select select "2025"
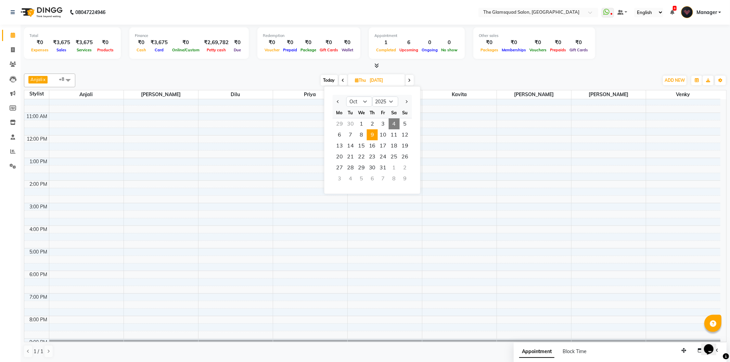
scroll to position [36, 0]
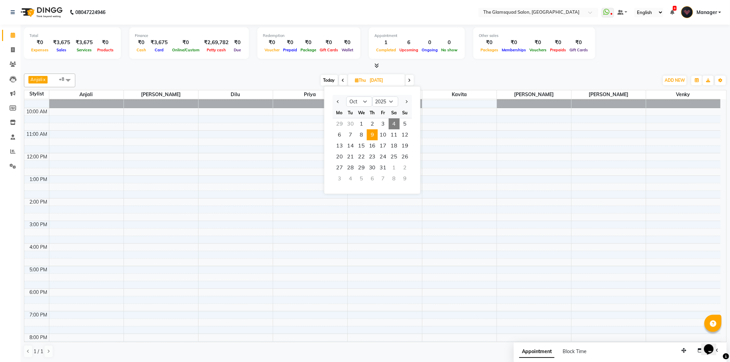
click at [87, 112] on div "8:00 AM 9:00 AM 10:00 AM 11:00 AM 12:00 PM 1:00 PM 2:00 PM 3:00 PM 4:00 PM 5:00…" at bounding box center [372, 221] width 696 height 316
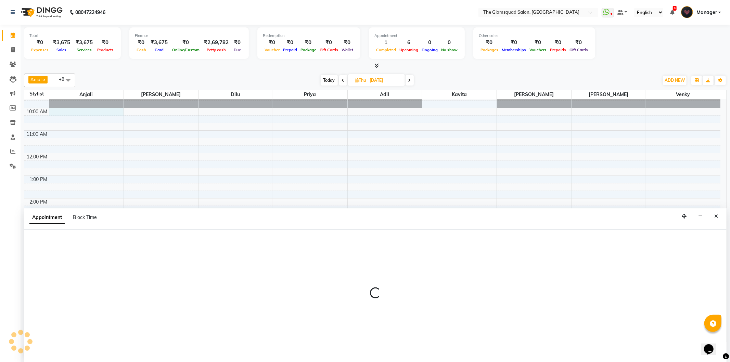
select select "36096"
select select "600"
select select "tentative"
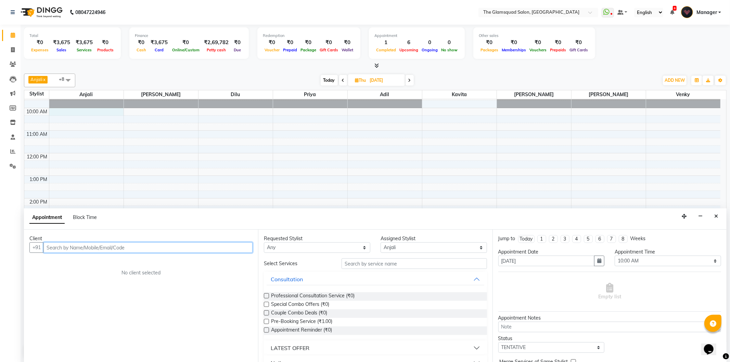
click at [118, 244] on input "text" at bounding box center [147, 247] width 209 height 11
paste input "860) 904-8595"
type input "8609048595"
click at [240, 250] on span "Add Client" at bounding box center [238, 247] width 23 height 6
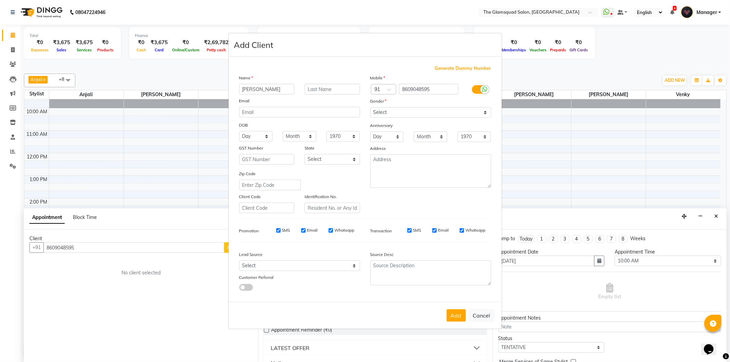
type input "[PERSON_NAME]"
click at [324, 92] on input "text" at bounding box center [332, 89] width 55 height 11
type input "L3"
click at [394, 115] on select "Select [DEMOGRAPHIC_DATA] [DEMOGRAPHIC_DATA] Other Prefer Not To Say" at bounding box center [430, 112] width 121 height 11
select select "[DEMOGRAPHIC_DATA]"
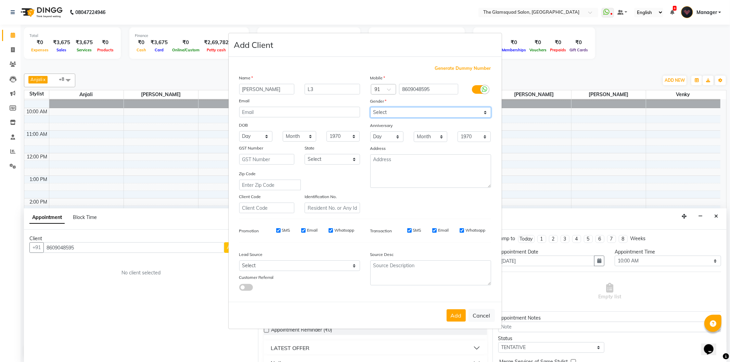
click at [370, 107] on select "Select [DEMOGRAPHIC_DATA] [DEMOGRAPHIC_DATA] Other Prefer Not To Say" at bounding box center [430, 112] width 121 height 11
click at [321, 263] on select "Select Walk-in Referral Internet Friend Word of Mouth Advertisement Facebook Ju…" at bounding box center [299, 265] width 121 height 11
select select "34546"
click at [239, 261] on select "Select Walk-in Referral Internet Friend Word of Mouth Advertisement Facebook Ju…" at bounding box center [299, 265] width 121 height 11
click at [452, 318] on button "Add" at bounding box center [456, 315] width 19 height 12
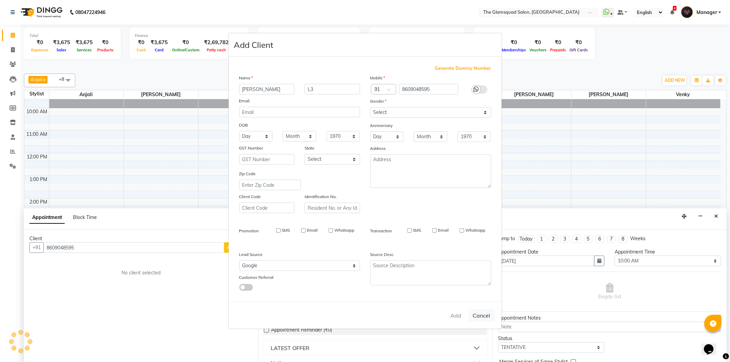
select select
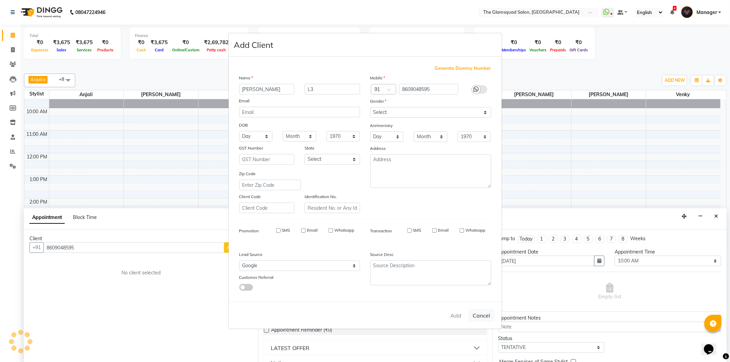
select select
checkbox input "false"
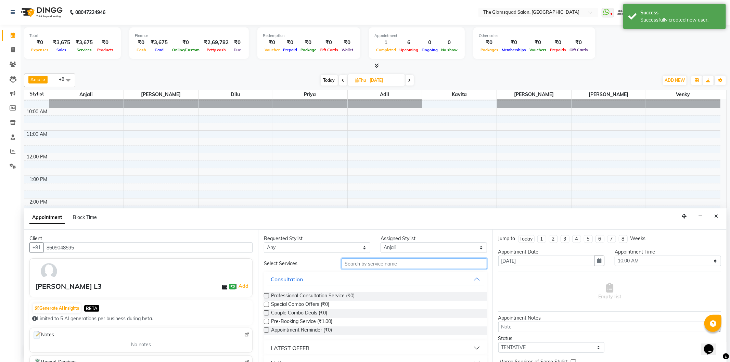
click at [348, 265] on input "text" at bounding box center [414, 263] width 145 height 11
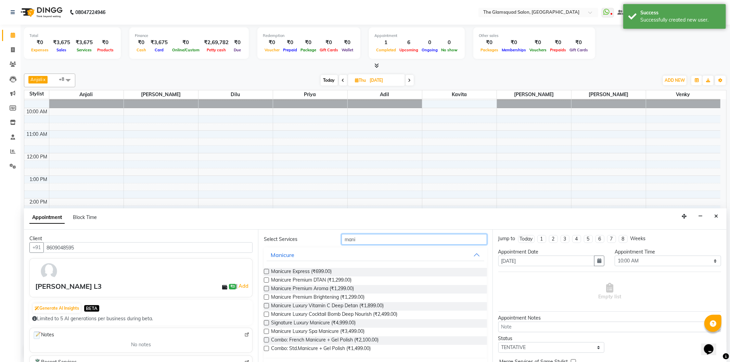
scroll to position [38, 0]
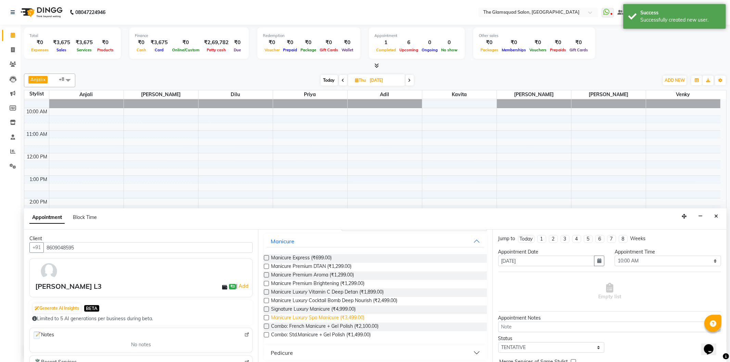
click at [333, 317] on span "Manicure Luxury Spa Manicure (₹3,499.00)" at bounding box center [317, 318] width 93 height 9
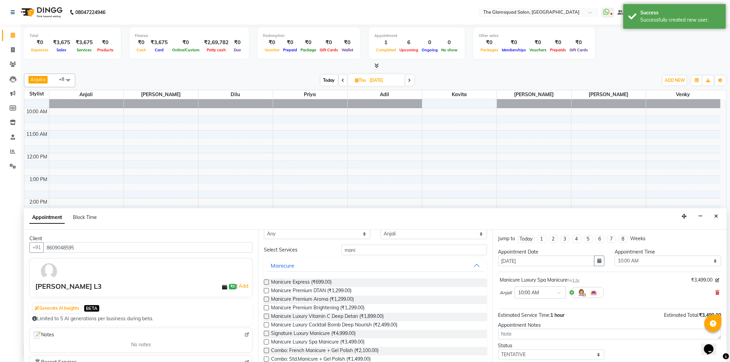
scroll to position [0, 0]
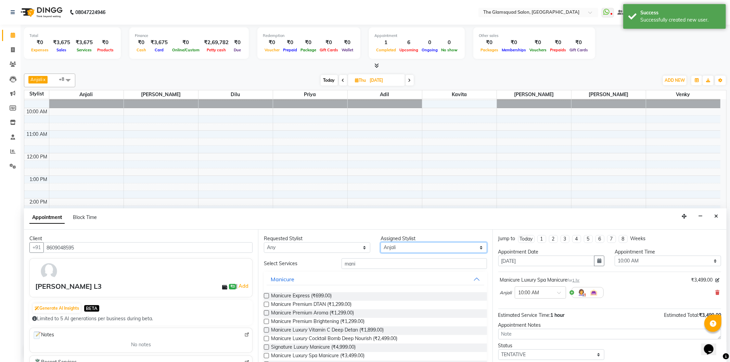
click at [389, 248] on select "Select [PERSON_NAME] Dilu Kavita [PERSON_NAME] [PERSON_NAME] Priya Venky" at bounding box center [434, 247] width 106 height 11
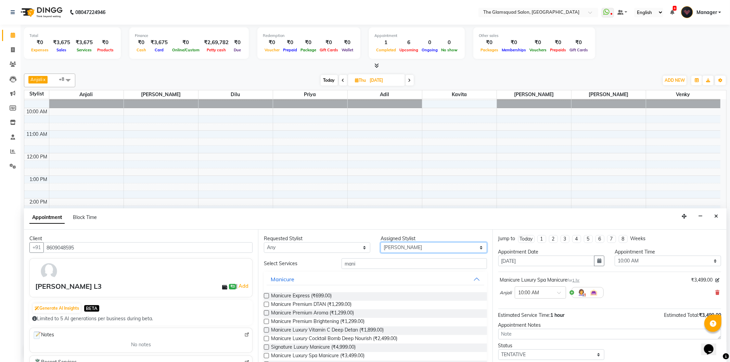
click at [381, 242] on select "Select [PERSON_NAME] Dilu Kavita [PERSON_NAME] [PERSON_NAME] Priya Venky" at bounding box center [434, 247] width 106 height 11
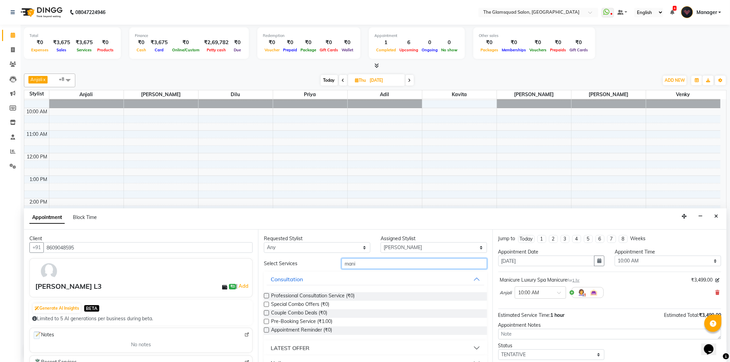
drag, startPoint x: 375, startPoint y: 263, endPoint x: 334, endPoint y: 258, distance: 41.5
click at [334, 258] on div "Requested Stylist Any [PERSON_NAME] Anjali Dilu Kavita [PERSON_NAME] [PERSON_NA…" at bounding box center [375, 296] width 234 height 133
click at [425, 248] on select "Select [PERSON_NAME] Dilu Kavita [PERSON_NAME] [PERSON_NAME] Priya Venky" at bounding box center [434, 247] width 106 height 11
click at [381, 242] on select "Select [PERSON_NAME] Dilu Kavita [PERSON_NAME] [PERSON_NAME] Priya Venky" at bounding box center [434, 247] width 106 height 11
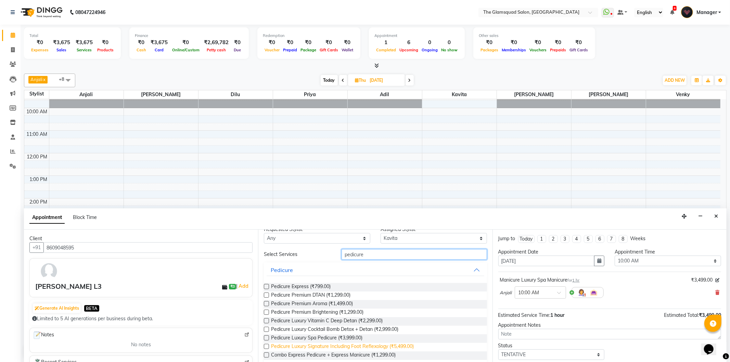
scroll to position [18, 0]
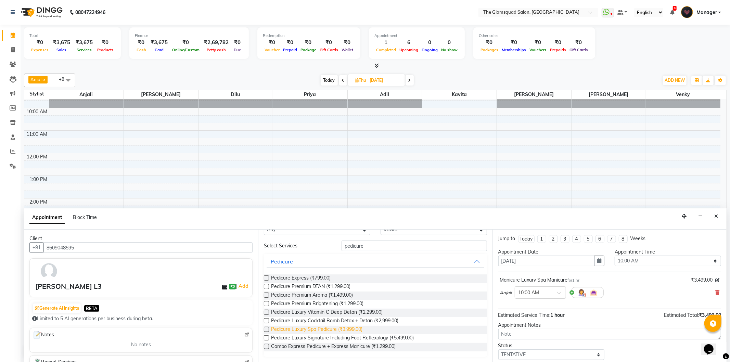
click at [337, 331] on span "Pedicure Luxury Spa Pedicure (₹3,999.00)" at bounding box center [316, 330] width 91 height 9
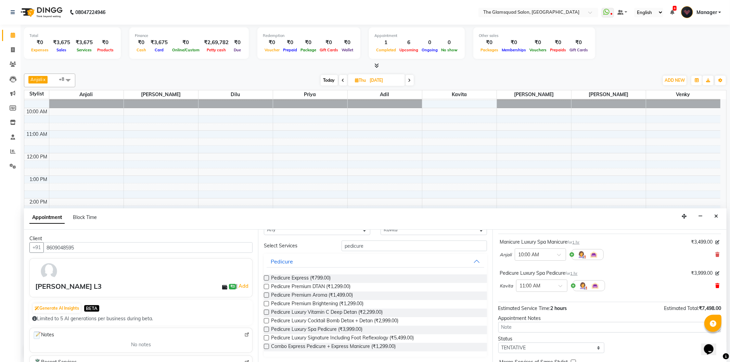
click at [715, 284] on icon at bounding box center [717, 285] width 4 height 5
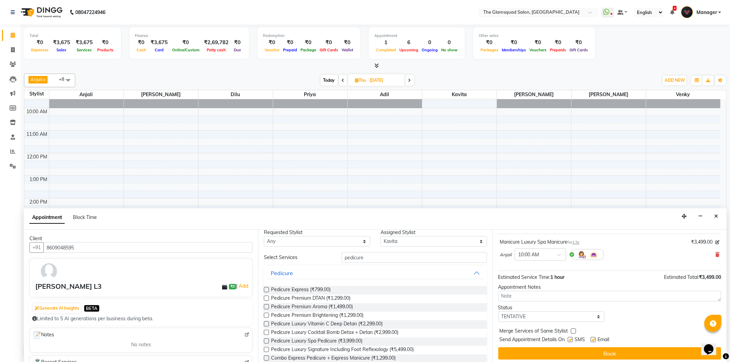
scroll to position [0, 0]
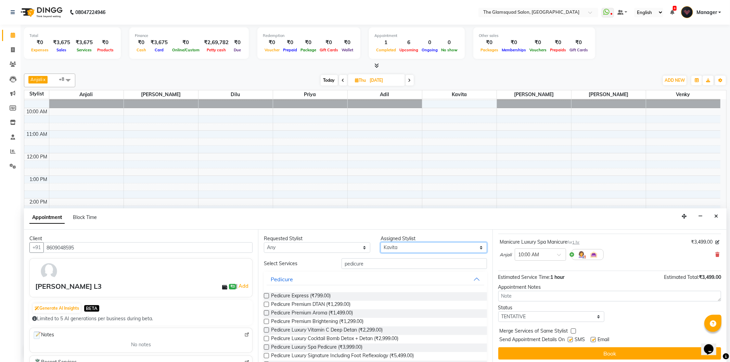
click at [396, 248] on select "Select [PERSON_NAME] Dilu Kavita [PERSON_NAME] [PERSON_NAME] Priya Venky" at bounding box center [434, 247] width 106 height 11
click at [381, 242] on select "Select [PERSON_NAME] Dilu Kavita [PERSON_NAME] [PERSON_NAME] Priya Venky" at bounding box center [434, 247] width 106 height 11
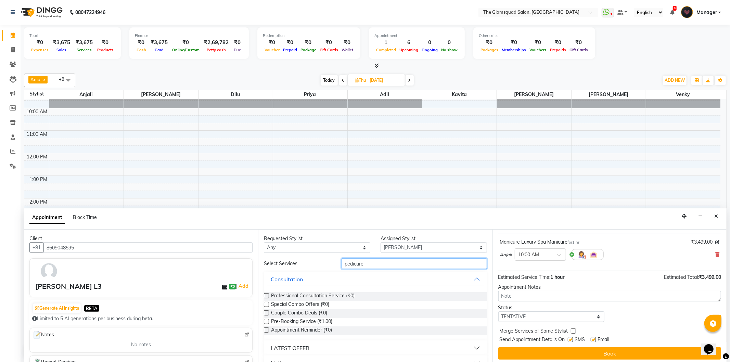
click at [382, 266] on input "pedicure" at bounding box center [414, 263] width 145 height 11
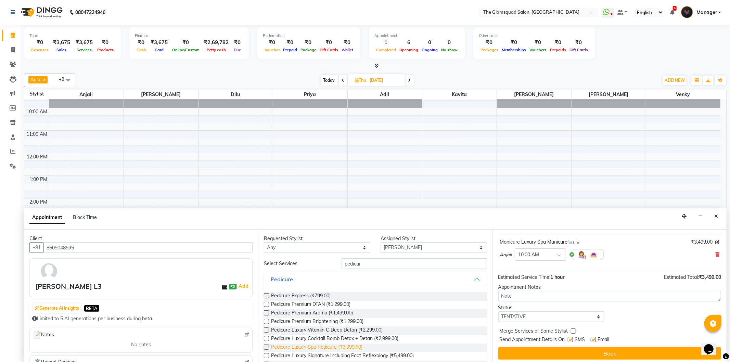
click at [356, 346] on span "Pedicure Luxury Spa Pedicure (₹3,999.00)" at bounding box center [316, 348] width 91 height 9
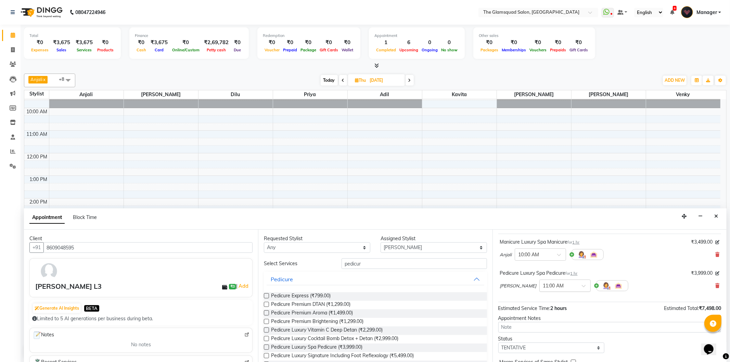
drag, startPoint x: 554, startPoint y: 288, endPoint x: 552, endPoint y: 291, distance: 3.7
click at [554, 288] on div at bounding box center [565, 285] width 51 height 7
click at [540, 326] on div "10:00 AM" at bounding box center [565, 325] width 51 height 13
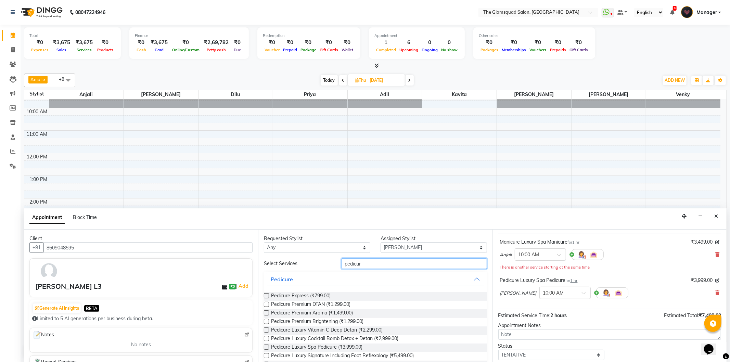
drag, startPoint x: 387, startPoint y: 263, endPoint x: 337, endPoint y: 259, distance: 50.2
click at [337, 259] on div "pedicur" at bounding box center [413, 263] width 155 height 11
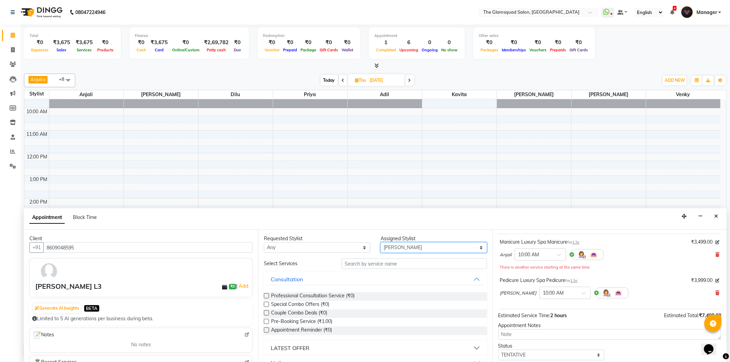
click at [426, 249] on select "Select [PERSON_NAME] Dilu Kavita [PERSON_NAME] [PERSON_NAME] Priya Venky" at bounding box center [434, 247] width 106 height 11
click at [381, 242] on select "Select [PERSON_NAME] Dilu Kavita [PERSON_NAME] [PERSON_NAME] Priya Venky" at bounding box center [434, 247] width 106 height 11
click at [371, 264] on input "text" at bounding box center [414, 263] width 145 height 11
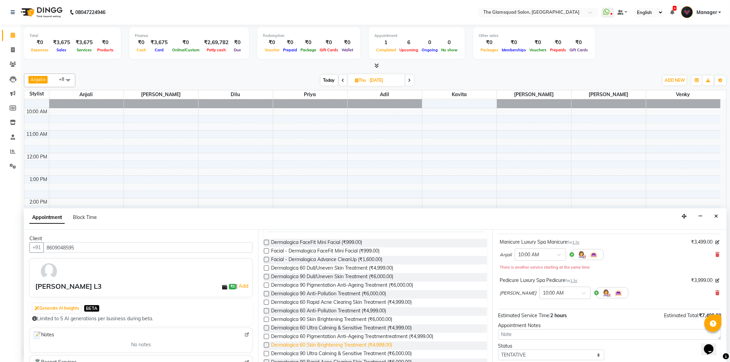
scroll to position [69, 0]
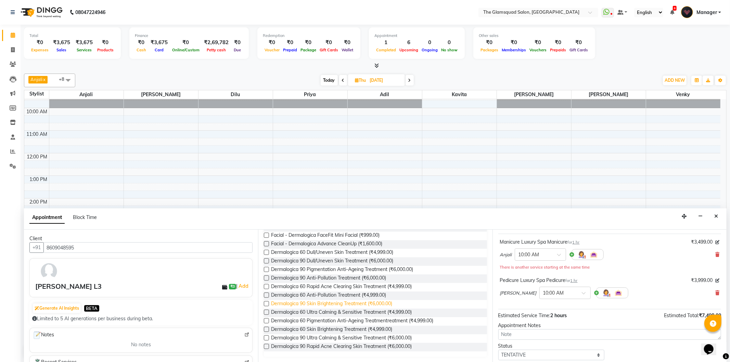
click at [364, 305] on span "Dermalogica 90 Skin Brightening Treatment (₹6,000.00)" at bounding box center [331, 304] width 121 height 9
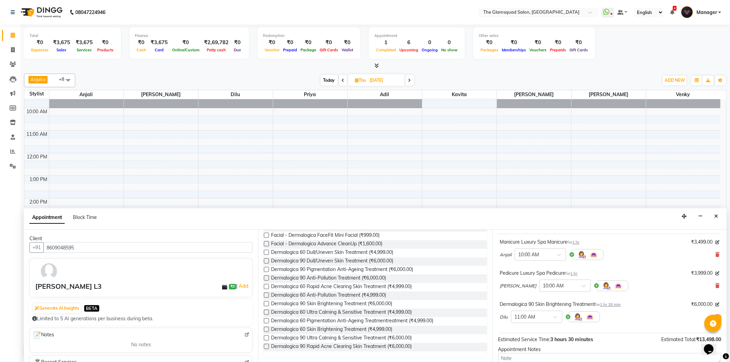
scroll to position [0, 0]
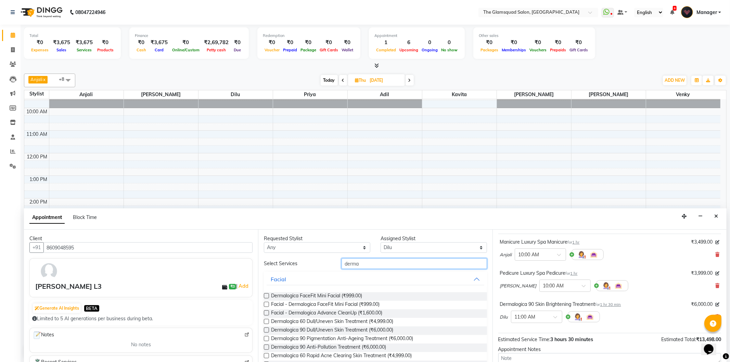
drag, startPoint x: 357, startPoint y: 259, endPoint x: 335, endPoint y: 258, distance: 22.3
click at [336, 258] on div "derma" at bounding box center [413, 263] width 155 height 11
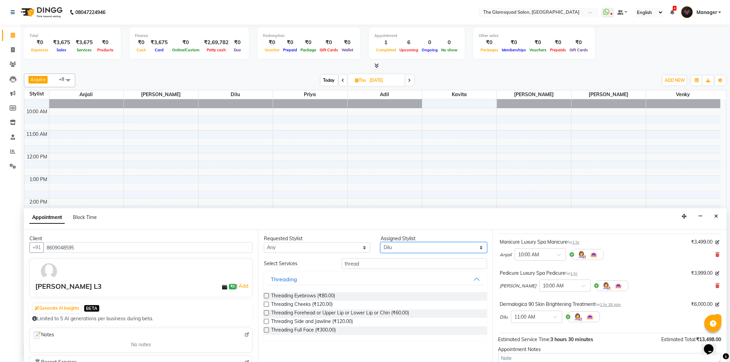
drag, startPoint x: 397, startPoint y: 248, endPoint x: 397, endPoint y: 252, distance: 3.8
click at [397, 248] on select "Select [PERSON_NAME] Dilu Kavita [PERSON_NAME] [PERSON_NAME] Priya Venky" at bounding box center [434, 247] width 106 height 11
click at [381, 242] on select "Select [PERSON_NAME] Dilu Kavita [PERSON_NAME] [PERSON_NAME] Priya Venky" at bounding box center [434, 247] width 106 height 11
click at [368, 258] on input "thread" at bounding box center [414, 263] width 145 height 11
drag, startPoint x: 328, startPoint y: 294, endPoint x: 332, endPoint y: 294, distance: 4.5
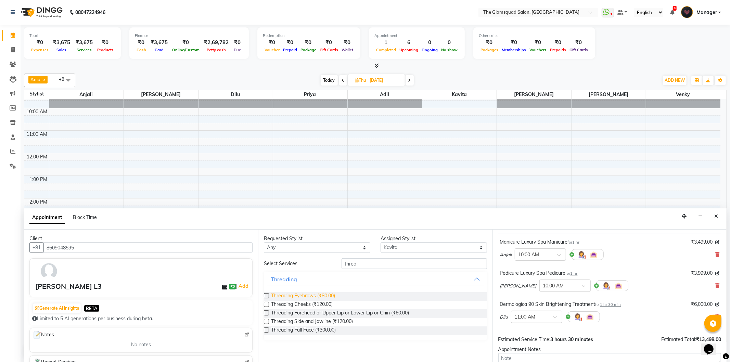
click at [328, 294] on span "Threading Eyebrows (₹80.00)" at bounding box center [303, 296] width 64 height 9
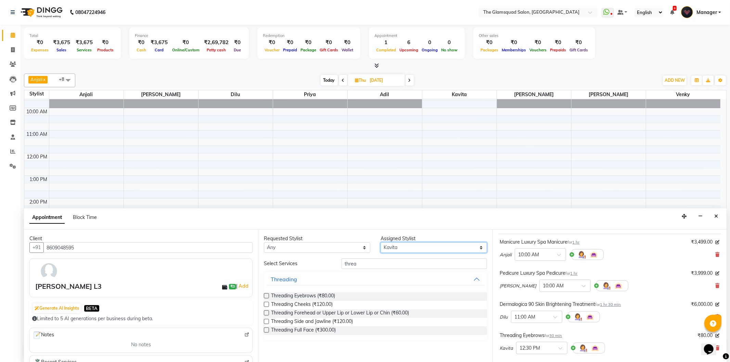
click at [404, 248] on select "Select [PERSON_NAME] Dilu Kavita [PERSON_NAME] [PERSON_NAME] Priya Venky" at bounding box center [434, 247] width 106 height 11
click at [381, 242] on select "Select [PERSON_NAME] Dilu Kavita [PERSON_NAME] [PERSON_NAME] Priya Venky" at bounding box center [434, 247] width 106 height 11
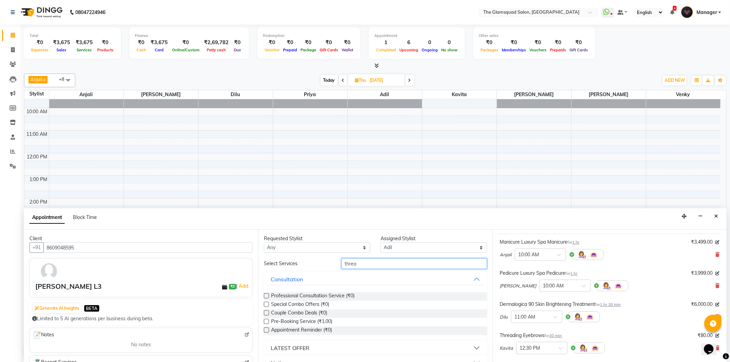
click at [384, 264] on input "threa" at bounding box center [414, 263] width 145 height 11
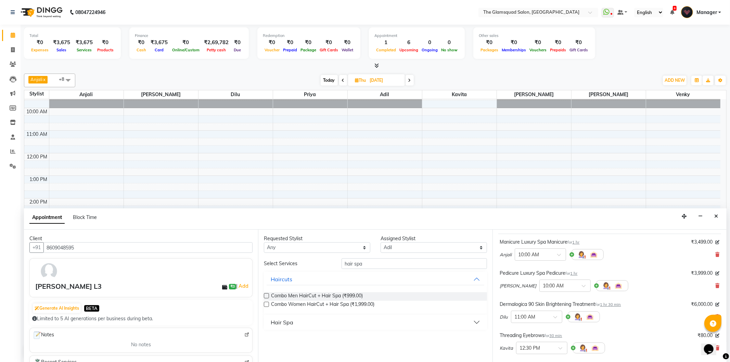
click at [333, 325] on button "Hair Spa" at bounding box center [375, 322] width 217 height 12
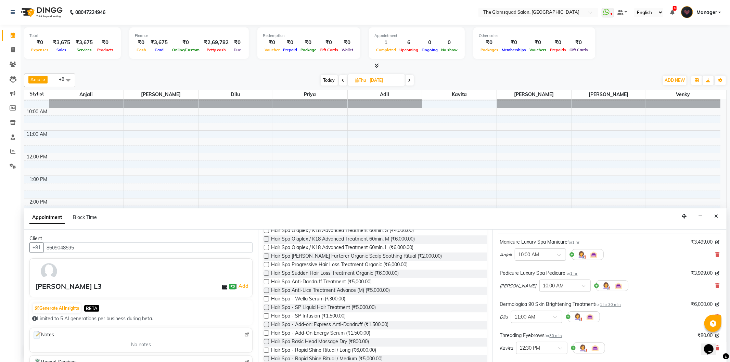
scroll to position [190, 0]
click at [355, 303] on span "Hair Spa - SP Liquid Hair Treatment (₹5,000.00)" at bounding box center [323, 303] width 105 height 9
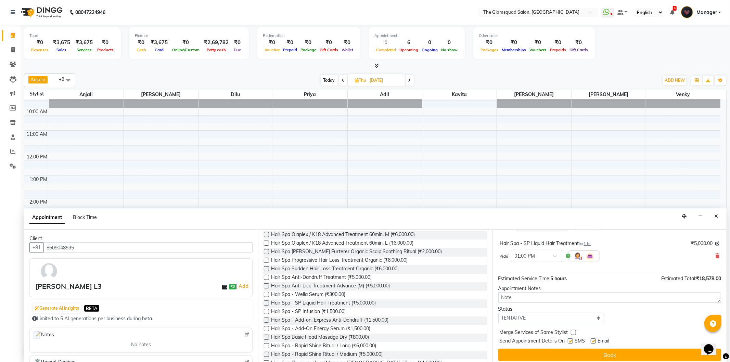
scroll to position [165, 0]
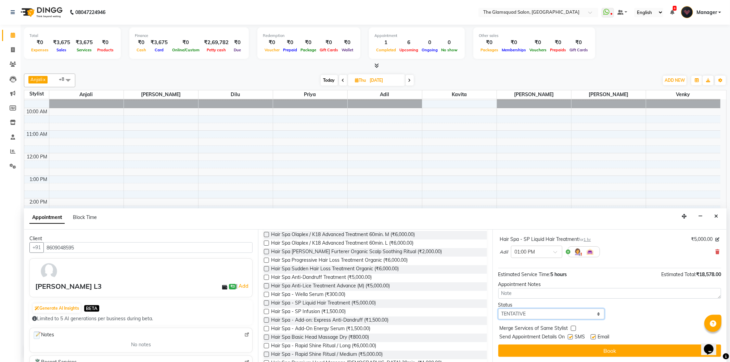
click at [578, 315] on select "Select TENTATIVE CONFIRM UPCOMING" at bounding box center [551, 314] width 106 height 11
click at [498, 309] on select "Select TENTATIVE CONFIRM UPCOMING" at bounding box center [551, 314] width 106 height 11
click at [587, 352] on button "Book" at bounding box center [609, 351] width 223 height 12
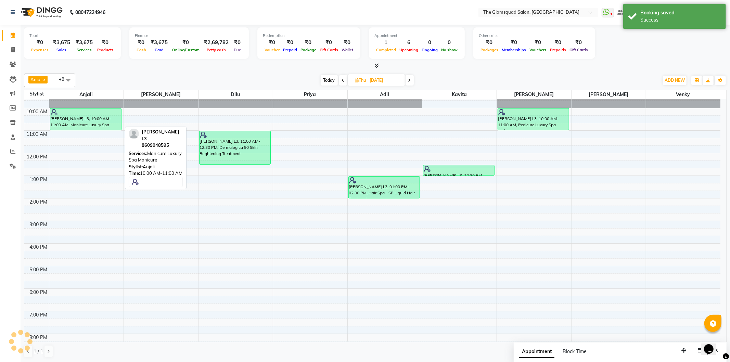
click at [103, 118] on div "[PERSON_NAME] L3, 10:00 AM-11:00 AM, Manicure Luxury Spa Manicure" at bounding box center [85, 119] width 71 height 22
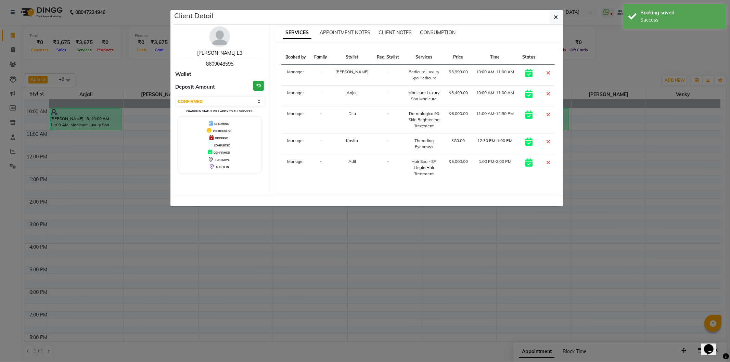
click at [228, 52] on link "[PERSON_NAME] L3" at bounding box center [219, 53] width 45 height 6
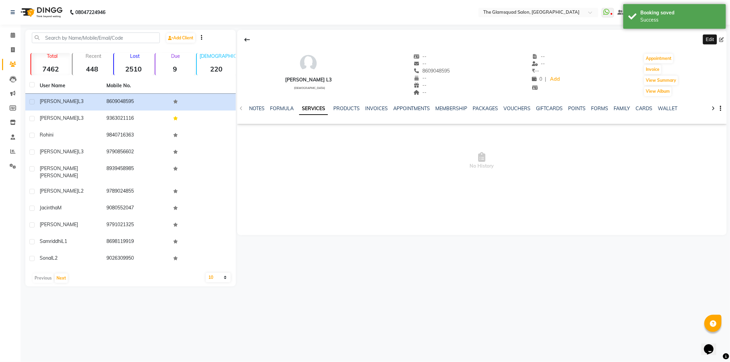
click at [721, 39] on icon at bounding box center [721, 39] width 5 height 5
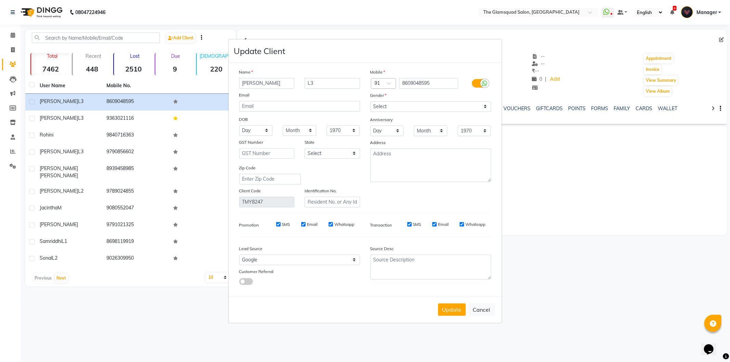
click at [387, 83] on div at bounding box center [383, 83] width 25 height 7
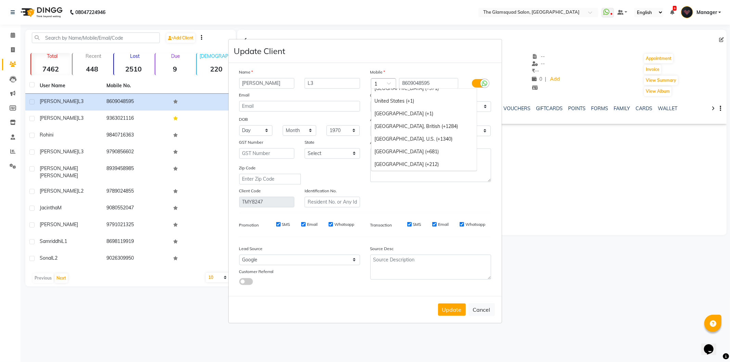
scroll to position [589, 0]
click at [394, 99] on div "United States (+1)" at bounding box center [423, 101] width 105 height 13
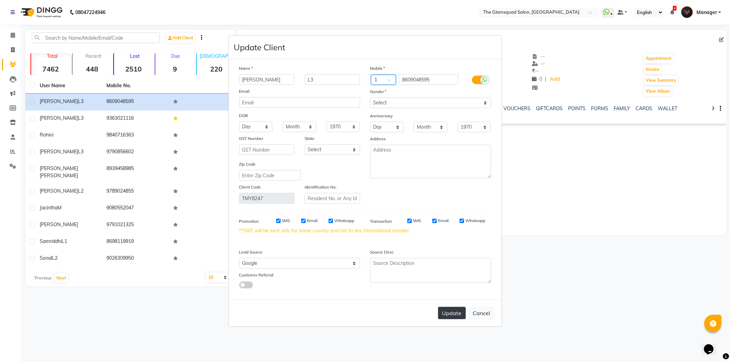
click at [445, 310] on button "Update" at bounding box center [452, 313] width 28 height 12
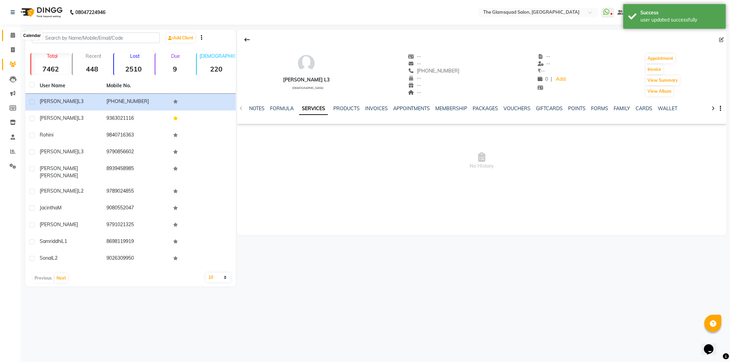
click at [13, 33] on icon at bounding box center [13, 35] width 4 height 5
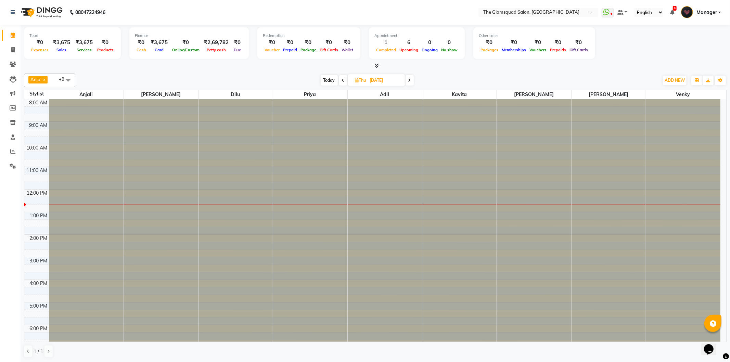
click at [329, 79] on span "Today" at bounding box center [329, 80] width 17 height 11
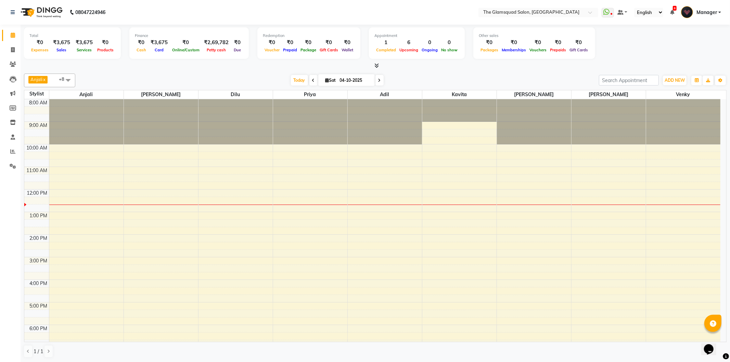
scroll to position [74, 0]
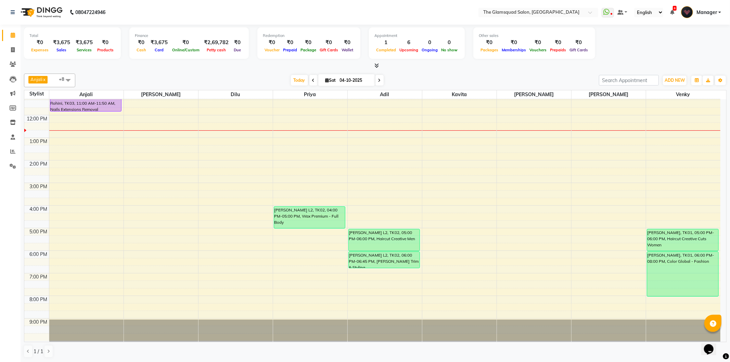
click at [349, 79] on input "04-10-2025" at bounding box center [355, 80] width 34 height 10
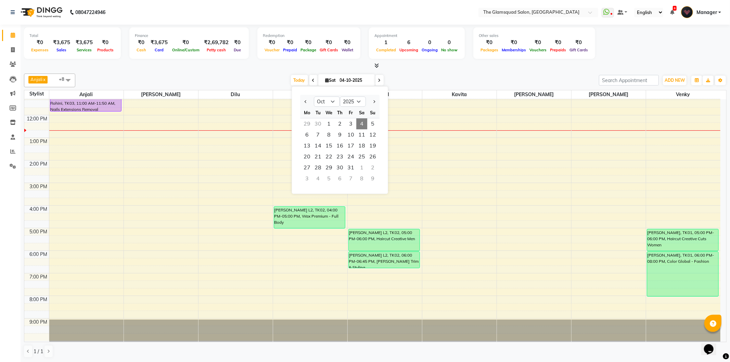
click at [408, 77] on div "[DATE] [DATE] Jan Feb Mar Apr May Jun [DATE] Aug Sep Oct Nov [DATE] 2016 2017 2…" at bounding box center [337, 80] width 517 height 10
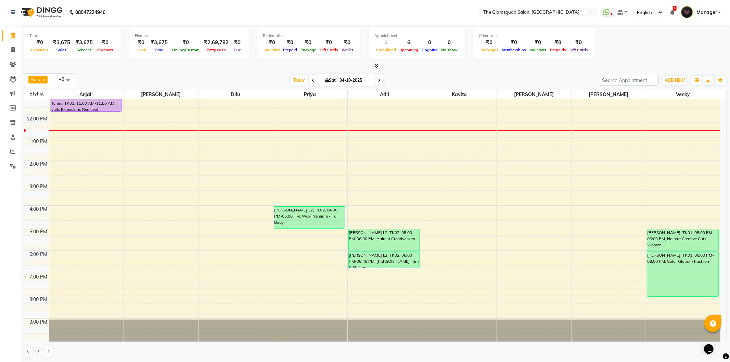
click at [360, 82] on input "04-10-2025" at bounding box center [355, 80] width 34 height 10
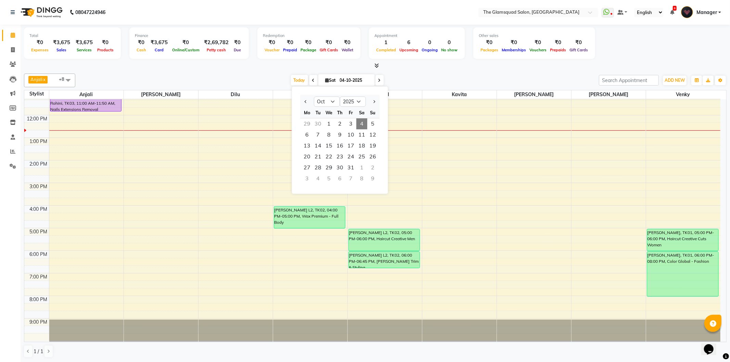
click at [423, 76] on div "[DATE] [DATE] Jan Feb Mar Apr May Jun [DATE] Aug Sep Oct Nov [DATE] 2016 2017 2…" at bounding box center [337, 80] width 517 height 10
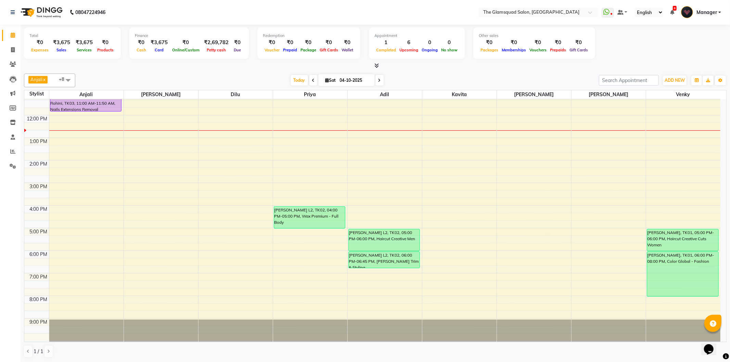
click at [357, 79] on input "04-10-2025" at bounding box center [355, 80] width 34 height 10
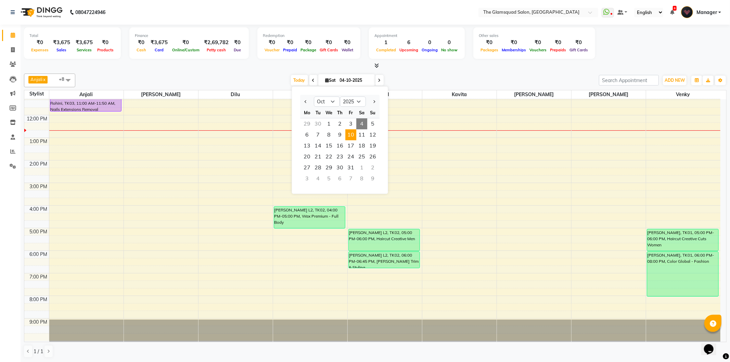
click at [351, 136] on span "10" at bounding box center [350, 134] width 11 height 11
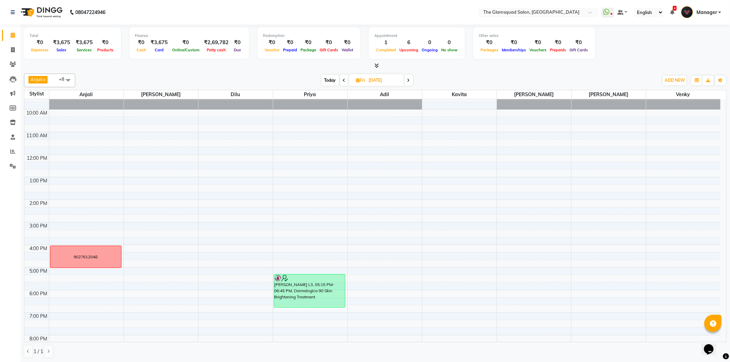
scroll to position [0, 0]
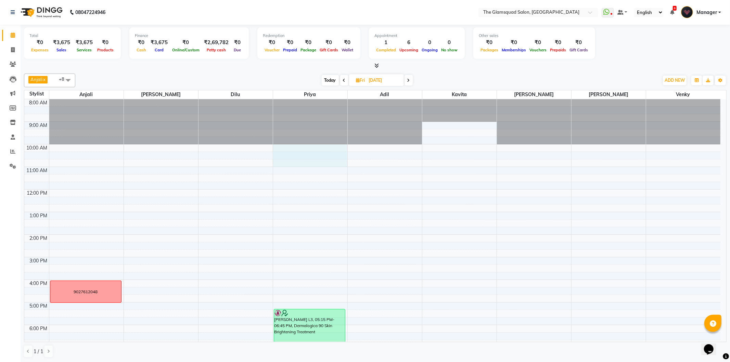
drag, startPoint x: 304, startPoint y: 148, endPoint x: 304, endPoint y: 161, distance: 13.0
click at [303, 163] on div "8:00 AM 9:00 AM 10:00 AM 11:00 AM 12:00 PM 1:00 PM 2:00 PM 3:00 PM 4:00 PM 5:00…" at bounding box center [372, 257] width 696 height 316
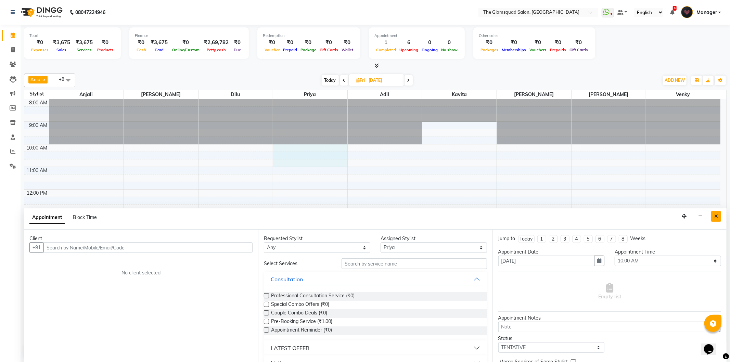
click at [718, 217] on button "Close" at bounding box center [716, 216] width 10 height 11
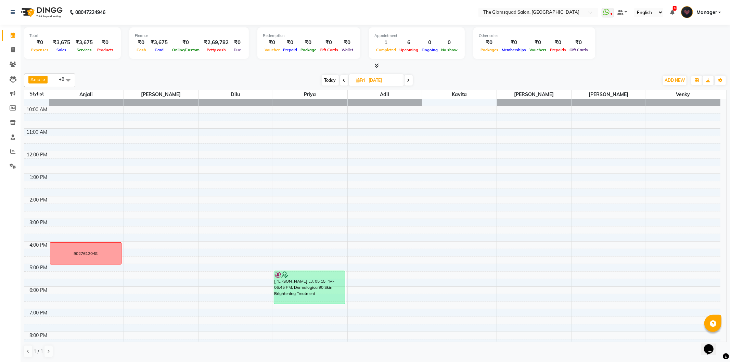
scroll to position [74, 0]
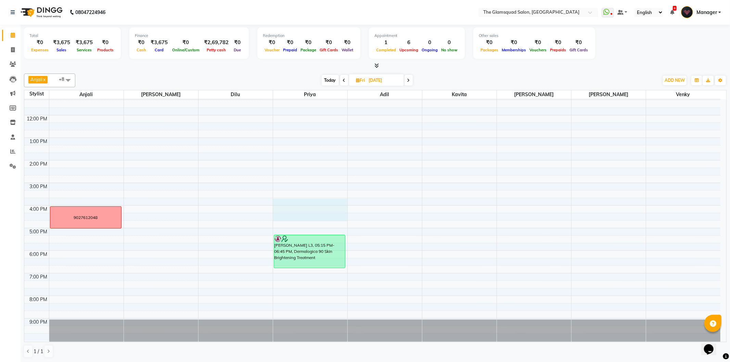
drag, startPoint x: 303, startPoint y: 205, endPoint x: 304, endPoint y: 218, distance: 13.0
click at [304, 218] on div "8:00 AM 9:00 AM 10:00 AM 11:00 AM 12:00 PM 1:00 PM 2:00 PM 3:00 PM 4:00 PM 5:00…" at bounding box center [372, 183] width 696 height 316
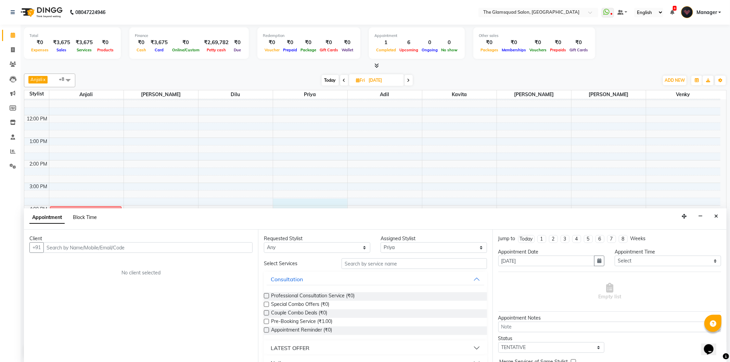
click at [78, 217] on span "Block Time" at bounding box center [85, 217] width 24 height 6
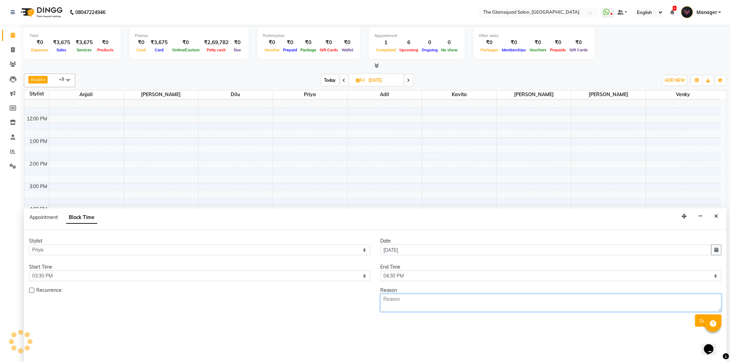
click at [478, 309] on textarea at bounding box center [551, 303] width 341 height 18
click at [699, 319] on button "Submit" at bounding box center [708, 320] width 26 height 12
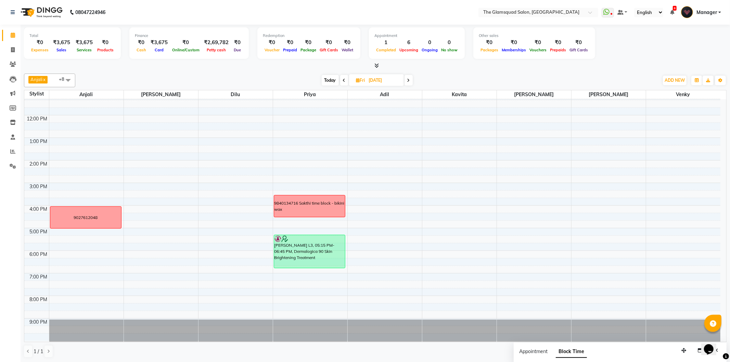
click at [338, 80] on span "Today" at bounding box center [330, 80] width 17 height 11
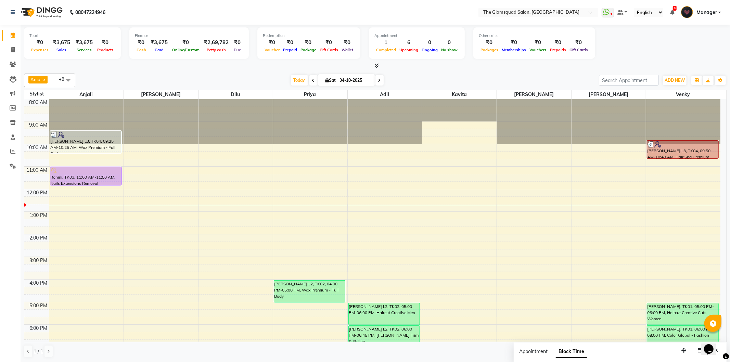
scroll to position [0, 0]
click at [353, 81] on input "04-10-2025" at bounding box center [355, 80] width 34 height 10
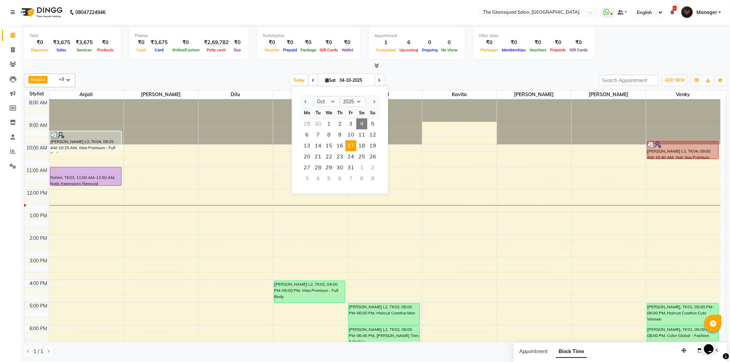
click at [347, 146] on span "17" at bounding box center [350, 145] width 11 height 11
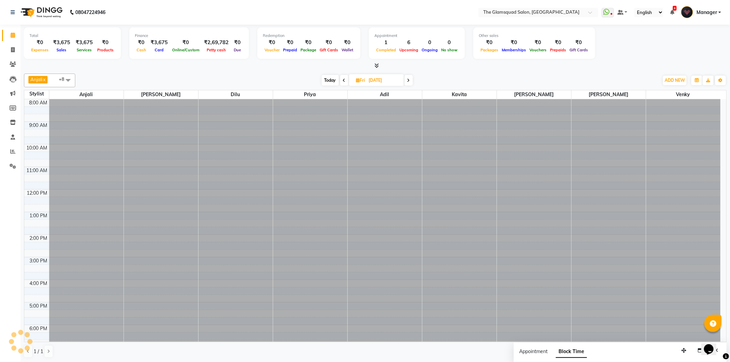
scroll to position [74, 0]
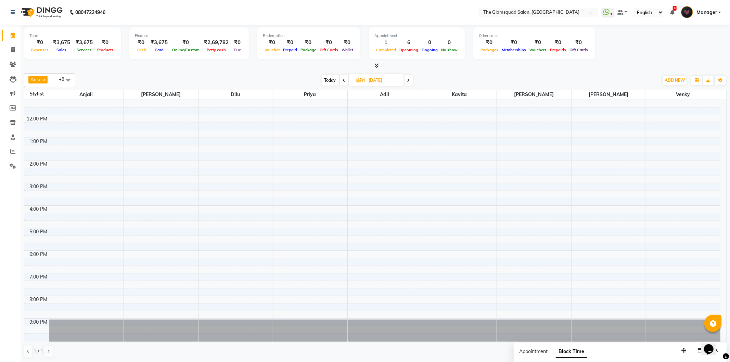
click at [290, 185] on div "8:00 AM 9:00 AM 10:00 AM 11:00 AM 12:00 PM 1:00 PM 2:00 PM 3:00 PM 4:00 PM 5:00…" at bounding box center [372, 183] width 696 height 316
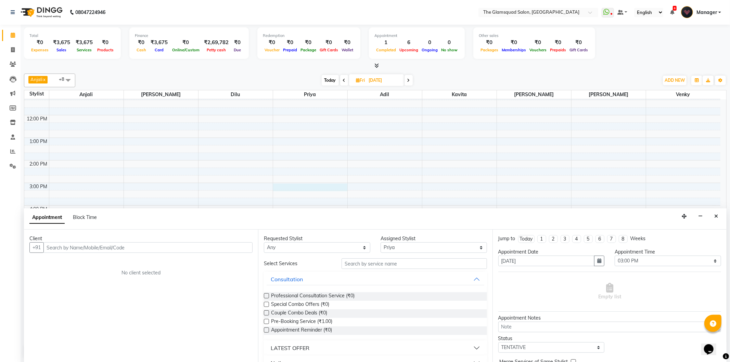
click at [376, 78] on input "[DATE]" at bounding box center [384, 80] width 34 height 10
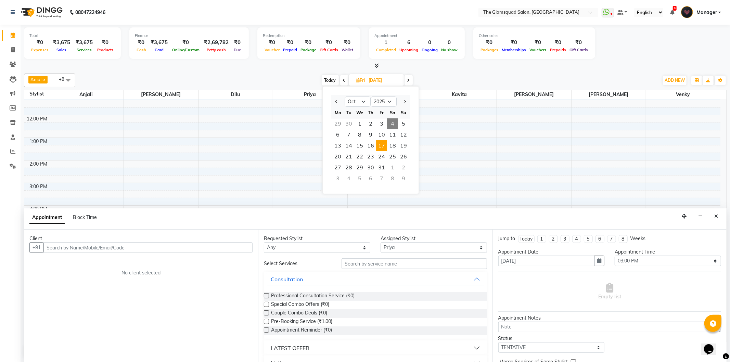
click at [714, 214] on icon "Close" at bounding box center [716, 216] width 4 height 5
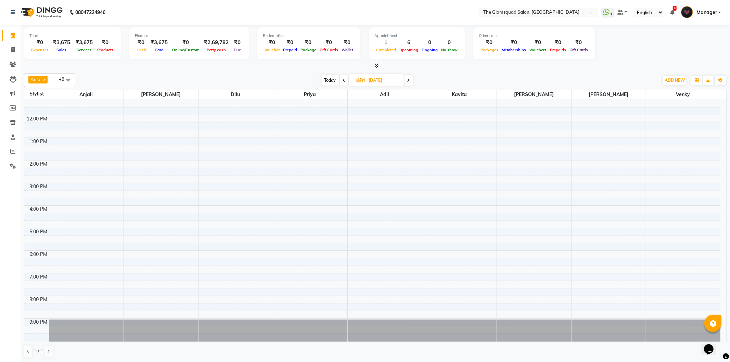
click at [336, 77] on span "Today" at bounding box center [330, 80] width 17 height 11
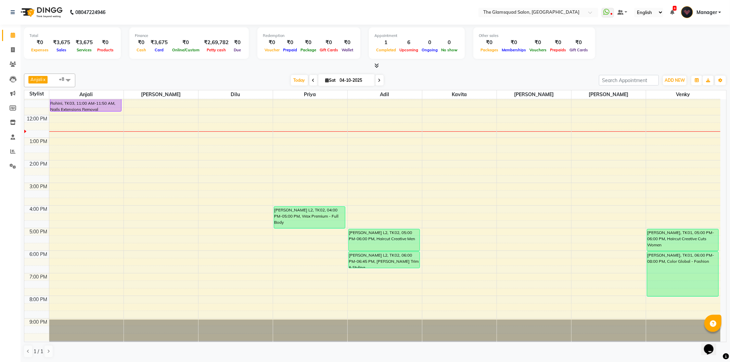
scroll to position [0, 0]
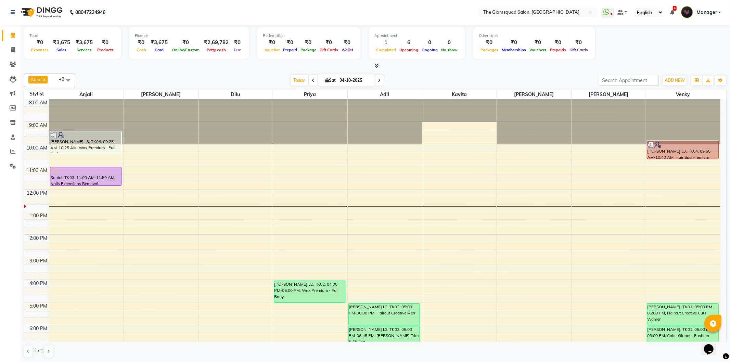
click at [350, 80] on input "04-10-2025" at bounding box center [355, 80] width 34 height 10
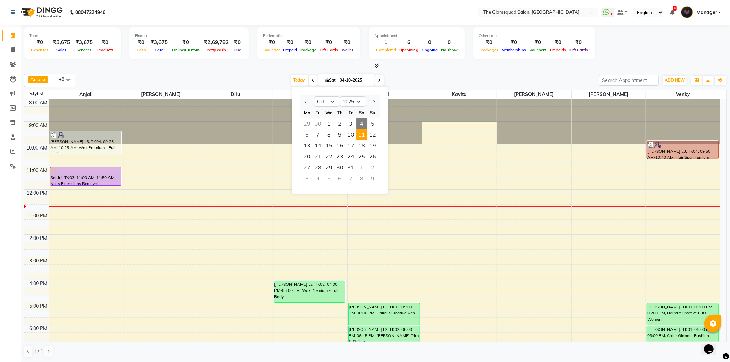
click at [360, 135] on span "11" at bounding box center [361, 134] width 11 height 11
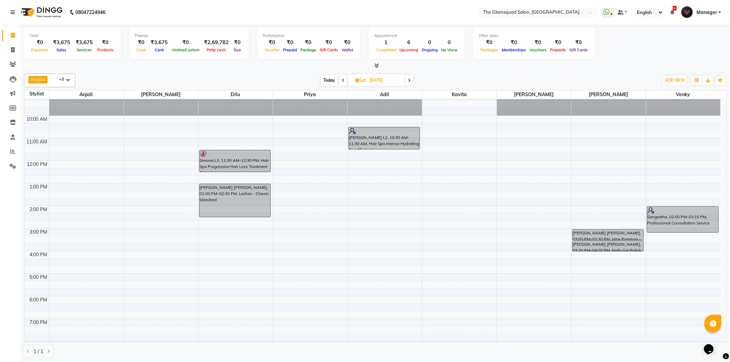
scroll to position [74, 0]
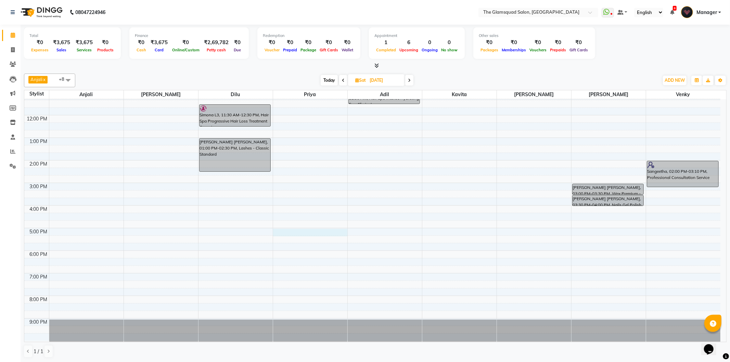
click at [306, 234] on div "8:00 AM 9:00 AM 10:00 AM 11:00 AM 12:00 PM 1:00 PM 2:00 PM 3:00 PM 4:00 PM 5:00…" at bounding box center [372, 183] width 696 height 316
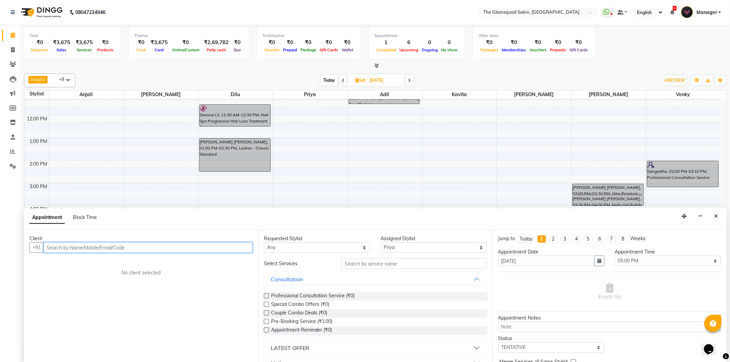
click at [194, 247] on input "text" at bounding box center [147, 247] width 209 height 11
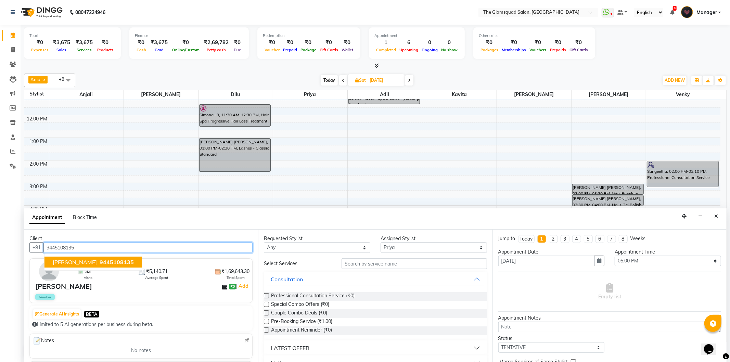
click at [101, 264] on span "9445108135" at bounding box center [117, 262] width 34 height 7
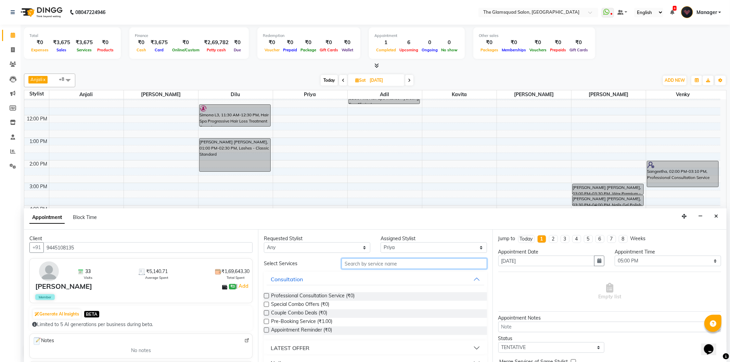
click at [365, 265] on input "text" at bounding box center [414, 263] width 145 height 11
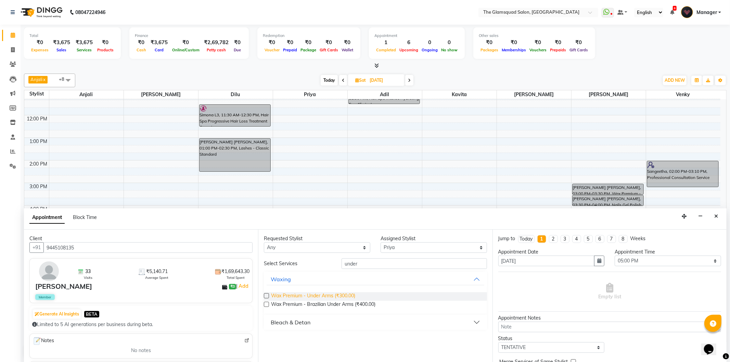
click at [348, 296] on span "Wax Premium - Under Arms (₹300.00)" at bounding box center [313, 296] width 84 height 9
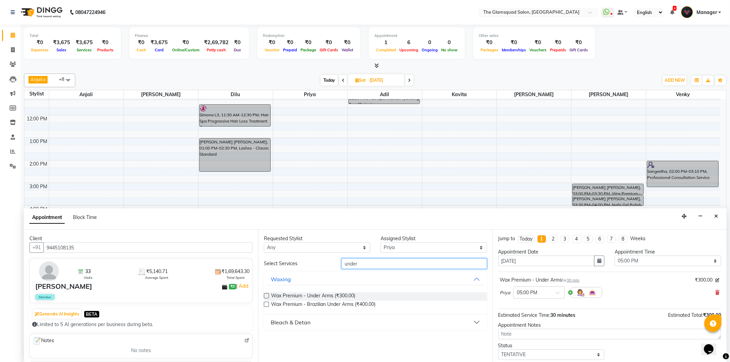
drag, startPoint x: 365, startPoint y: 260, endPoint x: 338, endPoint y: 253, distance: 28.8
click at [339, 253] on div "Requested Stylist Any [PERSON_NAME] Anjali Dilu Kavita [PERSON_NAME] [PERSON_NA…" at bounding box center [375, 296] width 234 height 133
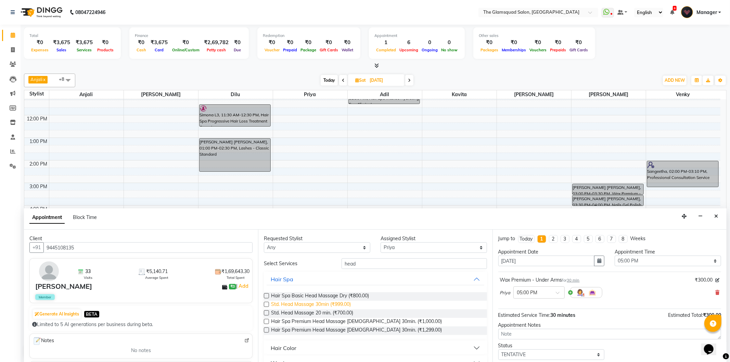
click at [336, 305] on span "Std. Head Massage 30min (₹999.00)" at bounding box center [311, 305] width 80 height 9
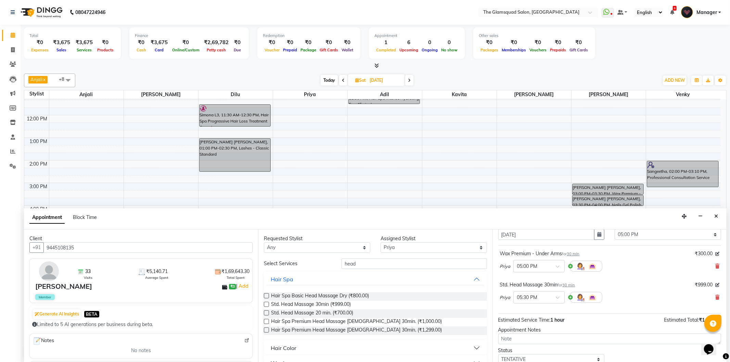
scroll to position [72, 0]
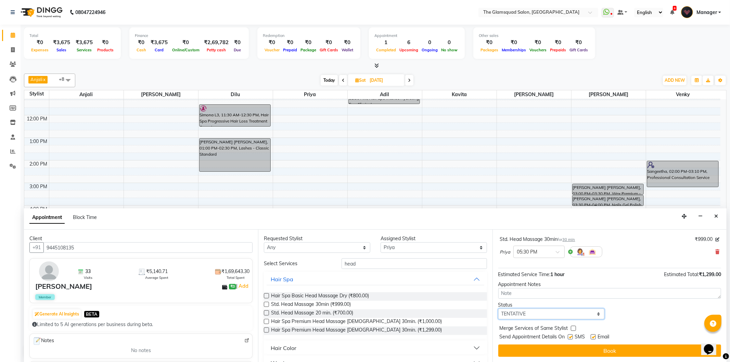
click at [553, 312] on select "Select TENTATIVE CONFIRM UPCOMING" at bounding box center [551, 314] width 106 height 11
click at [498, 309] on select "Select TENTATIVE CONFIRM UPCOMING" at bounding box center [551, 314] width 106 height 11
click at [572, 351] on button "Book" at bounding box center [609, 351] width 223 height 12
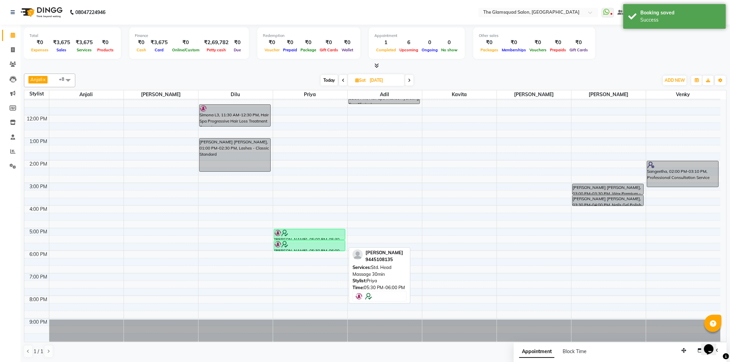
click at [333, 241] on div at bounding box center [309, 244] width 70 height 7
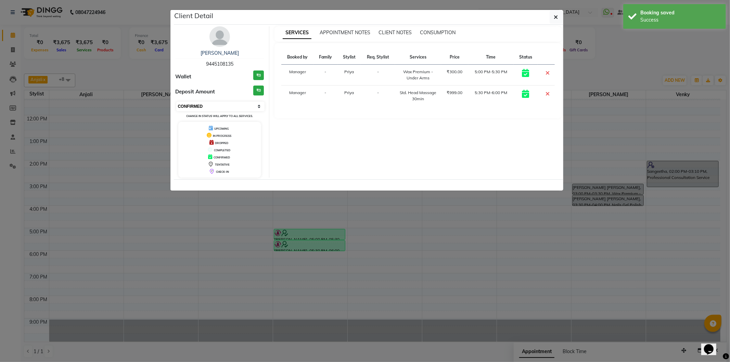
drag, startPoint x: 241, startPoint y: 107, endPoint x: 239, endPoint y: 111, distance: 4.2
click at [241, 107] on select "Select CONFIRMED TENTATIVE" at bounding box center [220, 107] width 89 height 10
click at [176, 102] on select "Select CONFIRMED TENTATIVE" at bounding box center [220, 107] width 89 height 10
click at [555, 18] on icon "button" at bounding box center [556, 16] width 4 height 5
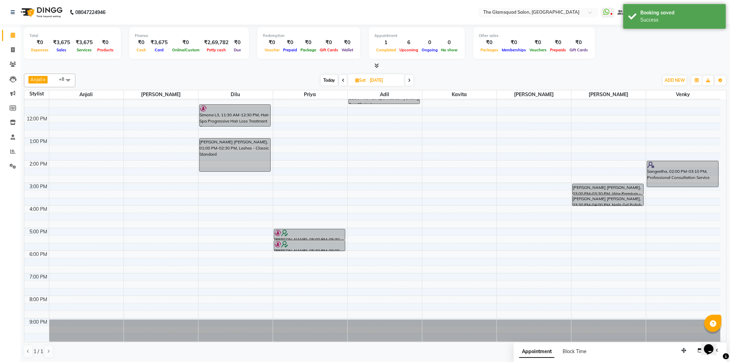
click at [332, 81] on span "Today" at bounding box center [329, 80] width 17 height 11
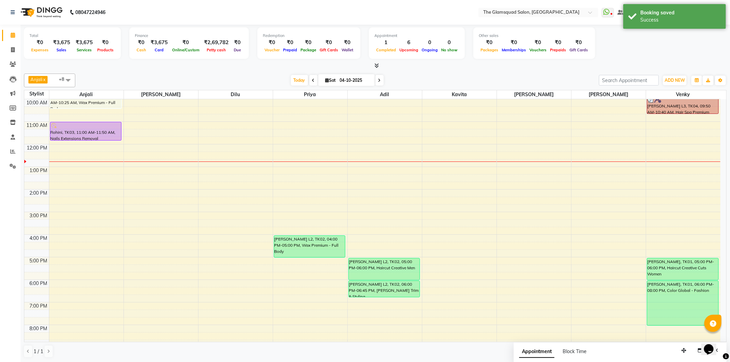
scroll to position [0, 0]
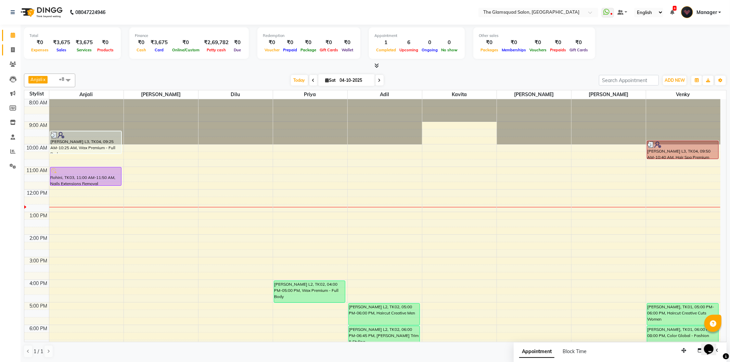
drag, startPoint x: 10, startPoint y: 52, endPoint x: 14, endPoint y: 53, distance: 3.7
click at [11, 52] on icon at bounding box center [13, 49] width 4 height 5
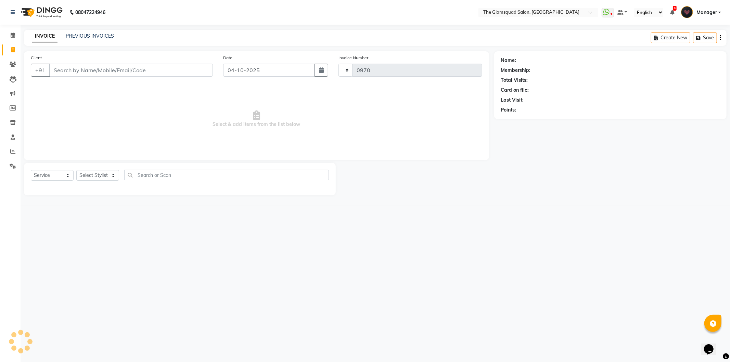
click at [14, 57] on li "Clients" at bounding box center [10, 64] width 21 height 15
click at [1, 65] on li "Clients" at bounding box center [10, 64] width 21 height 15
click at [14, 63] on icon at bounding box center [13, 64] width 7 height 5
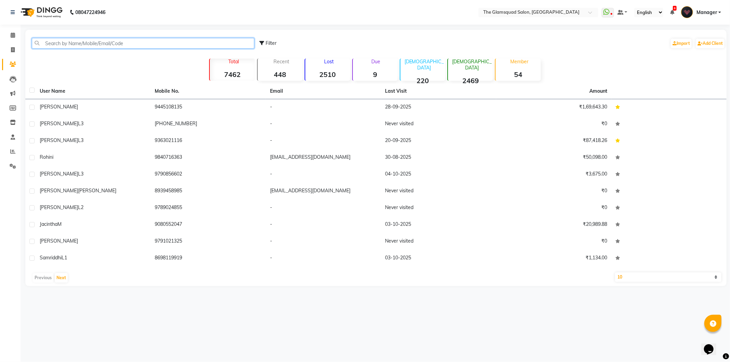
click at [77, 45] on input "text" at bounding box center [143, 43] width 222 height 11
click at [103, 44] on input "saran" at bounding box center [143, 43] width 222 height 11
click at [62, 275] on button "Next" at bounding box center [61, 278] width 13 height 10
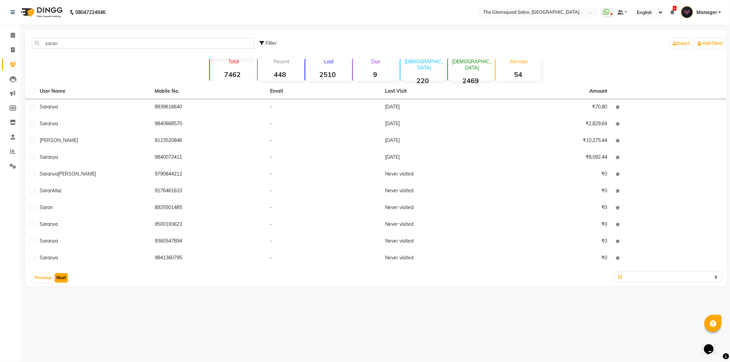
click at [60, 279] on button "Next" at bounding box center [61, 278] width 13 height 10
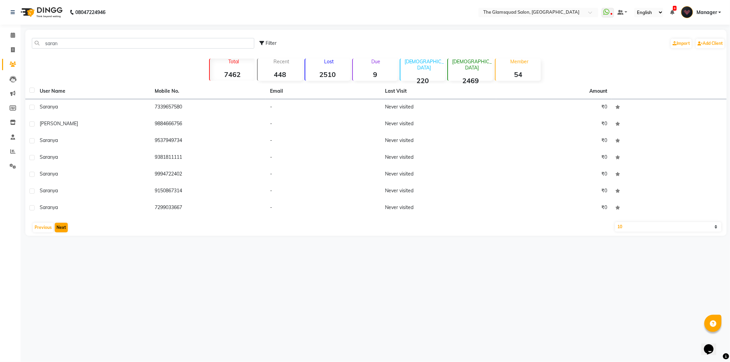
click at [60, 279] on div "08047224946 Select Location × The Glamsquad Salon, Mylapore WhatsApp Status ✕ S…" at bounding box center [365, 181] width 730 height 362
click at [35, 229] on button "Previous" at bounding box center [43, 228] width 21 height 10
click at [43, 276] on button "Previous" at bounding box center [43, 278] width 21 height 10
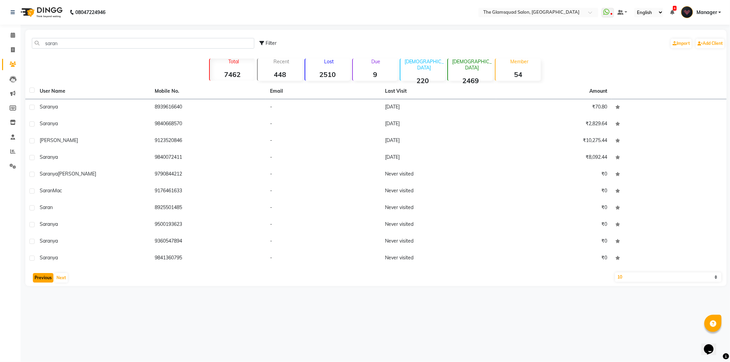
click at [43, 276] on button "Previous" at bounding box center [43, 278] width 21 height 10
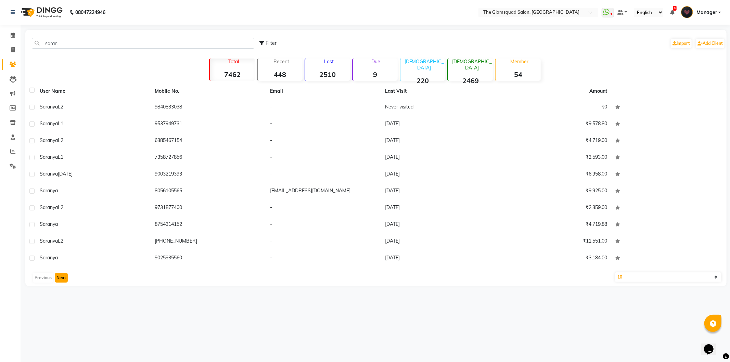
click at [62, 276] on button "Next" at bounding box center [61, 278] width 13 height 10
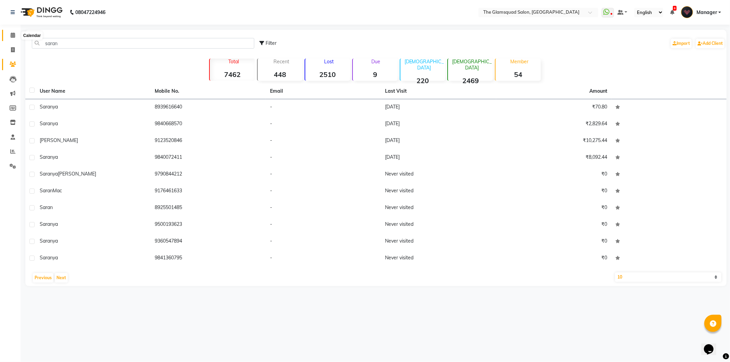
click at [15, 36] on span at bounding box center [13, 35] width 12 height 8
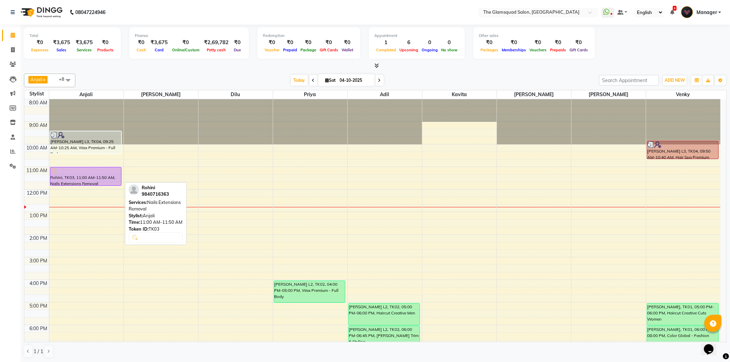
click at [112, 180] on div "Rohini, TK03, 11:00 AM-11:50 AM, Nails Extensions Removal" at bounding box center [85, 176] width 71 height 18
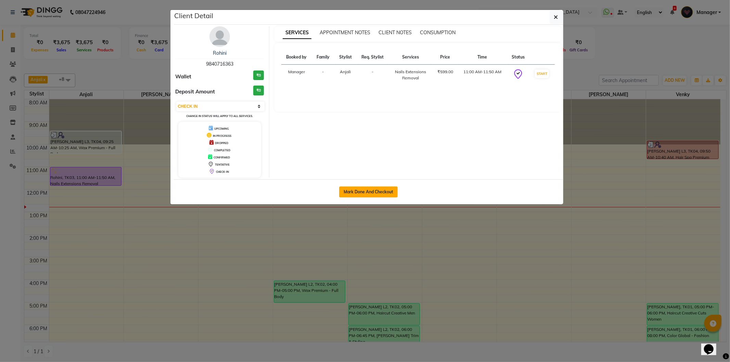
click at [382, 194] on button "Mark Done And Checkout" at bounding box center [368, 191] width 59 height 11
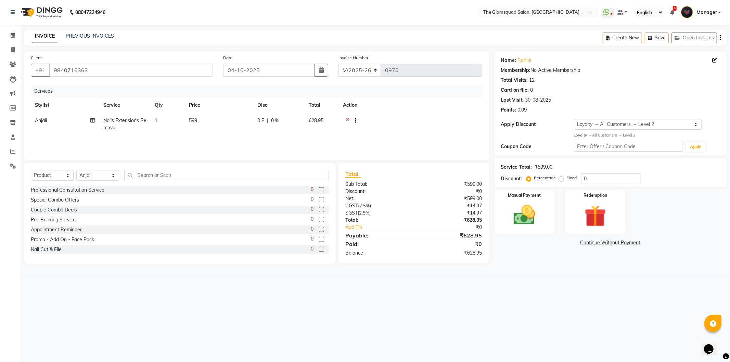
click at [136, 121] on span "Nails Extensions Removal" at bounding box center [124, 123] width 43 height 13
drag, startPoint x: 320, startPoint y: 118, endPoint x: 312, endPoint y: 118, distance: 8.2
click at [312, 118] on div "0 F | 0 %" at bounding box center [316, 122] width 55 height 11
click at [313, 95] on div "Services" at bounding box center [259, 91] width 456 height 13
click at [52, 170] on select "Select Service Product Membership Package Voucher Prepaid Gift Card" at bounding box center [52, 175] width 43 height 11
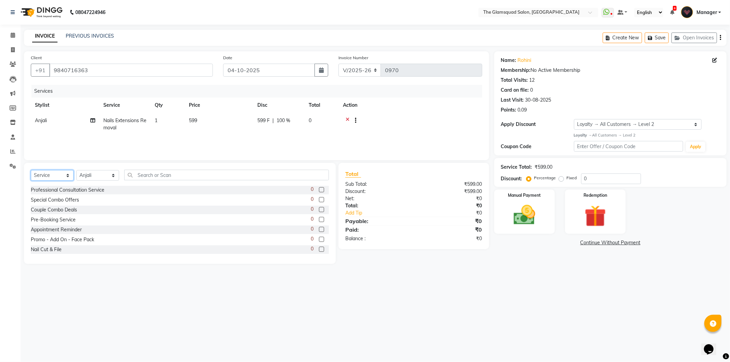
click at [31, 170] on select "Select Service Product Membership Package Voucher Prepaid Gift Card" at bounding box center [52, 175] width 43 height 11
drag, startPoint x: 163, startPoint y: 178, endPoint x: 206, endPoint y: 180, distance: 42.8
click at [164, 177] on input "text" at bounding box center [226, 175] width 205 height 11
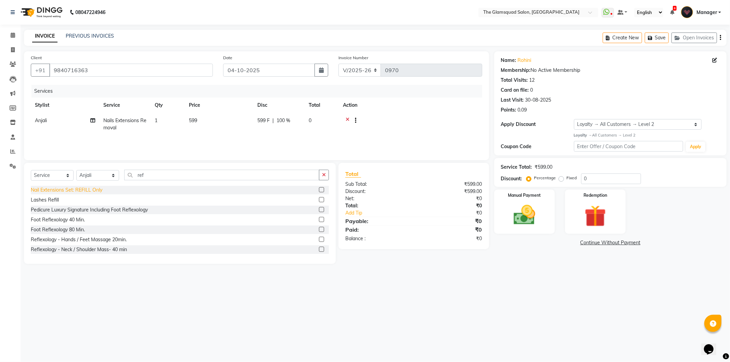
click at [100, 190] on div "Nail Extensions Set: REFILL Only" at bounding box center [67, 189] width 72 height 7
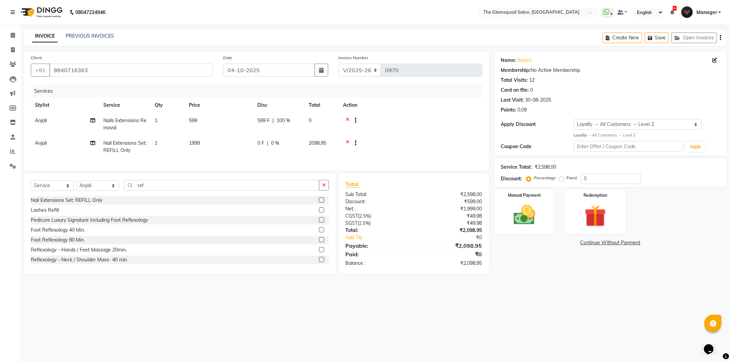
click at [224, 143] on td "1999" at bounding box center [219, 147] width 68 height 23
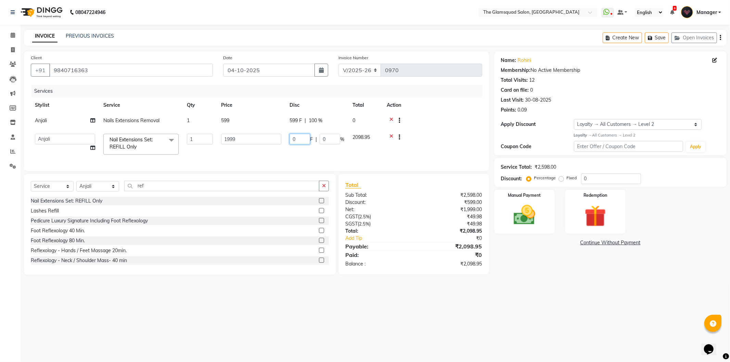
drag, startPoint x: 299, startPoint y: 142, endPoint x: 293, endPoint y: 140, distance: 6.3
click at [293, 140] on input "0" at bounding box center [299, 139] width 21 height 11
click at [266, 87] on div "Services" at bounding box center [259, 91] width 456 height 13
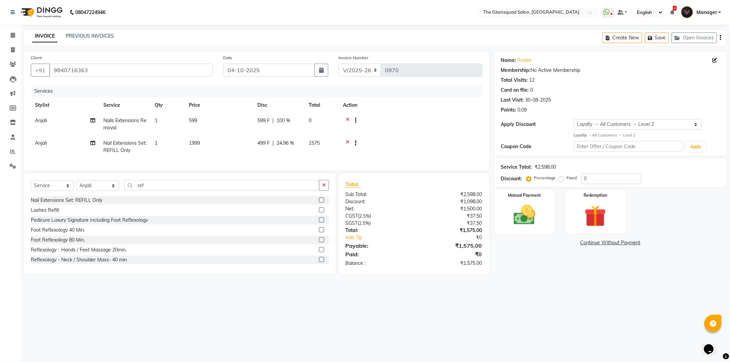
click at [449, 91] on div "Services" at bounding box center [259, 91] width 456 height 13
click at [404, 89] on div "Services" at bounding box center [259, 91] width 456 height 13
click at [533, 218] on img at bounding box center [524, 215] width 37 height 26
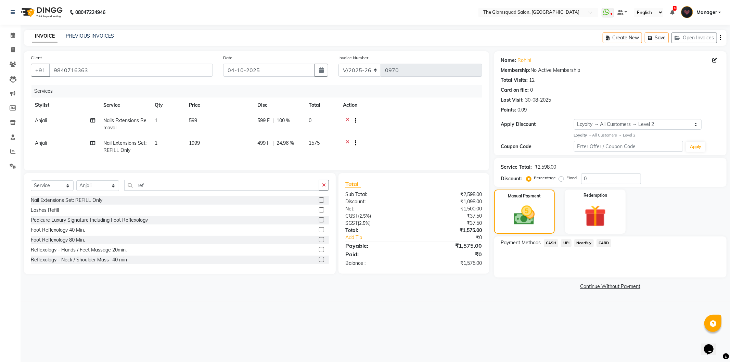
click at [565, 243] on span "UPI" at bounding box center [566, 243] width 11 height 8
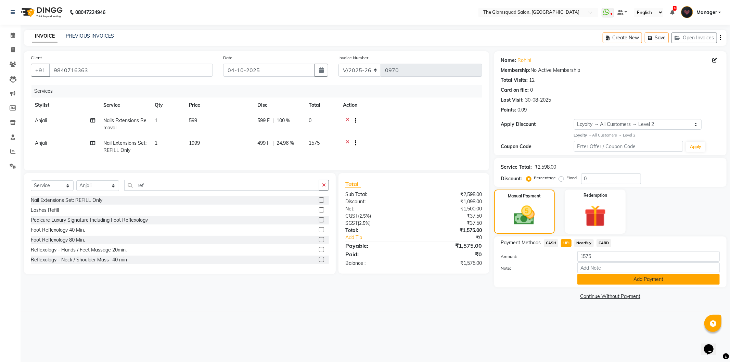
click at [631, 281] on button "Add Payment" at bounding box center [648, 279] width 142 height 11
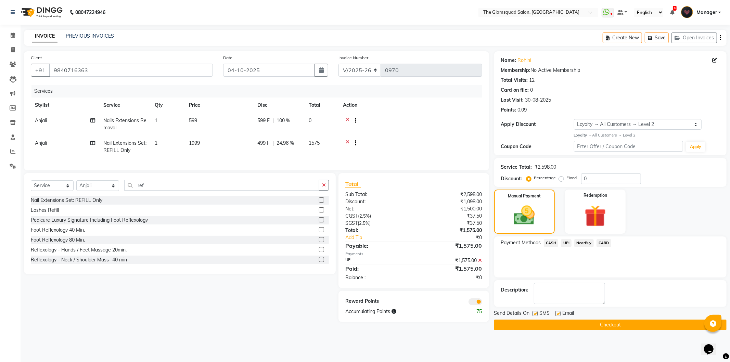
click at [477, 305] on span at bounding box center [475, 301] width 14 height 7
click at [482, 303] on input "checkbox" at bounding box center [482, 303] width 0 height 0
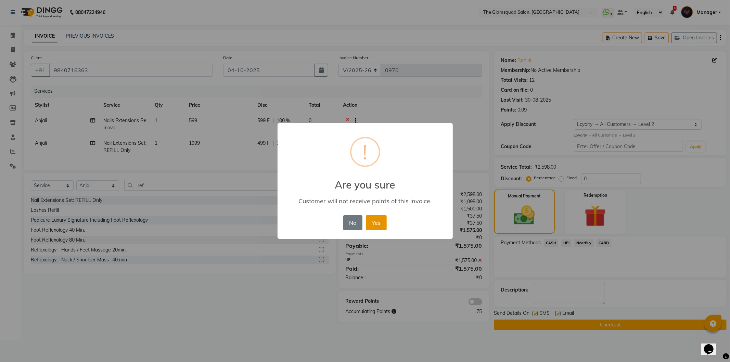
click at [380, 226] on button "Yes" at bounding box center [376, 222] width 21 height 15
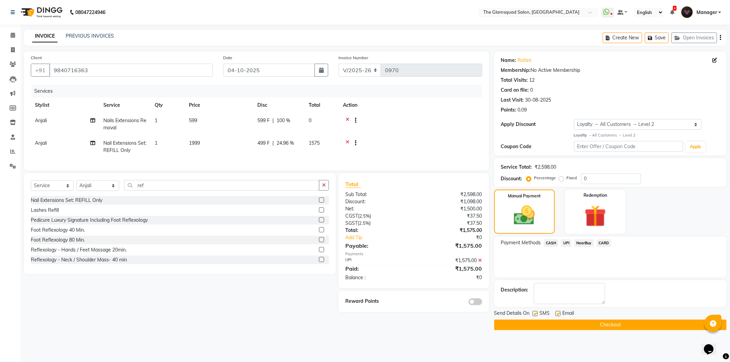
click at [598, 323] on button "Checkout" at bounding box center [610, 325] width 232 height 11
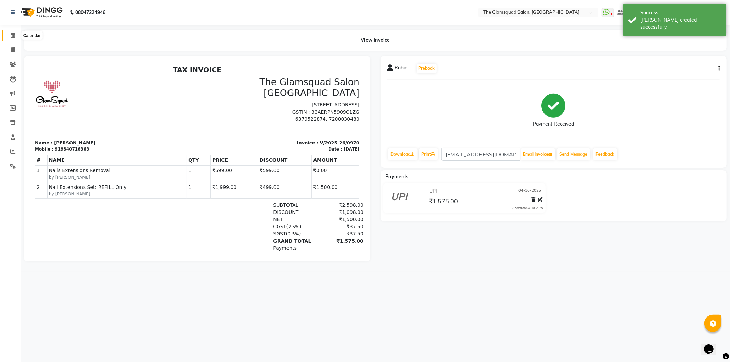
click at [12, 34] on icon at bounding box center [13, 35] width 4 height 5
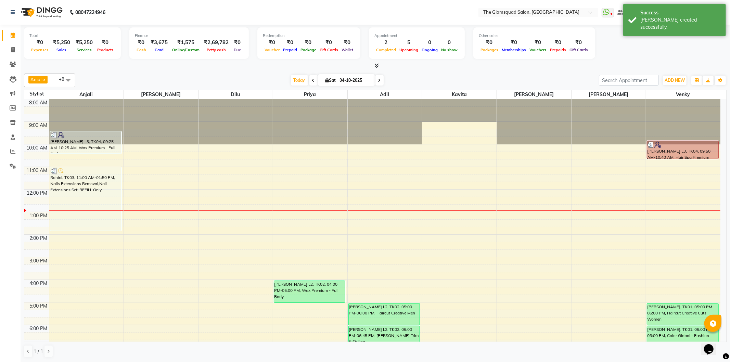
click at [351, 76] on input "04-10-2025" at bounding box center [355, 80] width 34 height 10
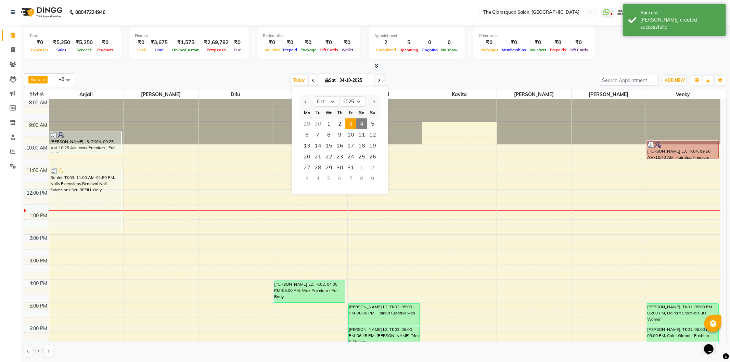
click at [347, 121] on span "3" at bounding box center [350, 123] width 11 height 11
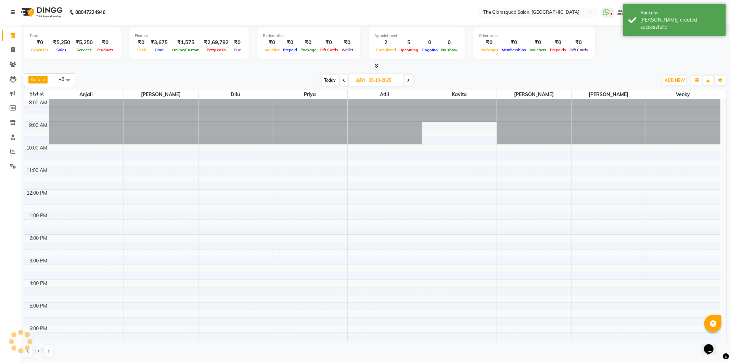
scroll to position [74, 0]
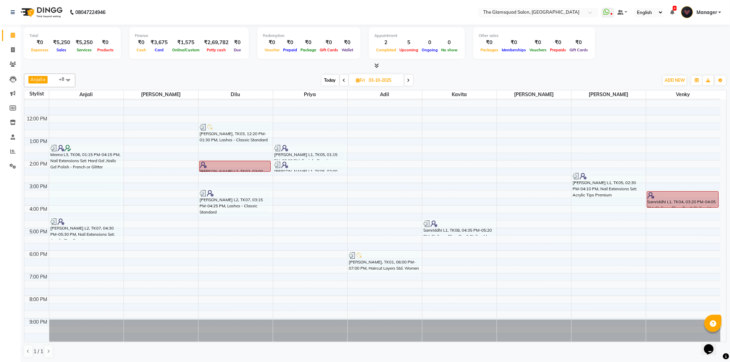
click at [378, 78] on input "03-10-2025" at bounding box center [384, 80] width 34 height 10
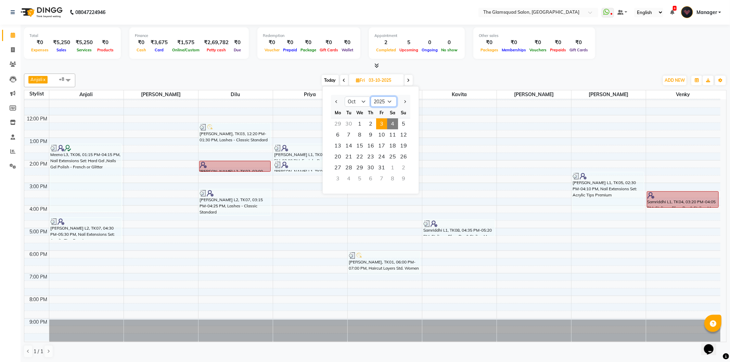
click at [391, 103] on select "2015 2016 2017 2018 2019 2020 2021 2022 2023 2024 2025 2026 2027 2028 2029 2030…" at bounding box center [384, 101] width 26 height 10
click at [371, 96] on select "2015 2016 2017 2018 2019 2020 2021 2022 2023 2024 2025 2026 2027 2028 2029 2030…" at bounding box center [384, 101] width 26 height 10
click at [371, 124] on span "3" at bounding box center [370, 123] width 11 height 11
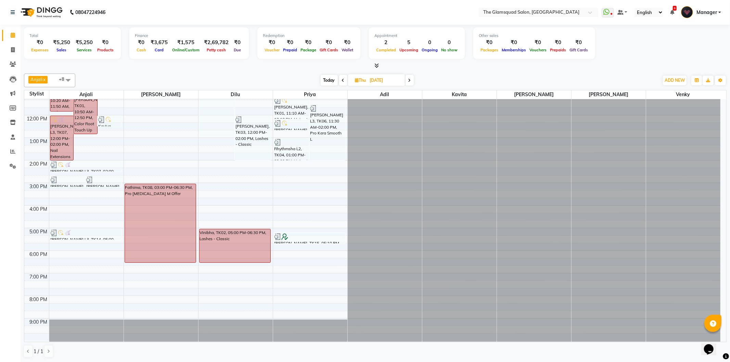
scroll to position [0, 0]
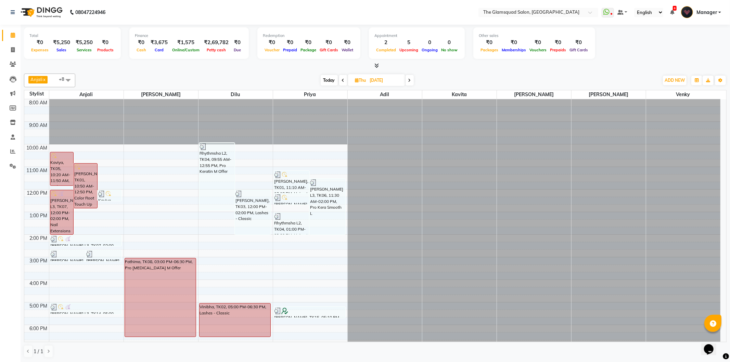
click at [394, 83] on input "[DATE]" at bounding box center [385, 80] width 34 height 10
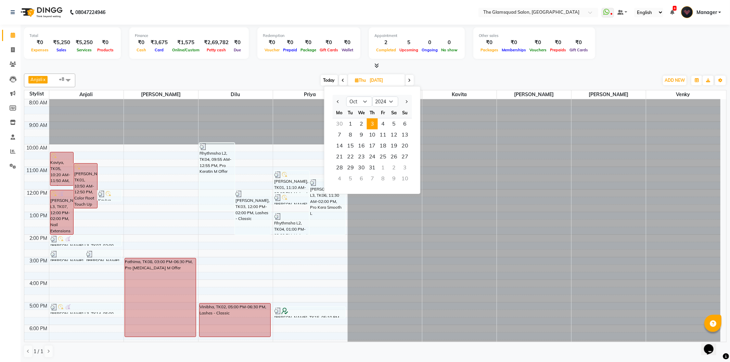
click at [334, 81] on span "Today" at bounding box center [329, 80] width 17 height 11
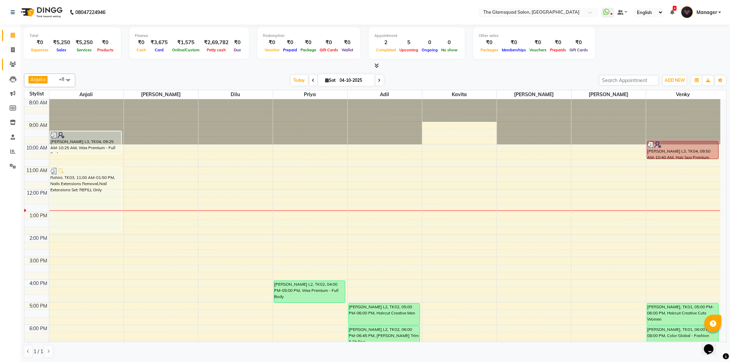
click at [13, 70] on link "Clients" at bounding box center [10, 64] width 16 height 11
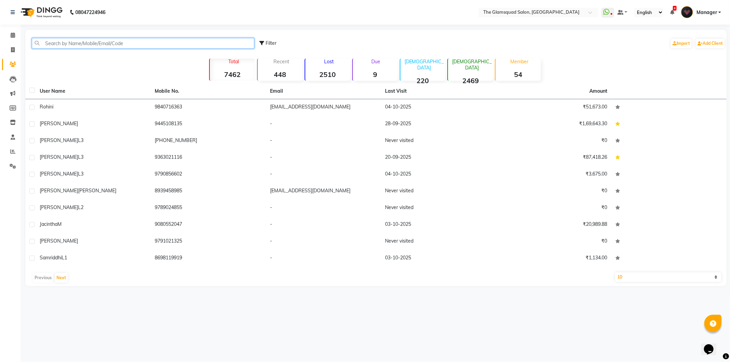
click at [222, 45] on input "text" at bounding box center [143, 43] width 222 height 11
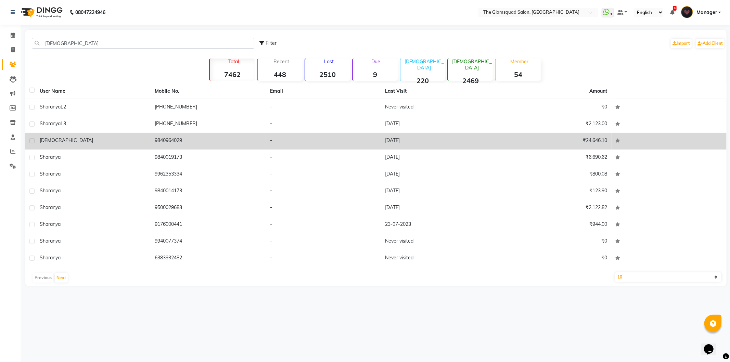
click at [228, 140] on td "9840964029" at bounding box center [208, 141] width 115 height 17
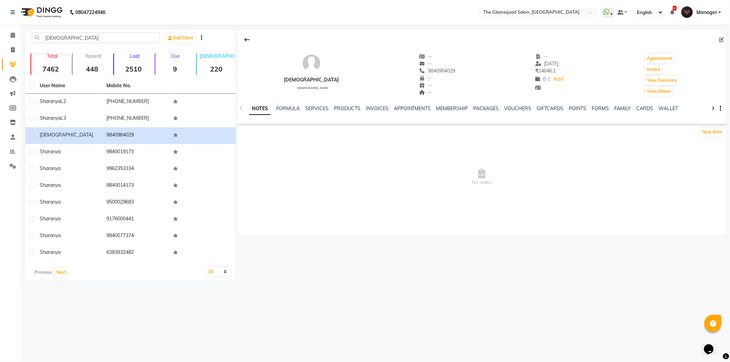
click at [372, 104] on div "NOTES FORMULA SERVICES PRODUCTS INVOICES APPOINTMENTS MEMBERSHIP PACKAGES VOUCH…" at bounding box center [481, 109] width 489 height 24
click at [373, 109] on link "INVOICES" at bounding box center [377, 108] width 23 height 6
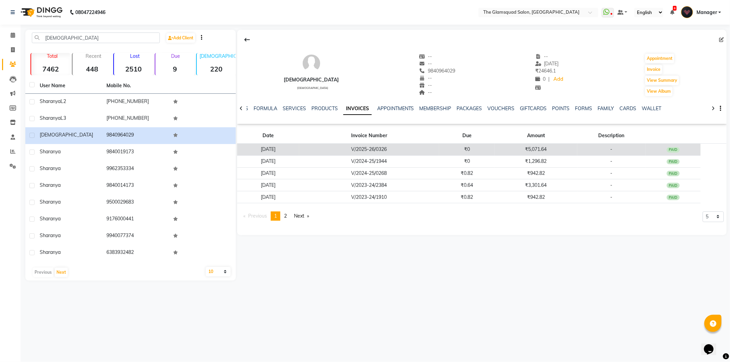
click at [361, 146] on td "V/2025-26/0326" at bounding box center [369, 150] width 140 height 12
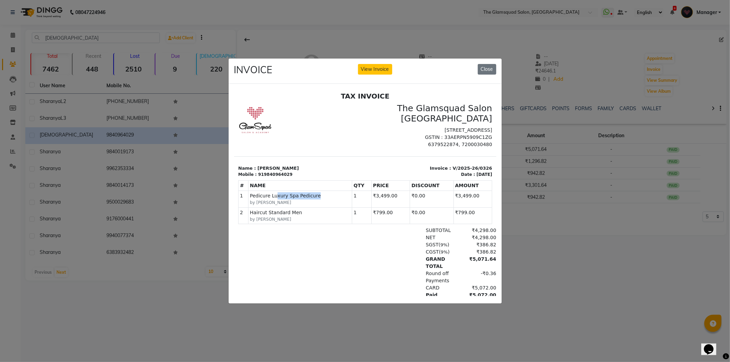
drag, startPoint x: 318, startPoint y: 198, endPoint x: 276, endPoint y: 189, distance: 42.8
click at [275, 191] on td "SERVICE Pedicure Luxury Spa Pedicure by Priya" at bounding box center [300, 199] width 104 height 16
drag, startPoint x: 320, startPoint y: 121, endPoint x: 328, endPoint y: 127, distance: 10.1
click at [321, 121] on div at bounding box center [299, 125] width 131 height 45
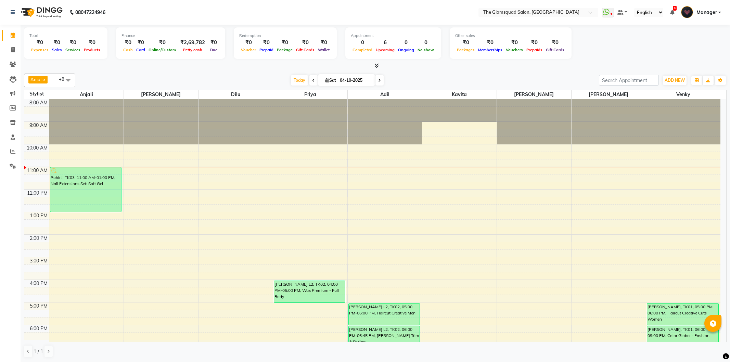
drag, startPoint x: 0, startPoint y: 0, endPoint x: 350, endPoint y: 83, distance: 359.5
click at [343, 81] on input "04-10-2025" at bounding box center [355, 80] width 34 height 10
select select "10"
select select "2025"
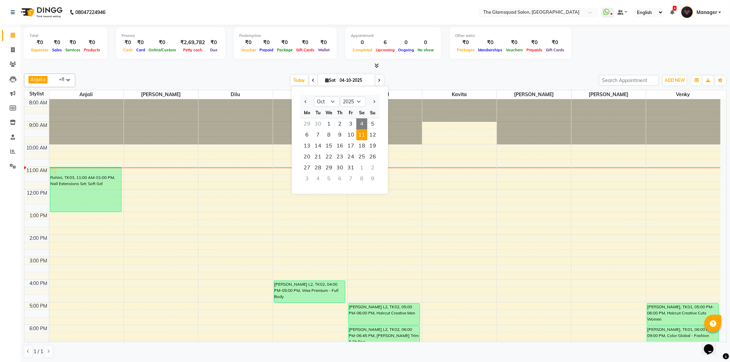
click at [363, 132] on span "11" at bounding box center [361, 134] width 11 height 11
type input "[DATE]"
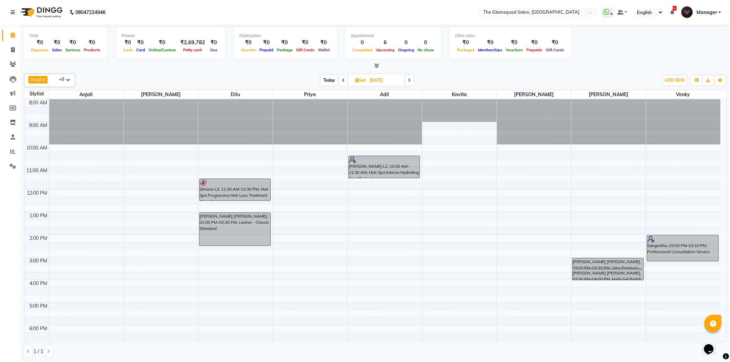
click at [664, 99] on div at bounding box center [683, 99] width 75 height 0
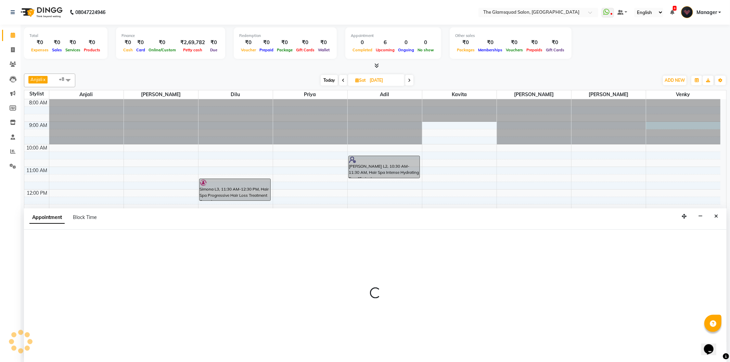
select select "89864"
select select "540"
select select "tentative"
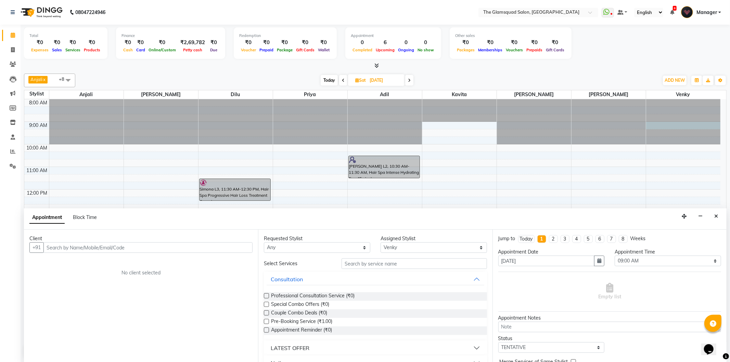
click at [190, 250] on input "text" at bounding box center [147, 247] width 209 height 11
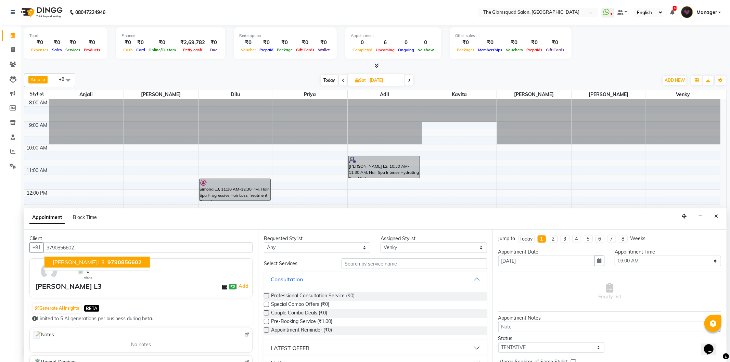
type input "9790856602"
select select "89864"
select select "540"
select select "tentative"
